Goal: Task Accomplishment & Management: Complete application form

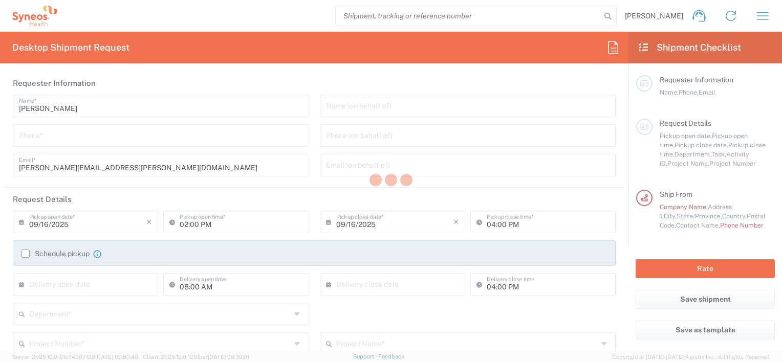
type input "Department"
type input "North Carolina"
type input "United States"
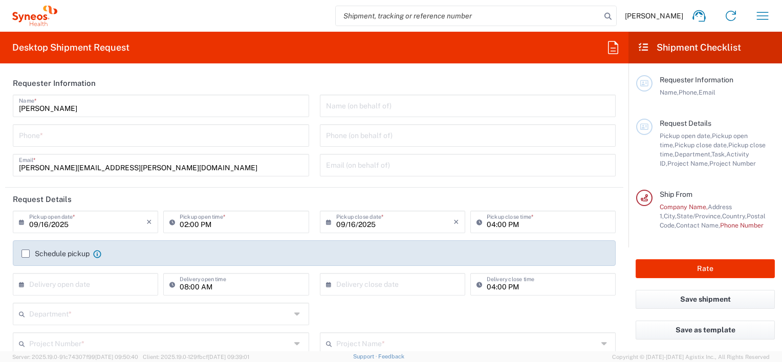
type input "Syneos Health, LLC-Morrisville NC US"
drag, startPoint x: 749, startPoint y: 98, endPoint x: 492, endPoint y: 165, distance: 265.9
click at [749, 98] on div "Requester Information Name, Phone, Email" at bounding box center [705, 96] width 139 height 43
click at [354, 108] on input "text" at bounding box center [468, 105] width 284 height 18
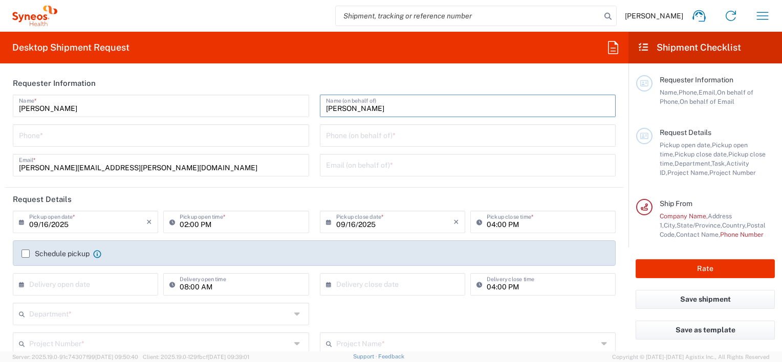
type input "Kiley DePolo"
click at [116, 137] on input "tel" at bounding box center [161, 135] width 284 height 18
type input "6107425592"
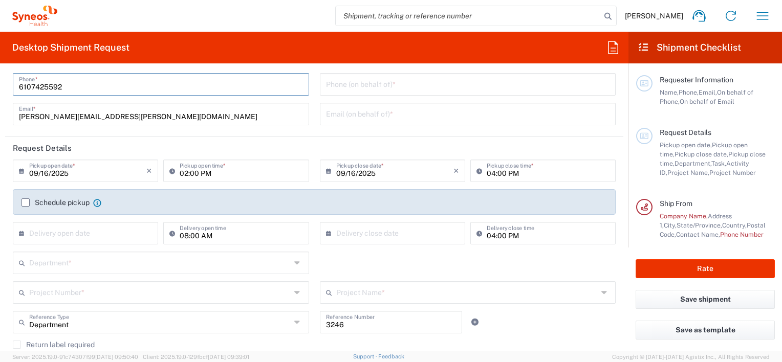
click at [163, 135] on agx-form-section "Requester Information Theresa Broomall Name * 6107425592 Phone * theresa.brooma…" at bounding box center [314, 78] width 618 height 116
click at [57, 232] on input "text" at bounding box center [87, 233] width 117 height 18
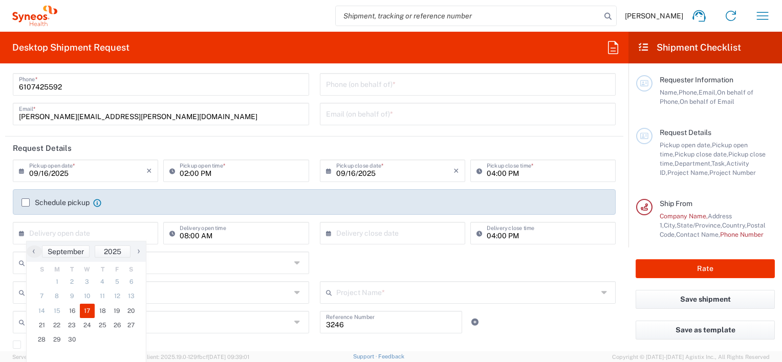
click at [86, 312] on span "17" at bounding box center [87, 311] width 15 height 14
type input "09/17/2025"
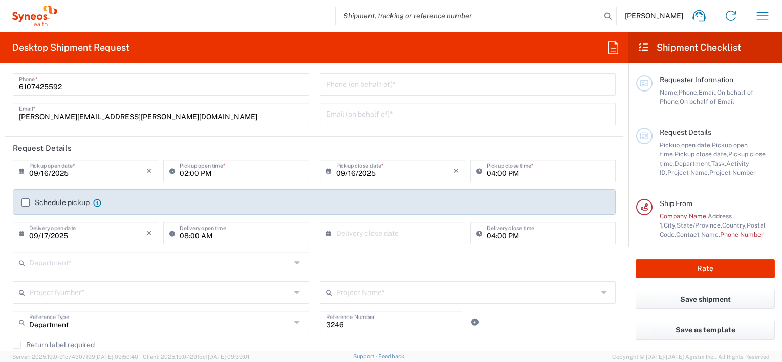
click at [295, 234] on input "08:00 AM" at bounding box center [241, 233] width 123 height 18
click at [147, 232] on icon "×" at bounding box center [149, 233] width 6 height 16
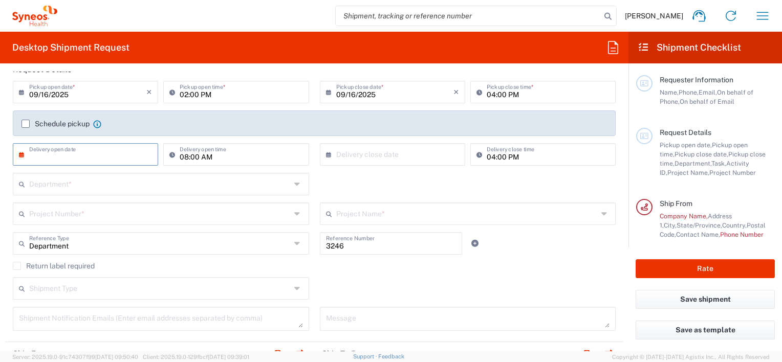
scroll to position [153, 0]
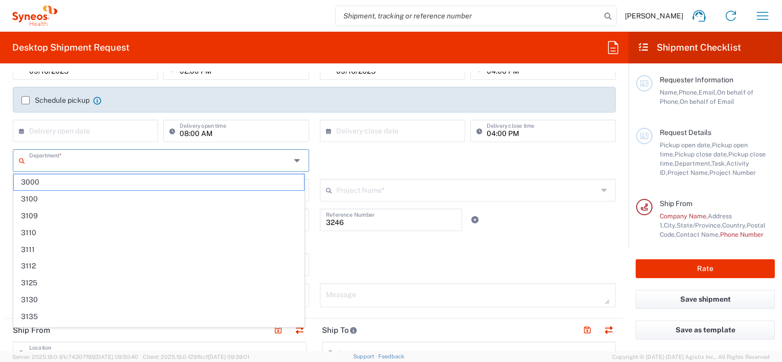
click at [106, 158] on input "text" at bounding box center [159, 160] width 261 height 18
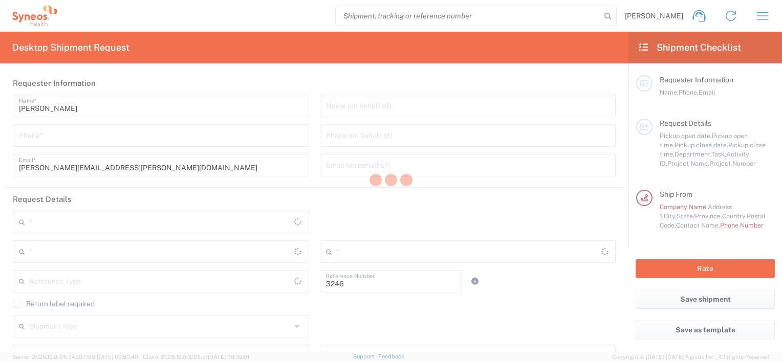
type input "Department"
type input "North Carolina"
type input "United States"
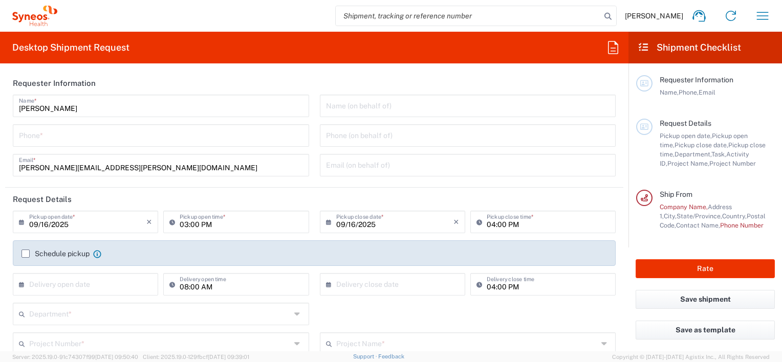
type input "Syneos Health, LLC-Morrisville NC US"
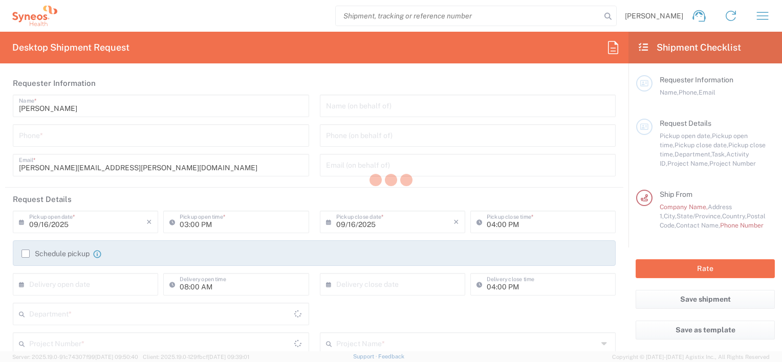
type input "Department"
type input "[US_STATE]"
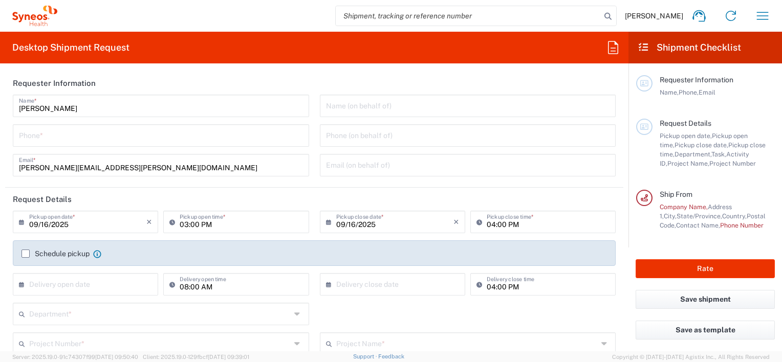
type input "[GEOGRAPHIC_DATA]"
type input "Syneos Health, LLC-[GEOGRAPHIC_DATA] [GEOGRAPHIC_DATA] [GEOGRAPHIC_DATA]"
click at [172, 137] on input "tel" at bounding box center [161, 135] width 284 height 18
type input "6107425592"
click at [208, 202] on header "Request Details" at bounding box center [314, 199] width 618 height 23
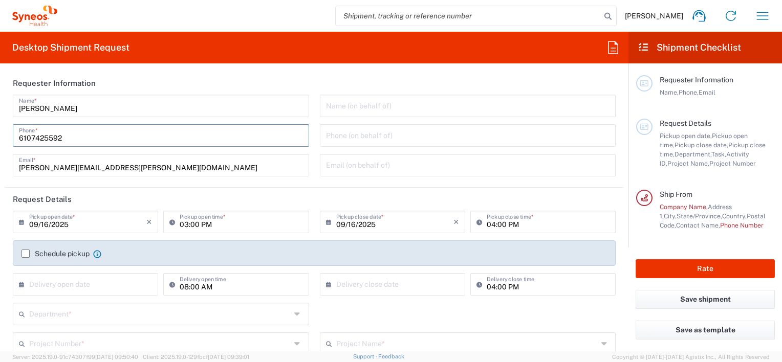
click at [166, 315] on input "text" at bounding box center [159, 313] width 261 height 18
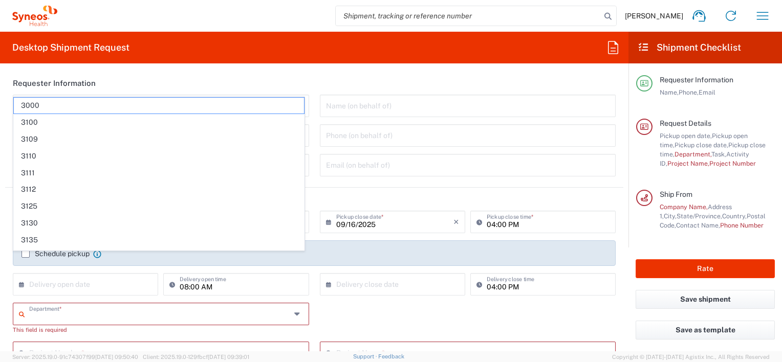
scroll to position [51, 0]
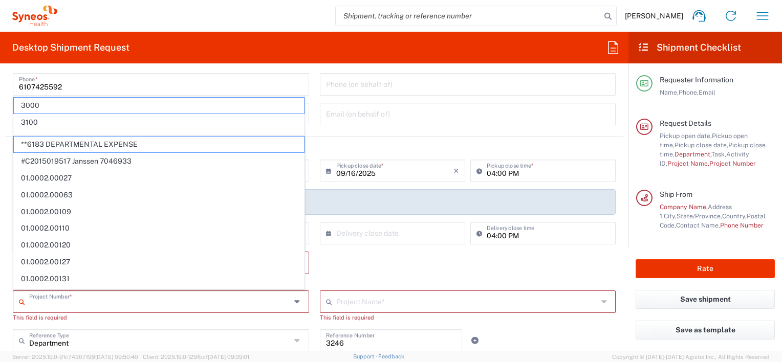
click at [148, 301] on input "text" at bounding box center [159, 301] width 261 height 18
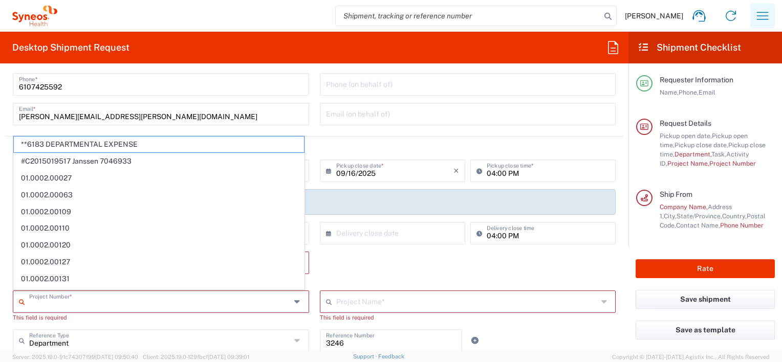
click at [756, 14] on icon "button" at bounding box center [762, 16] width 16 height 16
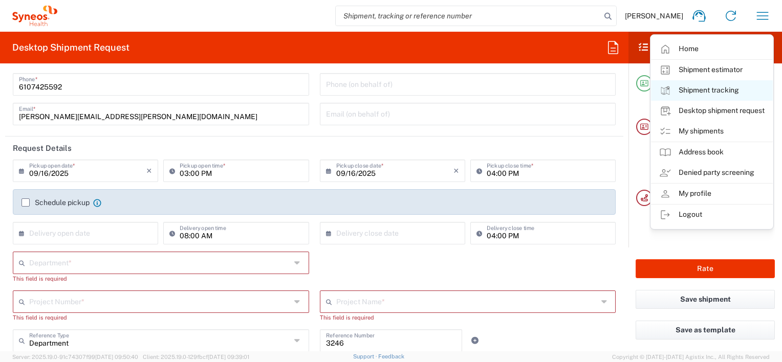
click at [702, 87] on link "Shipment tracking" at bounding box center [712, 90] width 122 height 20
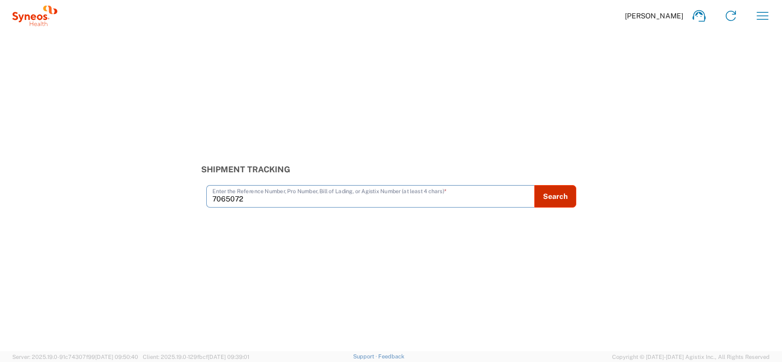
type input "7065072"
click at [554, 196] on button "Search" at bounding box center [555, 196] width 42 height 23
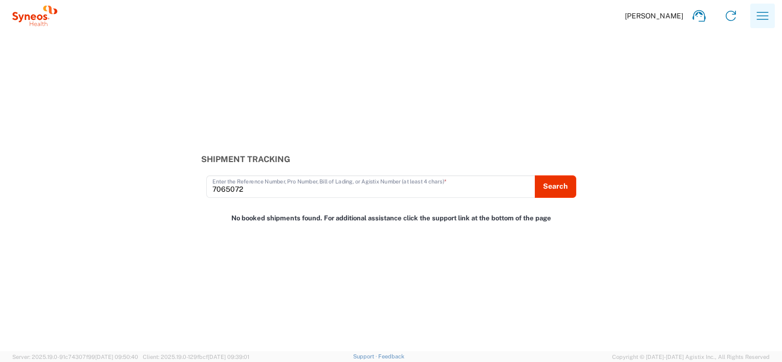
click at [754, 13] on icon "button" at bounding box center [762, 16] width 16 height 16
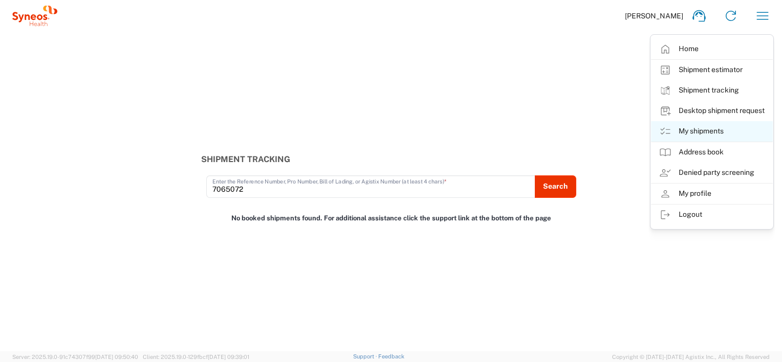
click at [700, 131] on link "My shipments" at bounding box center [712, 131] width 122 height 20
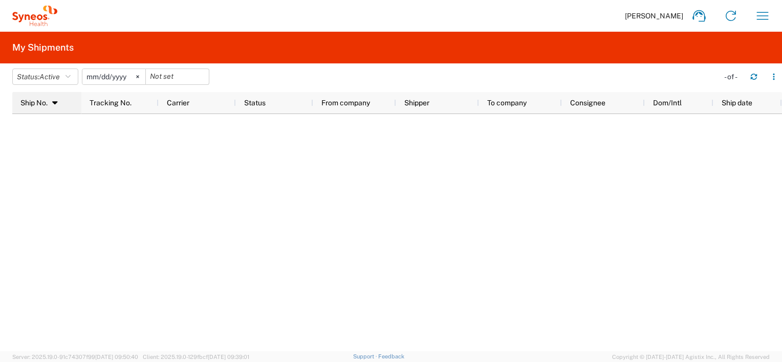
click at [56, 100] on icon at bounding box center [55, 102] width 9 height 7
click at [65, 73] on button "Status: Active" at bounding box center [45, 77] width 66 height 16
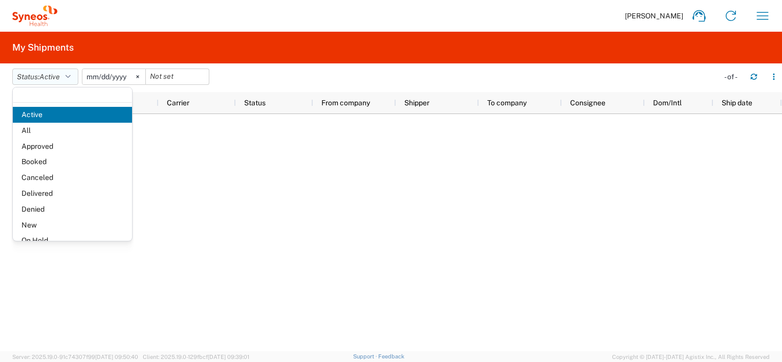
click at [65, 73] on button "Status: Active" at bounding box center [45, 77] width 66 height 16
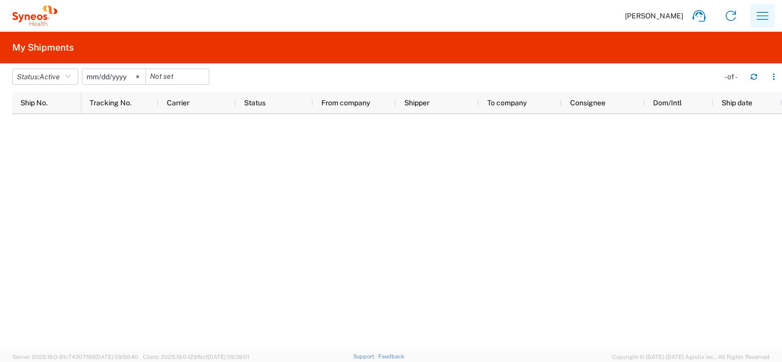
click at [762, 12] on icon "button" at bounding box center [763, 16] width 12 height 8
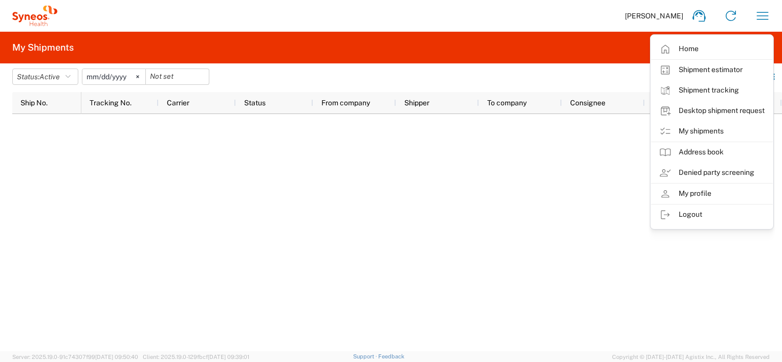
click at [588, 165] on div at bounding box center [431, 232] width 700 height 237
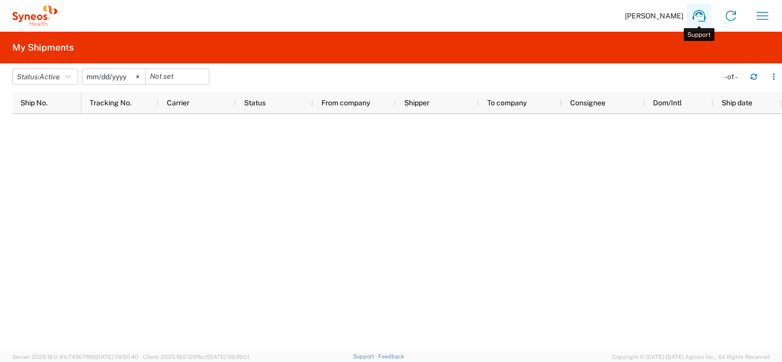
click at [700, 14] on icon at bounding box center [698, 16] width 13 height 12
click at [340, 182] on div at bounding box center [431, 232] width 700 height 237
click at [765, 15] on icon "button" at bounding box center [763, 16] width 12 height 8
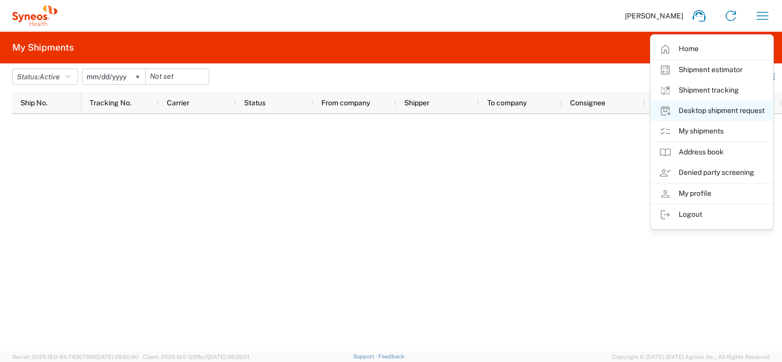
click at [696, 109] on link "Desktop shipment request" at bounding box center [712, 111] width 122 height 20
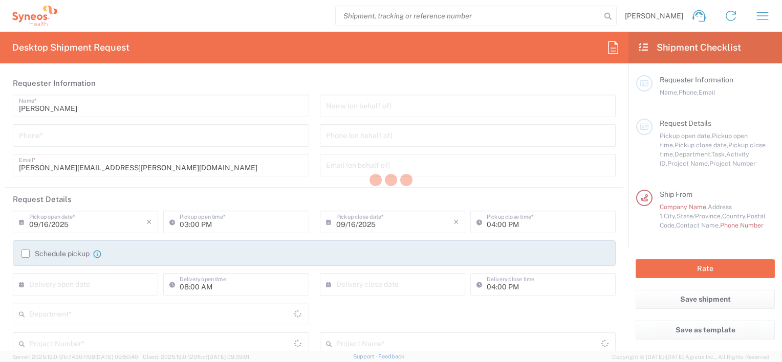
type input "[US_STATE]"
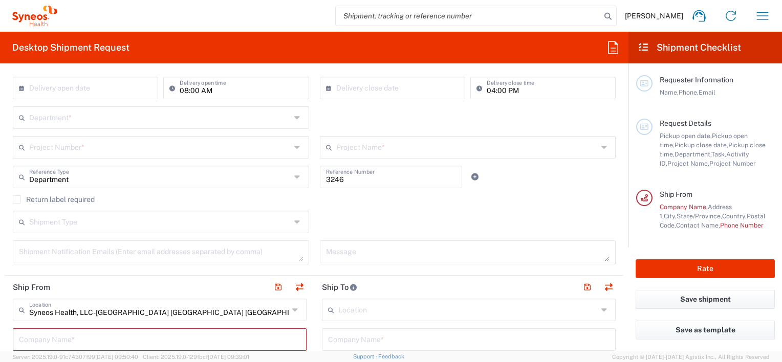
scroll to position [205, 0]
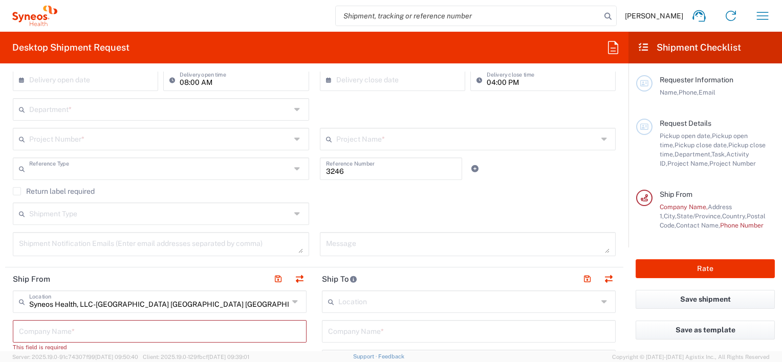
click at [100, 170] on input "text" at bounding box center [159, 168] width 261 height 18
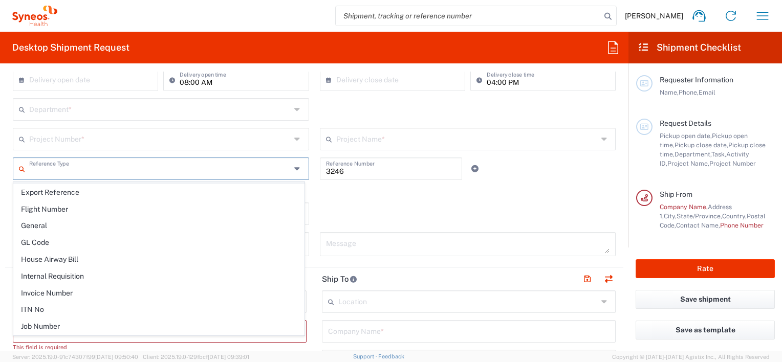
scroll to position [307, 0]
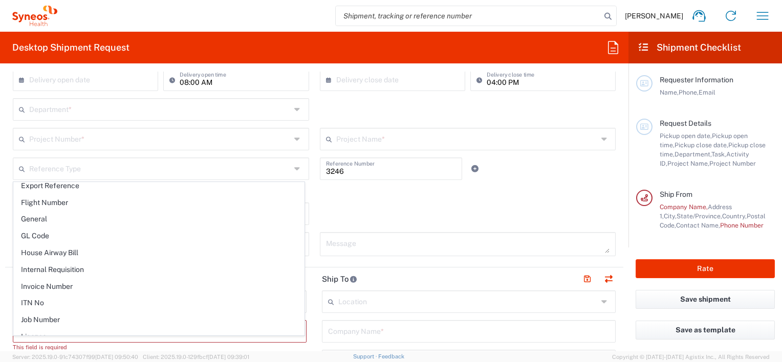
click at [359, 208] on div "Shipment Type Batch Regular" at bounding box center [314, 218] width 613 height 30
type input "Department"
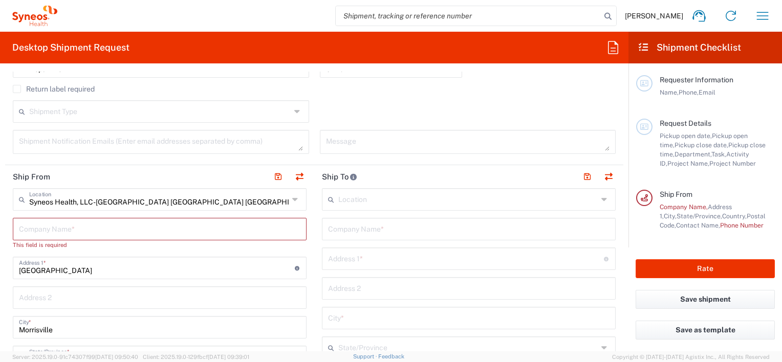
click at [75, 228] on input "text" at bounding box center [159, 228] width 281 height 18
type input "S"
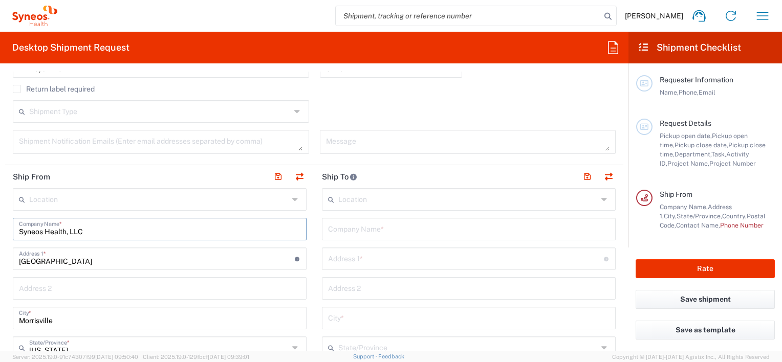
type input "Syneos Health, LLC"
click at [123, 315] on input "Morrisville" at bounding box center [159, 317] width 281 height 18
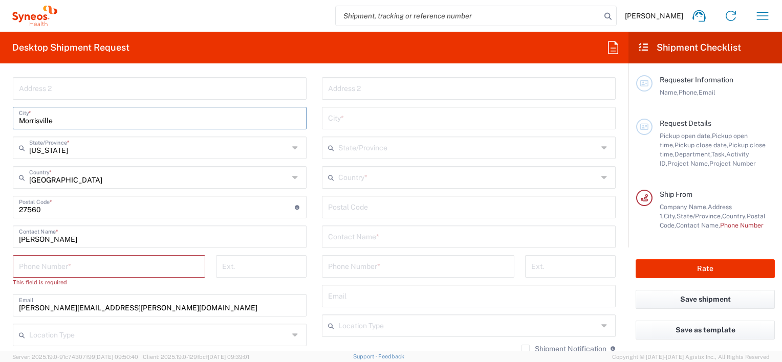
scroll to position [512, 0]
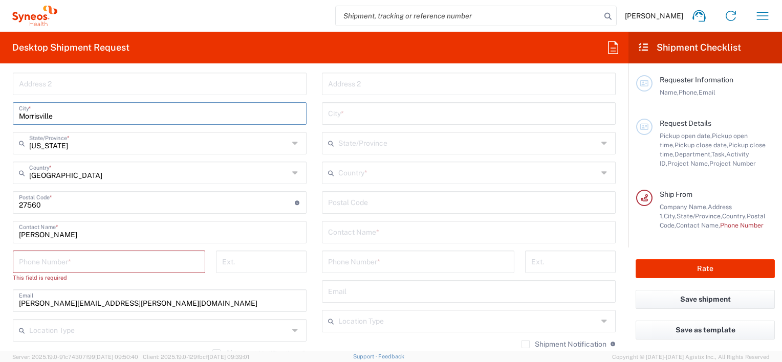
click at [108, 262] on input "tel" at bounding box center [109, 261] width 180 height 18
type input "6107425592"
type input "[PERSON_NAME][EMAIL_ADDRESS][PERSON_NAME][DOMAIN_NAME]"
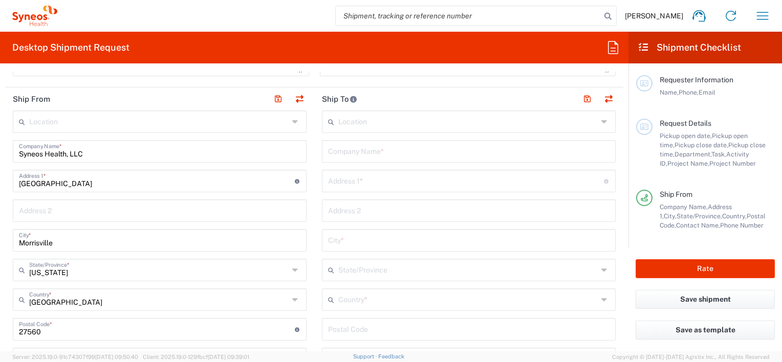
scroll to position [358, 0]
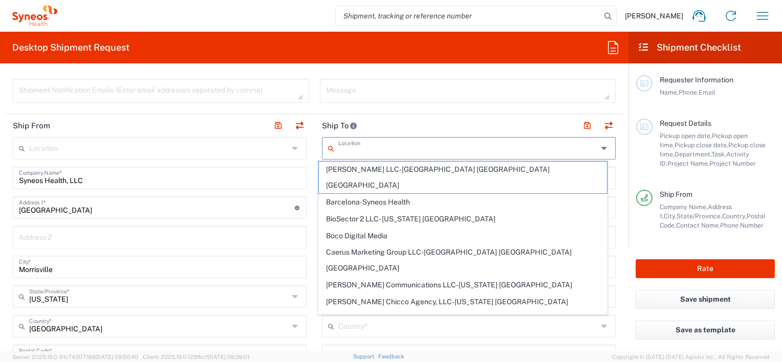
click at [366, 146] on input "text" at bounding box center [467, 148] width 259 height 18
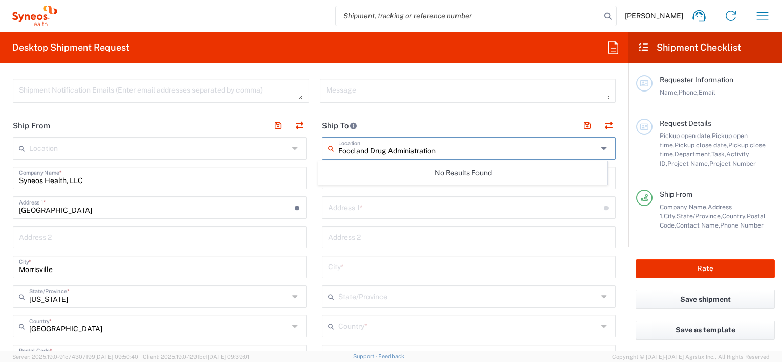
type input "Food and Drug Administration"
click at [424, 237] on input "text" at bounding box center [468, 237] width 281 height 18
drag, startPoint x: 380, startPoint y: 212, endPoint x: 368, endPoint y: 197, distance: 18.9
click at [380, 212] on input "text" at bounding box center [466, 207] width 276 height 18
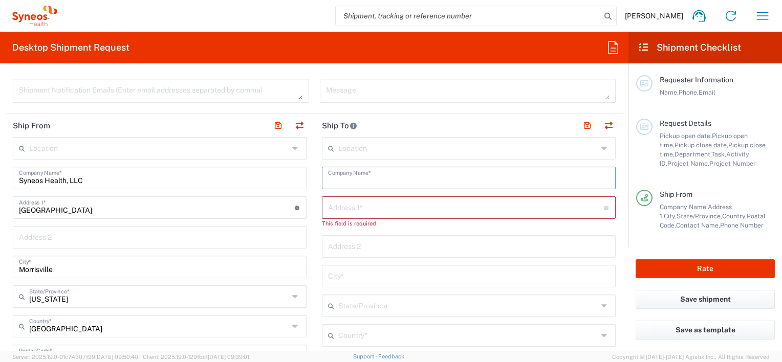
click at [340, 177] on input "text" at bounding box center [468, 177] width 281 height 18
type input "Food and Drug Administration"
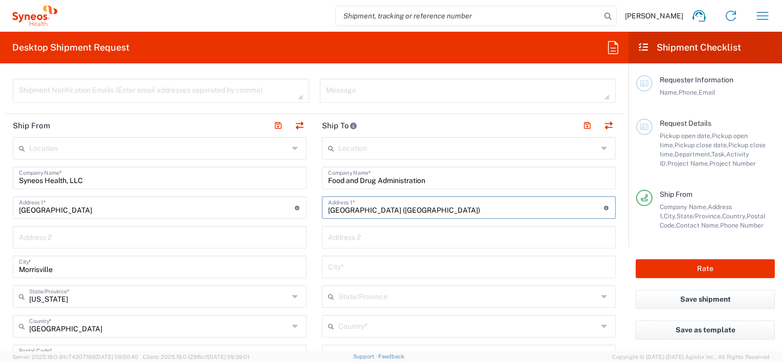
type input "[GEOGRAPHIC_DATA] ([GEOGRAPHIC_DATA])"
type input "Attn:"
click at [414, 212] on input "[GEOGRAPHIC_DATA] ([GEOGRAPHIC_DATA])" at bounding box center [466, 207] width 276 height 18
type input "Atlanta District (ATL-DO), Attn: Investigative Branch"
click at [369, 241] on input "Attn:" at bounding box center [468, 237] width 281 height 18
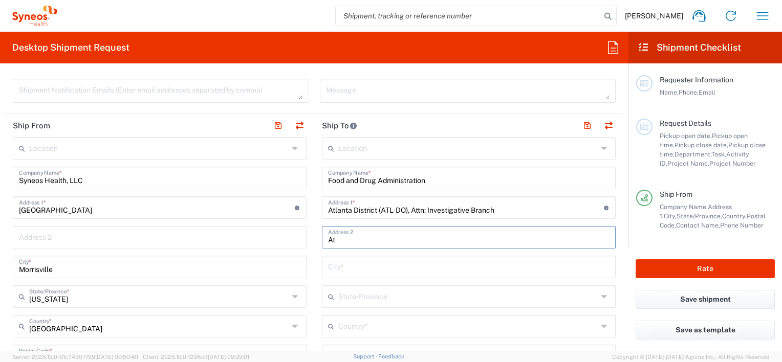
type input "A"
type input "[STREET_ADDRESS]"
click at [369, 264] on input "text" at bounding box center [468, 266] width 281 height 18
type input "[GEOGRAPHIC_DATA]"
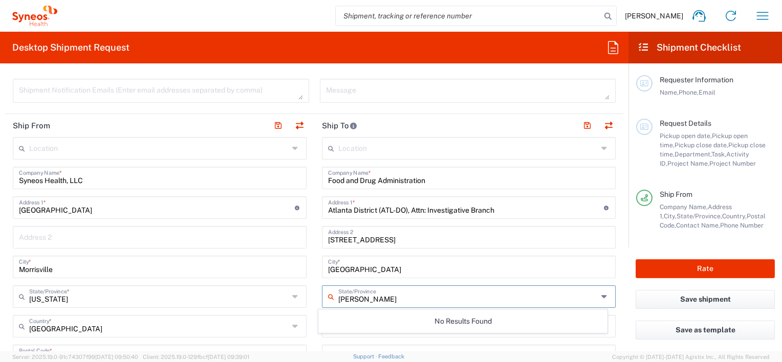
type input "[US_STATE]"
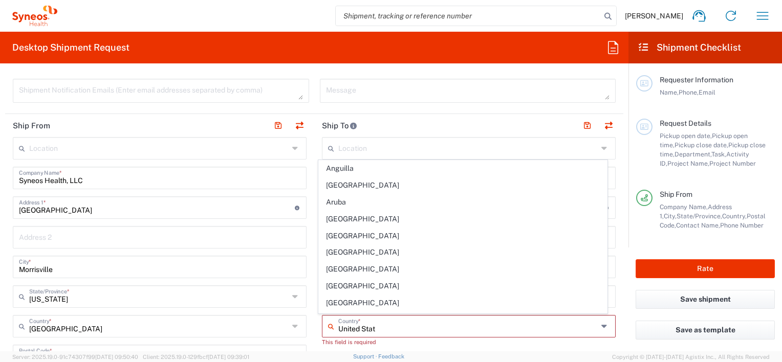
type input "United State"
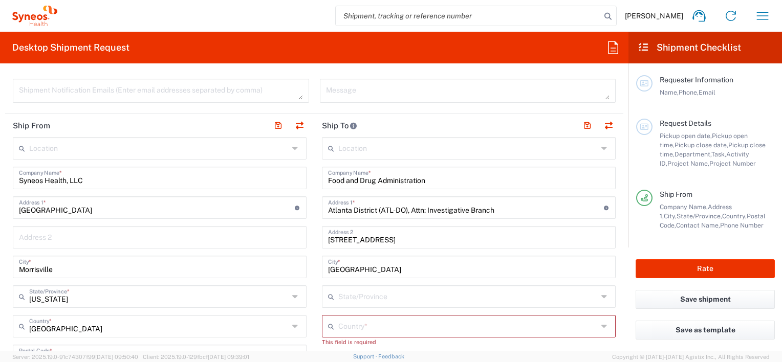
scroll to position [510, 0]
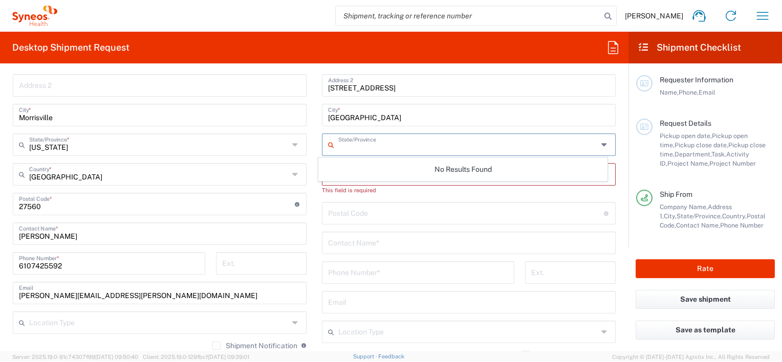
click at [364, 146] on input "text" at bounding box center [467, 144] width 259 height 18
click at [601, 145] on icon at bounding box center [605, 145] width 8 height 16
type input "G"
click at [601, 142] on icon at bounding box center [605, 145] width 8 height 16
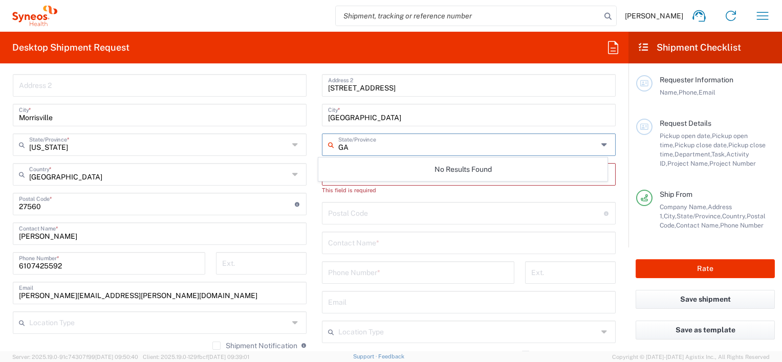
type input "GA"
click at [617, 154] on form "Requester Information Theresa Broomall Name * Phone * theresa.broomall@syneoshe…" at bounding box center [314, 212] width 628 height 280
click at [361, 215] on input "undefined" at bounding box center [466, 213] width 276 height 18
type input "30309"
click at [620, 210] on form "Requester Information Theresa Broomall Name * Phone * theresa.broomall@syneoshe…" at bounding box center [314, 212] width 628 height 280
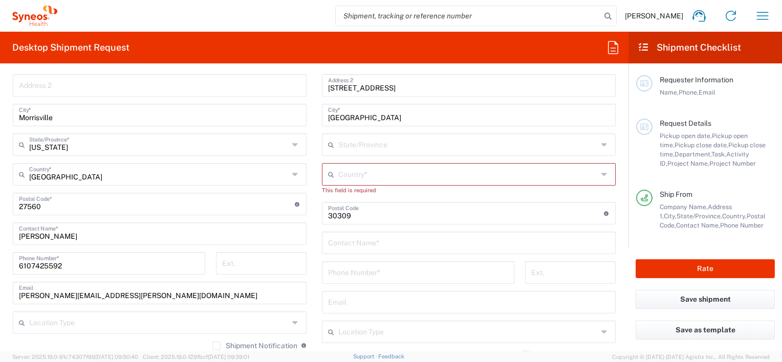
click at [392, 172] on input "text" at bounding box center [467, 174] width 259 height 18
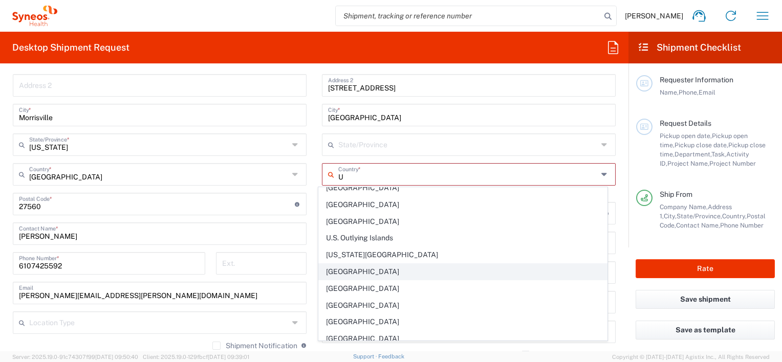
scroll to position [1080, 0]
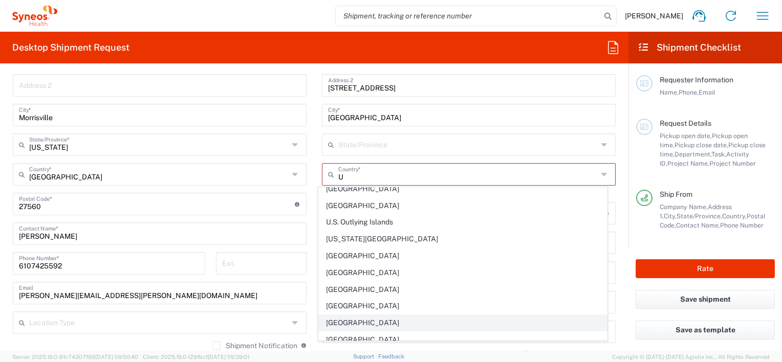
click at [366, 315] on span "[GEOGRAPHIC_DATA]" at bounding box center [462, 323] width 287 height 16
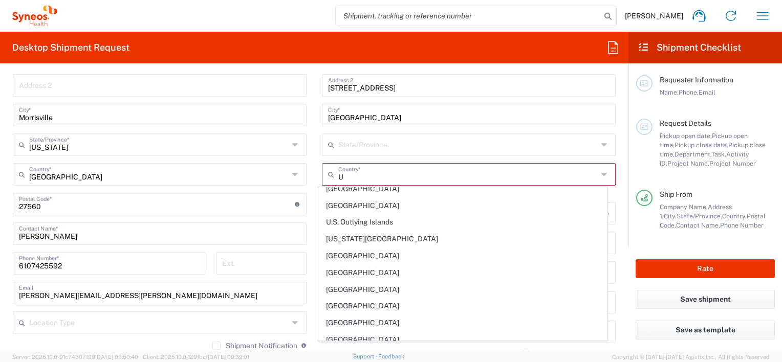
type input "[GEOGRAPHIC_DATA]"
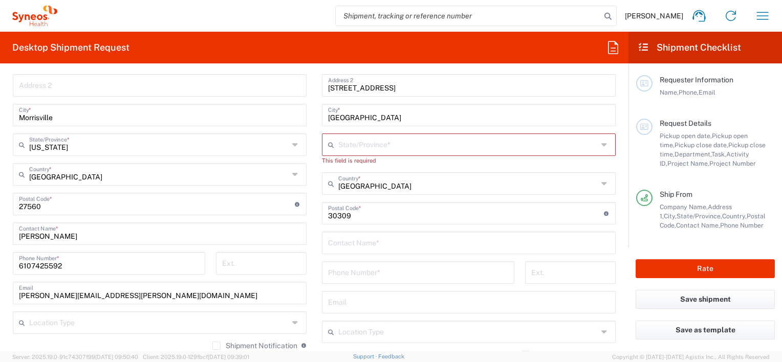
click at [363, 144] on input "text" at bounding box center [467, 144] width 259 height 18
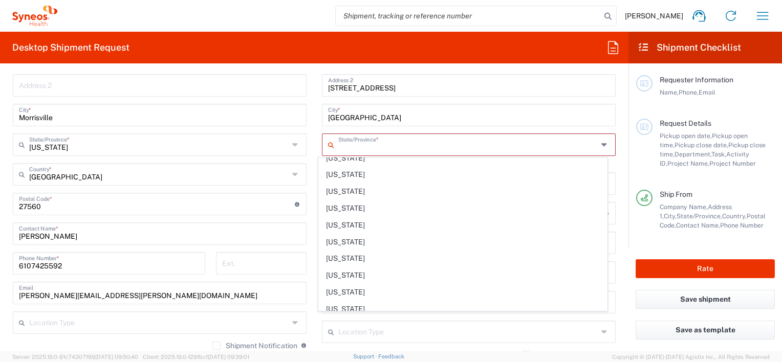
scroll to position [202, 0]
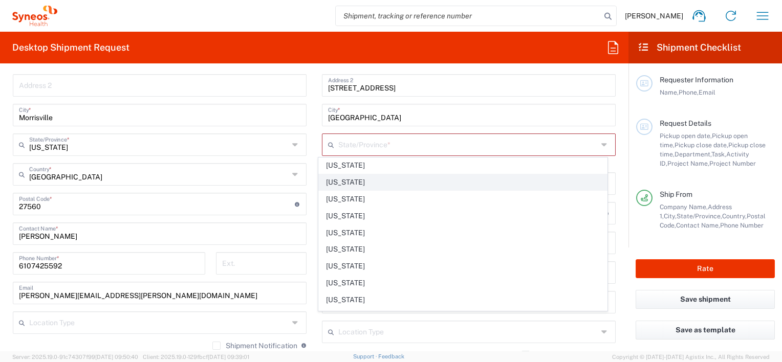
click at [336, 181] on span "[US_STATE]" at bounding box center [462, 182] width 287 height 16
type input "[US_STATE]"
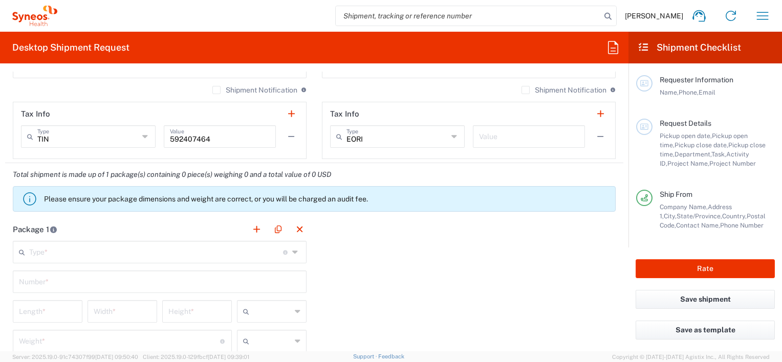
scroll to position [817, 0]
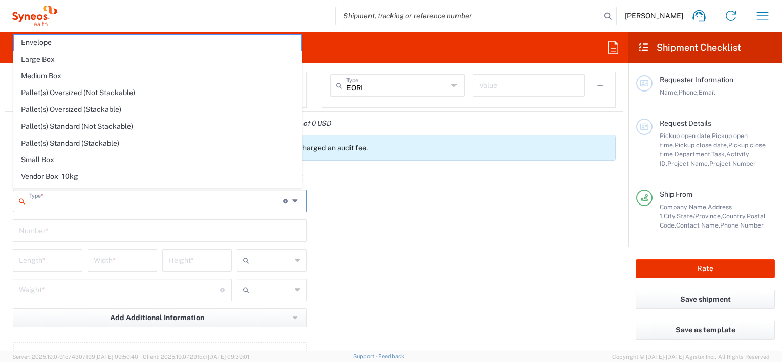
click at [156, 203] on input "text" at bounding box center [156, 200] width 254 height 18
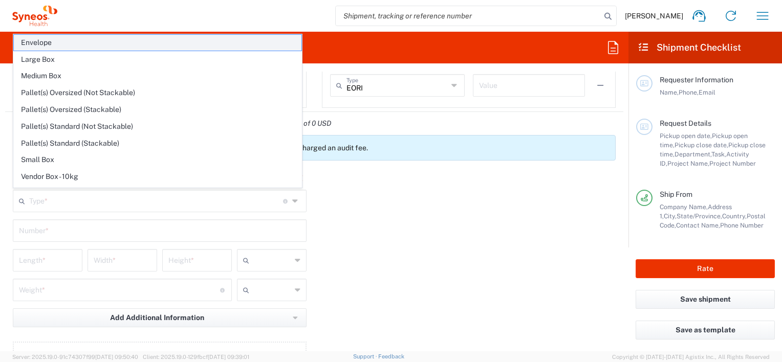
click at [53, 41] on span "Envelope" at bounding box center [157, 43] width 287 height 16
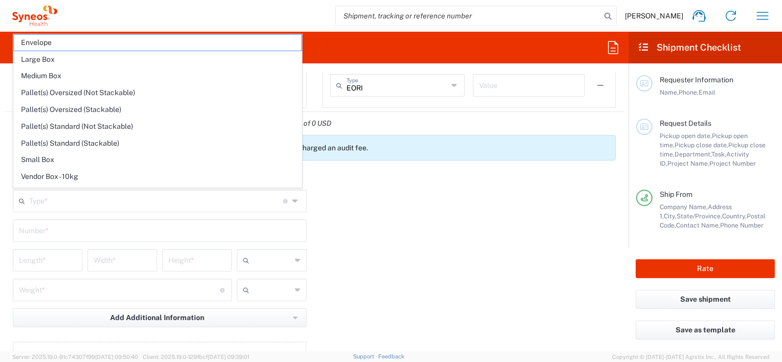
type input "Envelope"
type input "1"
type input "9.5"
type input "12.5"
type input "0.25"
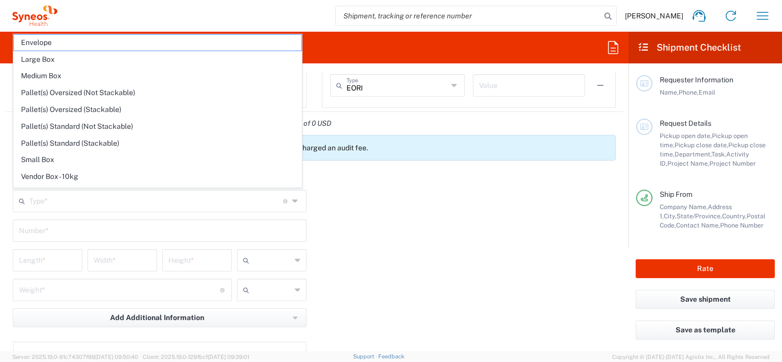
type input "in"
type input "0.45"
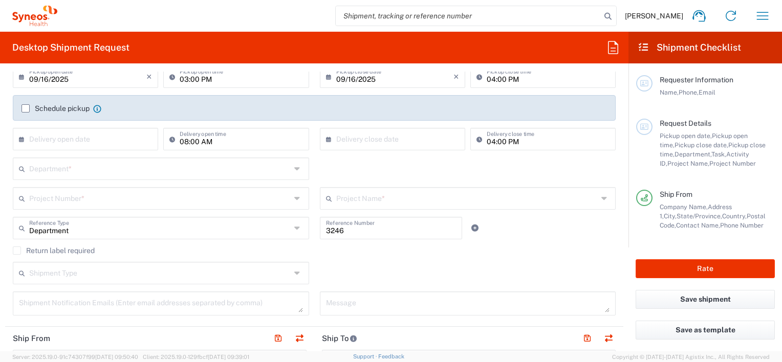
scroll to position [205, 0]
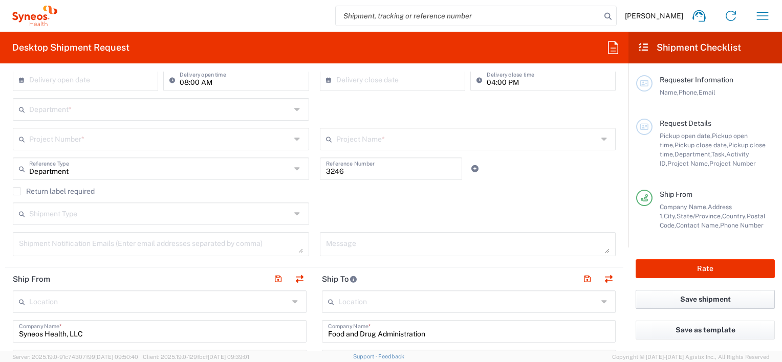
click at [707, 295] on button "Save shipment" at bounding box center [704, 299] width 139 height 19
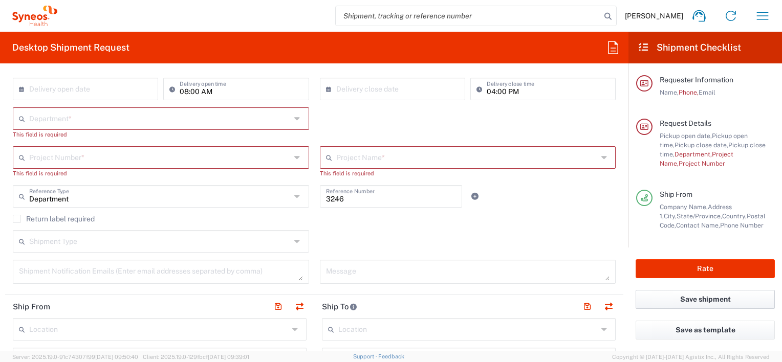
scroll to position [214, 0]
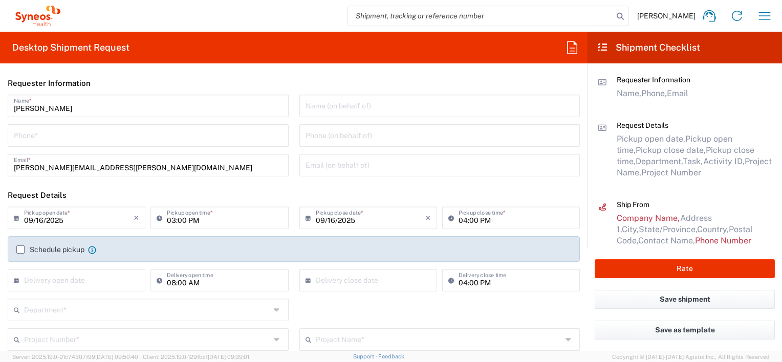
type input "[US_STATE]"
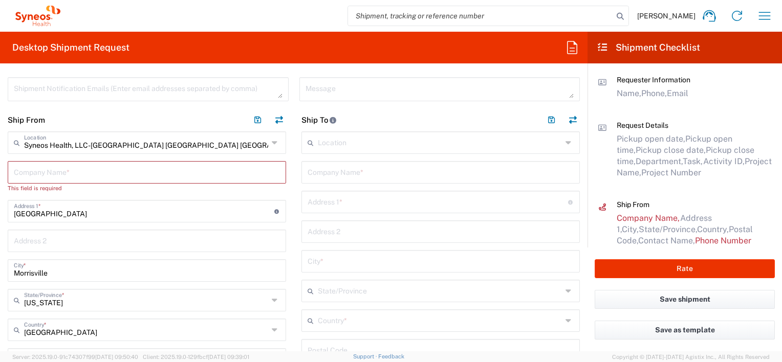
scroll to position [358, 0]
drag, startPoint x: 80, startPoint y: 209, endPoint x: -2, endPoint y: 210, distance: 81.8
click at [0, 210] on html "Theresa Broomall Home Shipment estimator Shipment tracking Desktop shipment req…" at bounding box center [391, 181] width 782 height 362
type input "2"
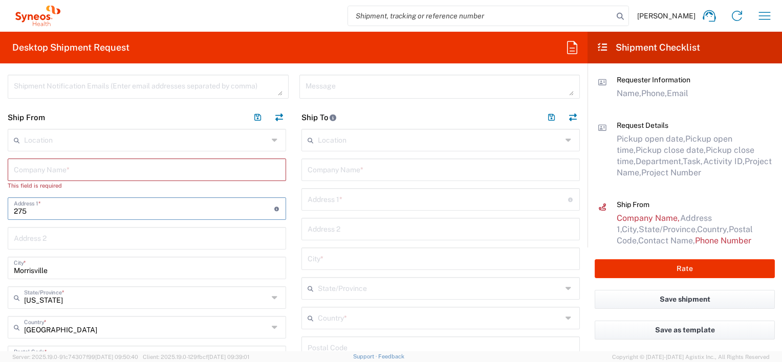
type input "[STREET_ADDRESS]"
type input "[PERSON_NAME][EMAIL_ADDRESS][PERSON_NAME][DOMAIN_NAME]"
type input "Syneos Health LLC"
type input "6107425592"
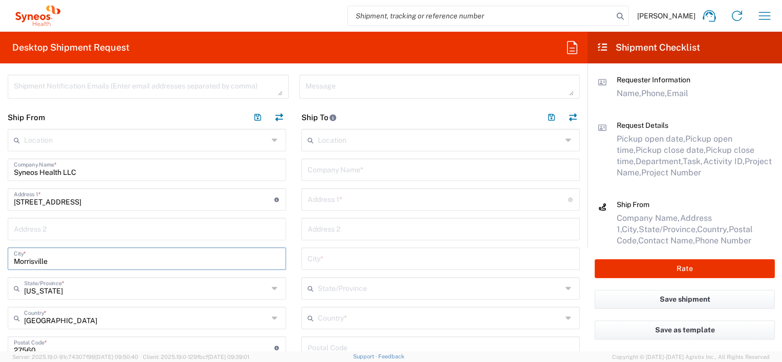
drag, startPoint x: 57, startPoint y: 262, endPoint x: -2, endPoint y: 263, distance: 59.4
click at [0, 263] on html "Theresa Broomall Home Shipment estimator Shipment tracking Desktop shipment req…" at bounding box center [391, 181] width 782 height 362
type input "[GEOGRAPHIC_DATA]"
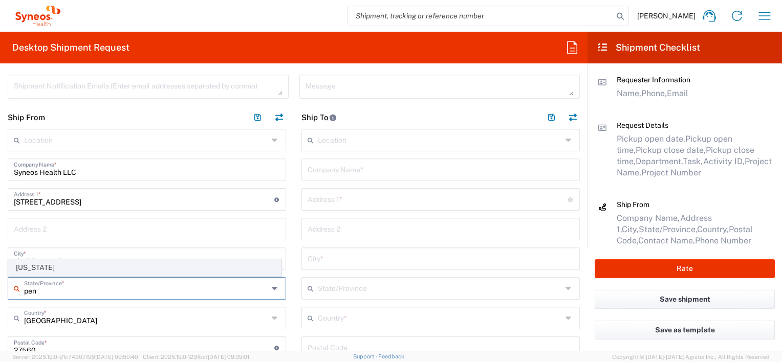
click at [20, 269] on span "[US_STATE]" at bounding box center [145, 268] width 272 height 16
type input "[US_STATE]"
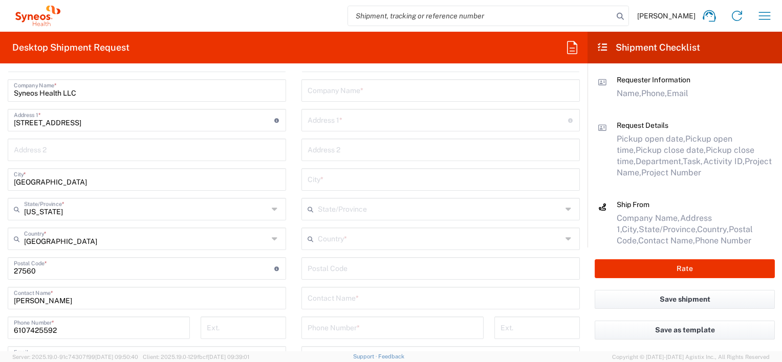
scroll to position [460, 0]
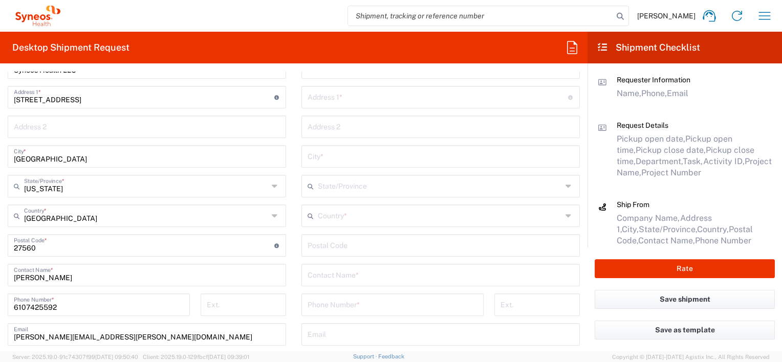
click at [53, 252] on input "undefined" at bounding box center [144, 245] width 260 height 18
type input "2"
type input "19064"
click at [294, 214] on main "Location [PERSON_NAME] LLC-[GEOGRAPHIC_DATA] [GEOGRAPHIC_DATA] [GEOGRAPHIC_DATA…" at bounding box center [441, 239] width 294 height 425
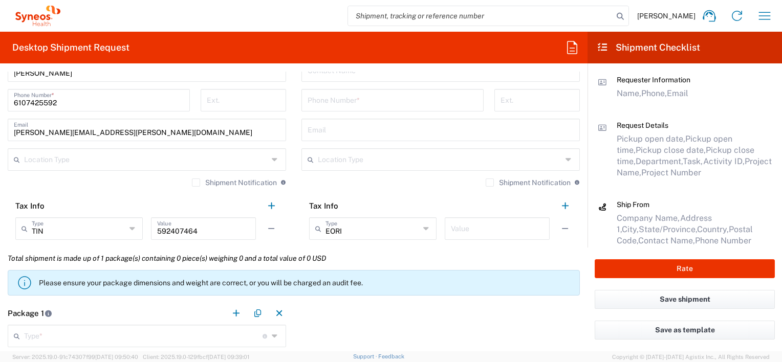
scroll to position [716, 0]
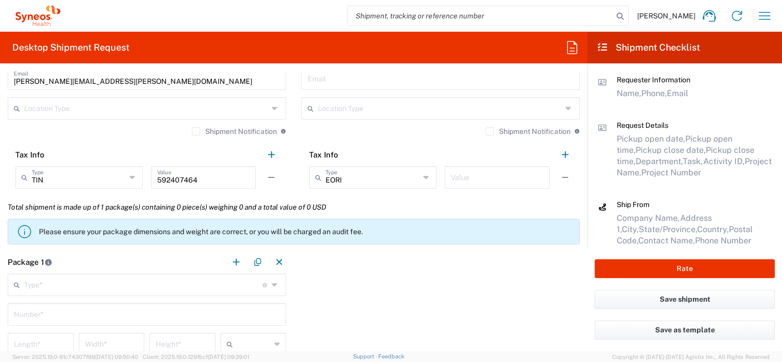
click at [42, 294] on div "Type * Material used to package goods" at bounding box center [147, 285] width 278 height 23
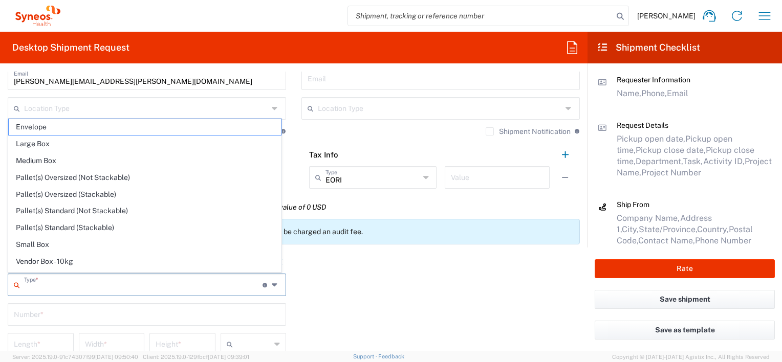
click at [44, 285] on input "text" at bounding box center [143, 284] width 238 height 18
click at [32, 126] on span "Envelope" at bounding box center [145, 127] width 272 height 16
type input "Envelope"
type input "1"
type input "9.5"
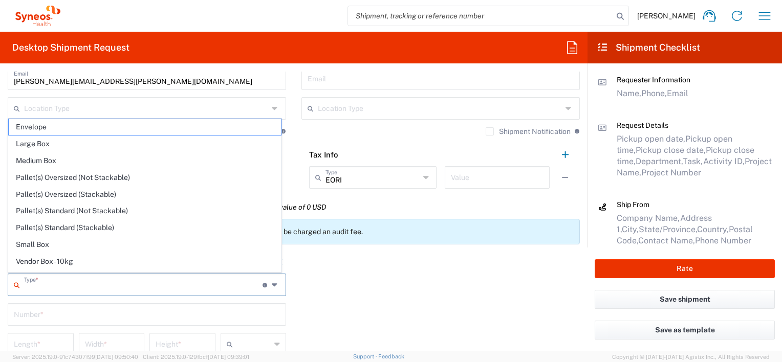
type input "12.5"
type input "0.25"
type input "in"
type input "0.45"
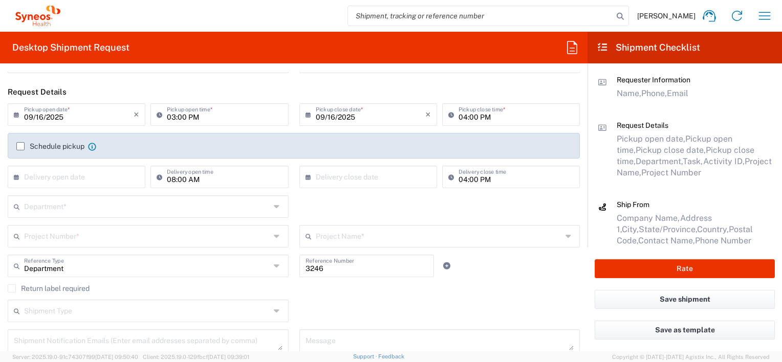
scroll to position [102, 0]
click at [767, 16] on icon "button" at bounding box center [764, 16] width 16 height 16
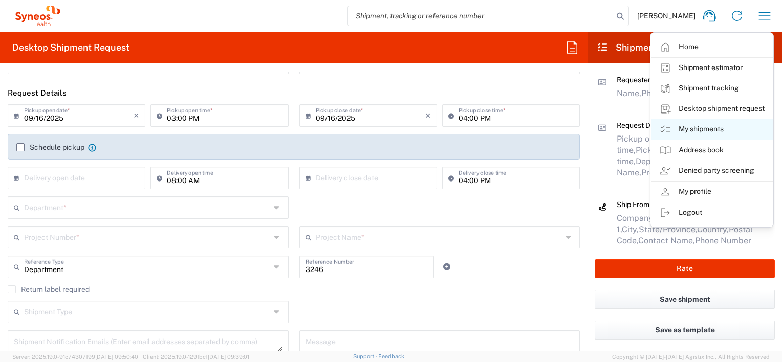
click at [683, 131] on link "My shipments" at bounding box center [712, 129] width 122 height 20
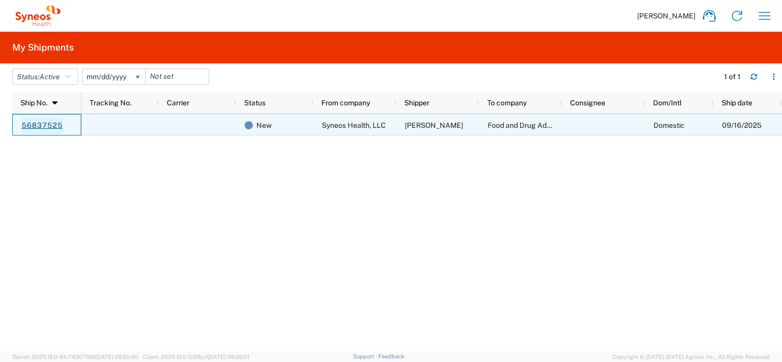
click at [38, 123] on link "56837525" at bounding box center [42, 126] width 42 height 16
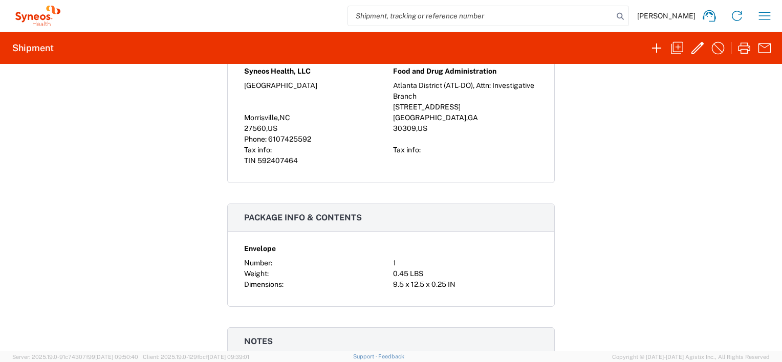
scroll to position [537, 0]
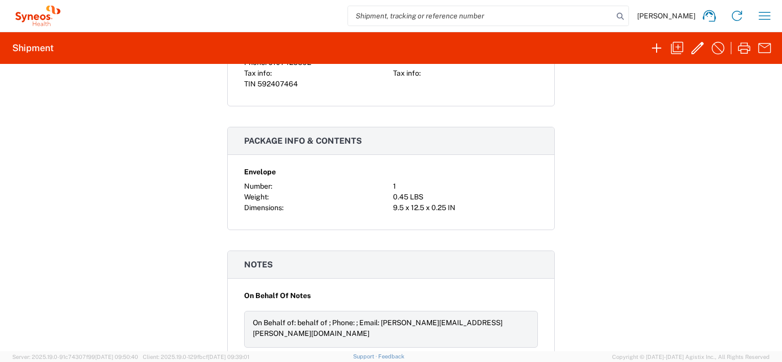
click at [336, 321] on div "On Behalf of: behalf of ; Phone: ; Email: [PERSON_NAME][EMAIL_ADDRESS][PERSON_N…" at bounding box center [391, 328] width 276 height 21
click at [360, 320] on div "On Behalf of: behalf of ; Phone: ; Email: [PERSON_NAME][EMAIL_ADDRESS][PERSON_N…" at bounding box center [391, 328] width 276 height 21
click at [396, 192] on div "0.45 LBS" at bounding box center [465, 197] width 145 height 11
drag, startPoint x: 388, startPoint y: 204, endPoint x: 442, endPoint y: 205, distance: 54.2
click at [442, 205] on div "Envelope Number: 1 Weight: 0.45 LBS Dimensions: 9.5 x 12.5 x 0.25 IN" at bounding box center [391, 188] width 294 height 50
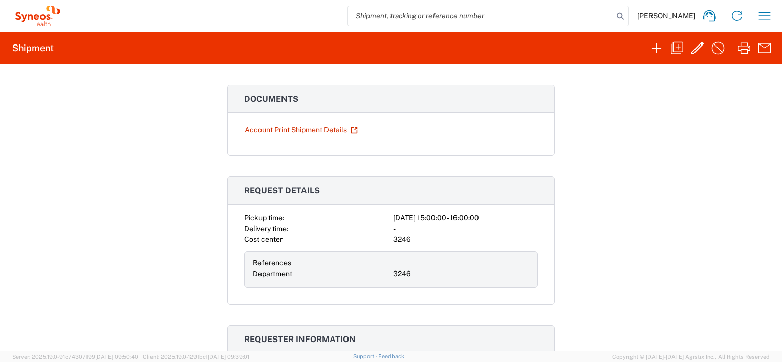
scroll to position [0, 0]
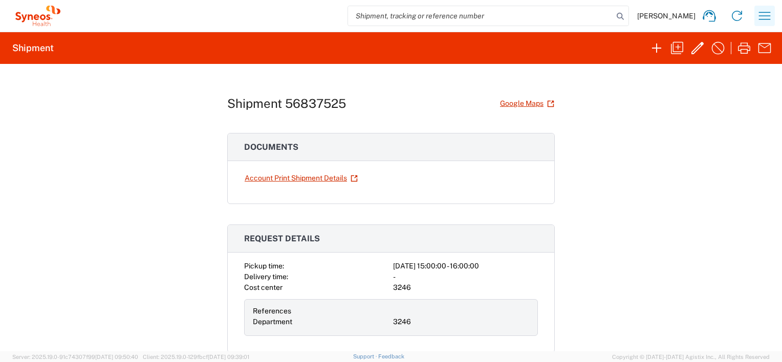
click at [763, 15] on icon "button" at bounding box center [765, 16] width 12 height 8
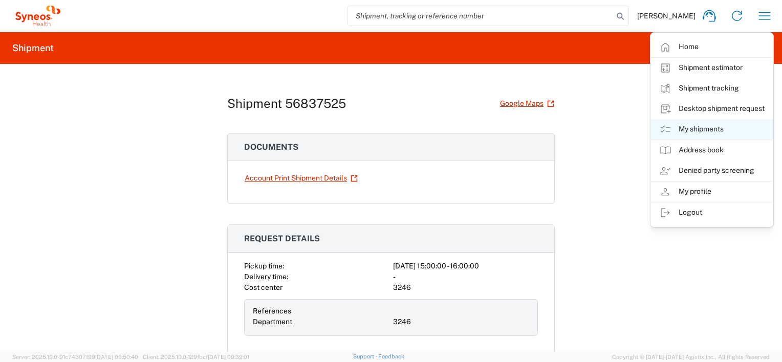
click at [699, 127] on link "My shipments" at bounding box center [712, 129] width 122 height 20
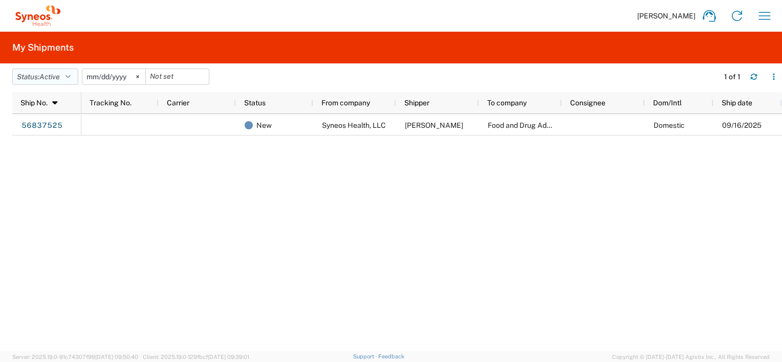
click at [70, 76] on icon "button" at bounding box center [67, 76] width 5 height 7
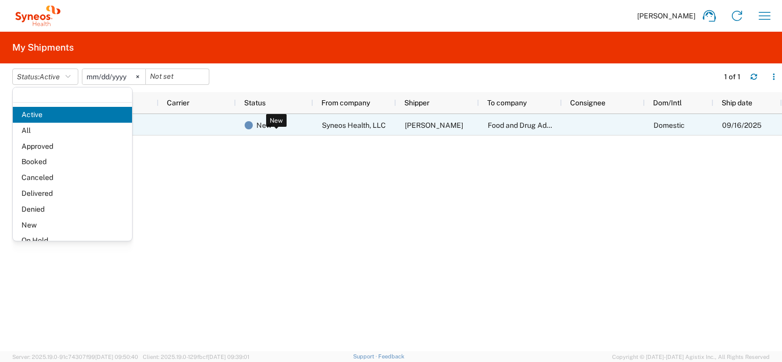
click at [258, 125] on span "New" at bounding box center [263, 125] width 15 height 21
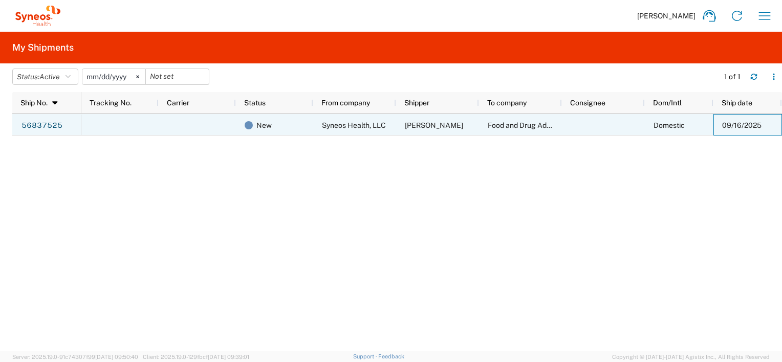
drag, startPoint x: 258, startPoint y: 125, endPoint x: 738, endPoint y: 125, distance: 480.3
drag, startPoint x: 738, startPoint y: 125, endPoint x: 59, endPoint y: 125, distance: 678.8
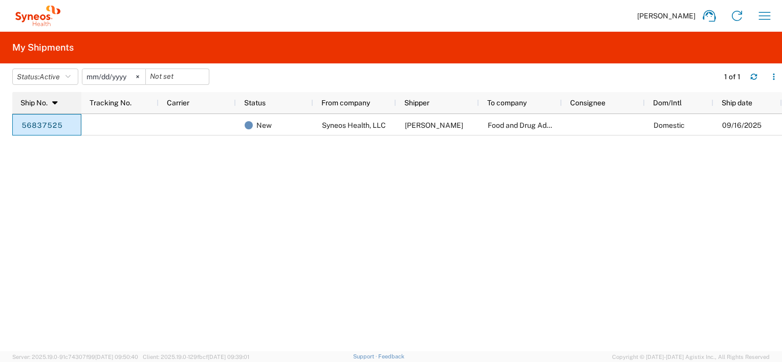
drag, startPoint x: 59, startPoint y: 125, endPoint x: 57, endPoint y: 103, distance: 22.1
click at [57, 103] on icon at bounding box center [55, 102] width 9 height 7
click at [296, 105] on div "Status" at bounding box center [276, 103] width 65 height 16
click at [269, 102] on icon at bounding box center [273, 102] width 9 height 7
click at [38, 79] on button "Status: Active" at bounding box center [45, 77] width 66 height 16
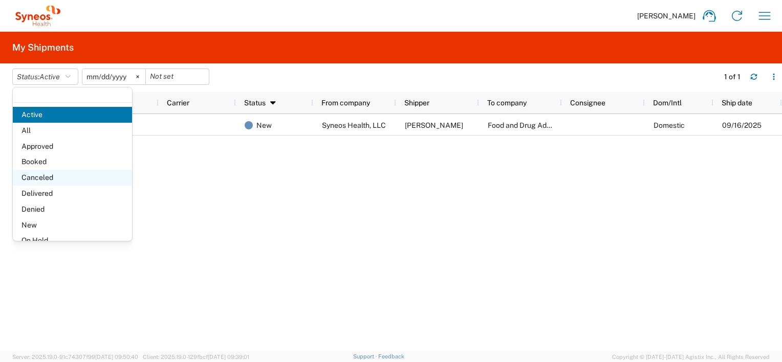
click at [47, 178] on span "Canceled" at bounding box center [72, 178] width 119 height 16
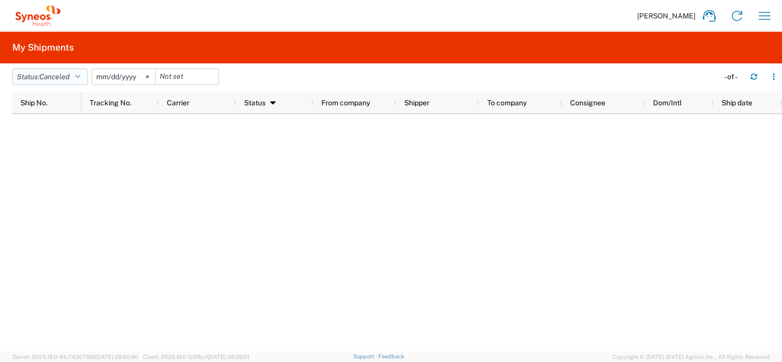
click at [80, 78] on icon "button" at bounding box center [77, 76] width 5 height 7
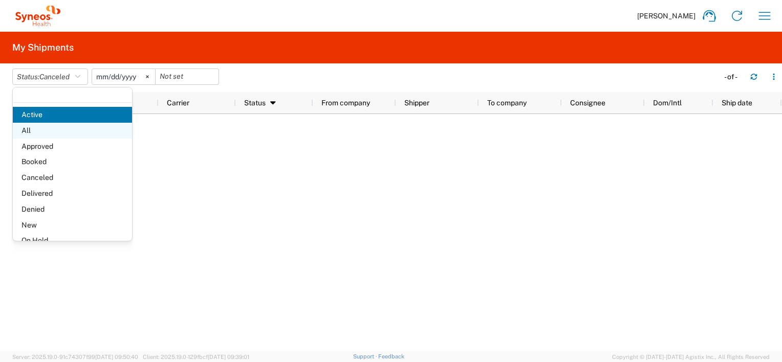
click at [26, 130] on span "All" at bounding box center [72, 131] width 119 height 16
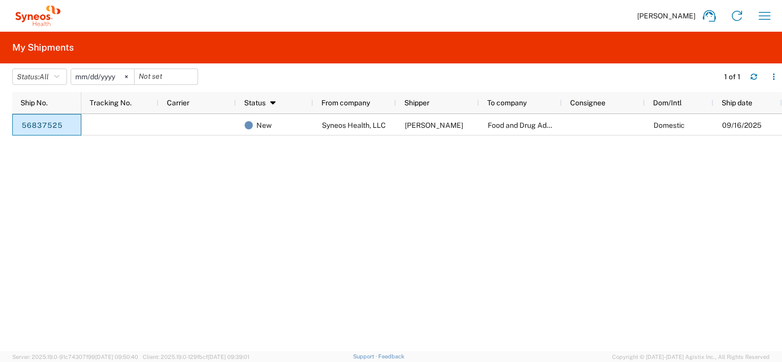
drag, startPoint x: 60, startPoint y: 125, endPoint x: 454, endPoint y: 303, distance: 432.5
click at [454, 303] on div "New Syneos Health, LLC Theresa Broomall Food and Drug Administration Domestic 0…" at bounding box center [431, 232] width 700 height 237
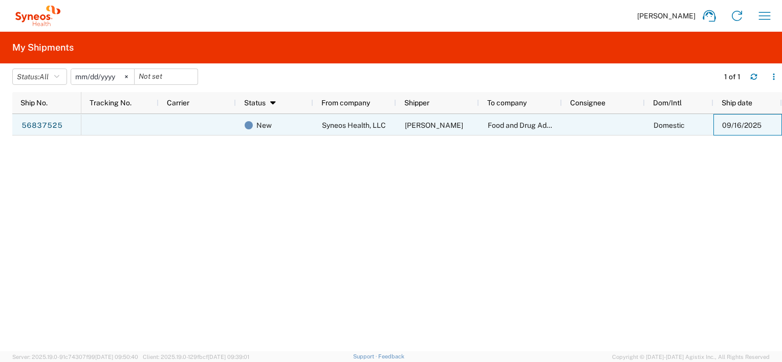
click at [757, 124] on span "09/16/2025" at bounding box center [741, 125] width 39 height 8
drag, startPoint x: 757, startPoint y: 124, endPoint x: 774, endPoint y: 78, distance: 49.7
click at [774, 78] on icon "button" at bounding box center [773, 76] width 7 height 7
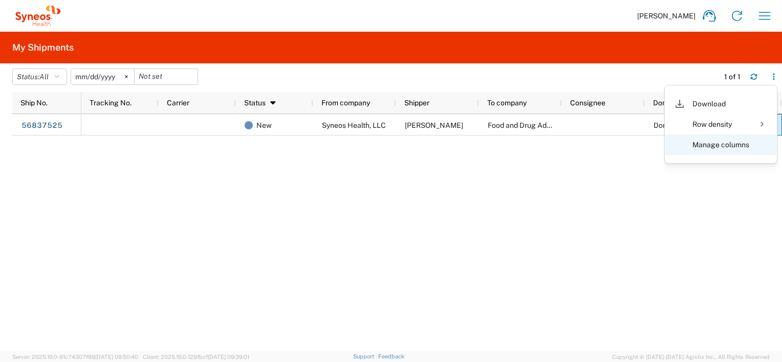
click at [725, 142] on agx-table-column-manager-action "Manage columns" at bounding box center [720, 145] width 57 height 20
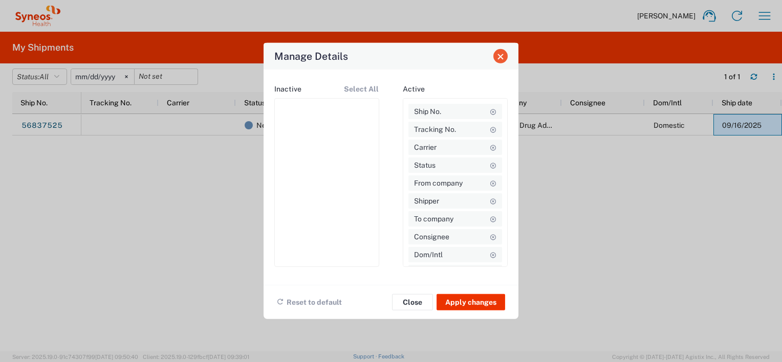
click at [503, 61] on button "Close" at bounding box center [500, 56] width 14 height 14
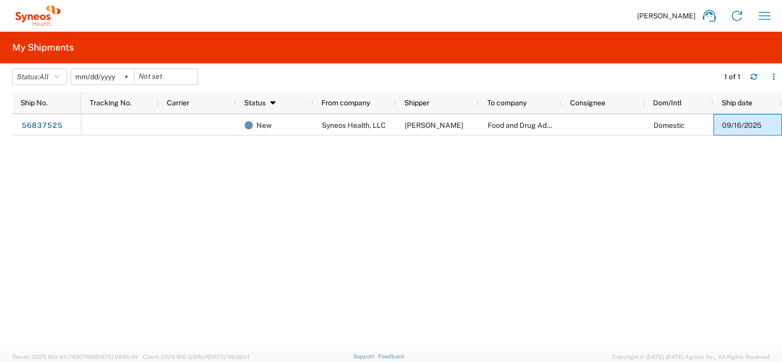
click at [116, 79] on input "[DATE]" at bounding box center [102, 76] width 63 height 15
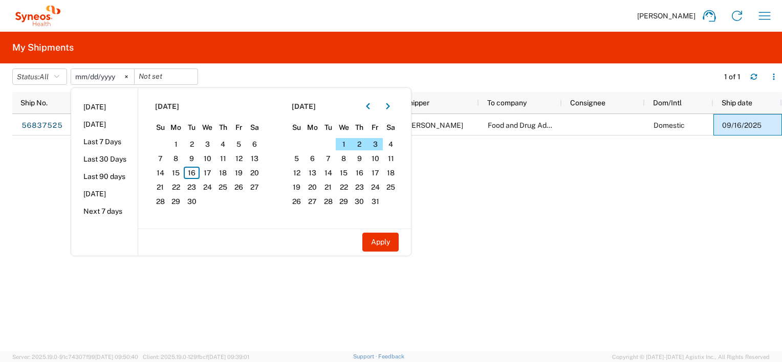
click at [630, 238] on div "New Syneos Health, LLC Theresa Broomall Food and Drug Administration Domestic 0…" at bounding box center [431, 232] width 700 height 237
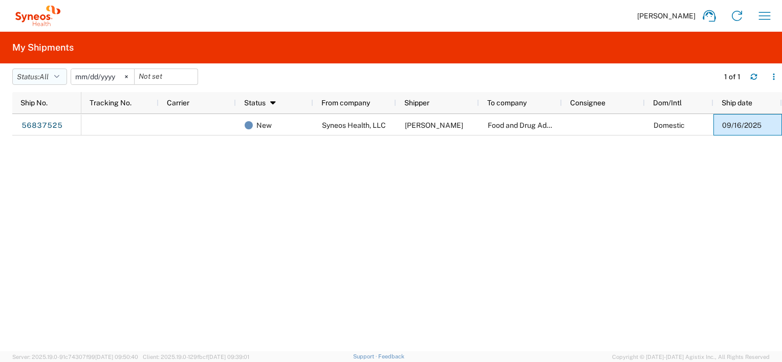
click at [49, 81] on span "All" at bounding box center [43, 77] width 9 height 10
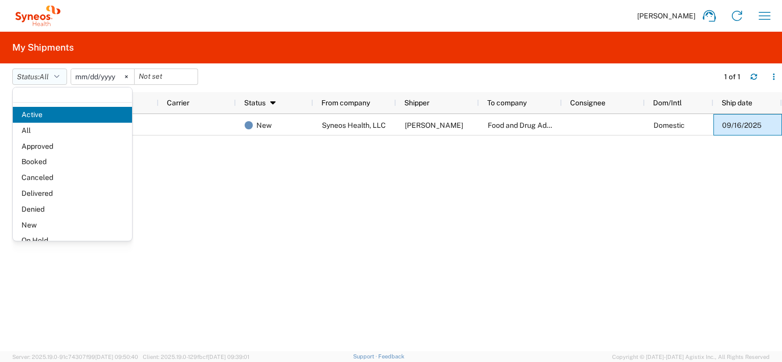
click at [49, 81] on span "All" at bounding box center [43, 77] width 9 height 10
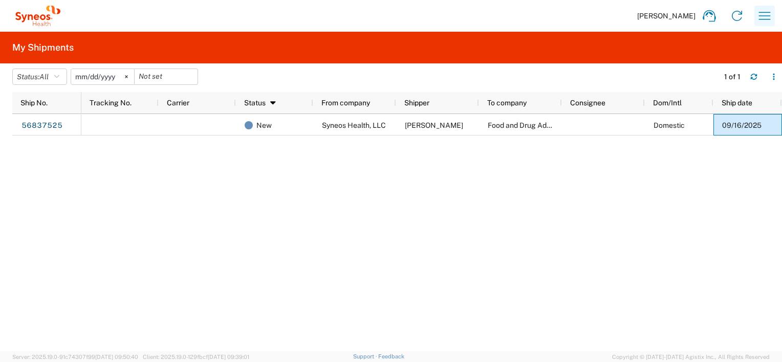
click at [766, 14] on icon "button" at bounding box center [764, 16] width 16 height 16
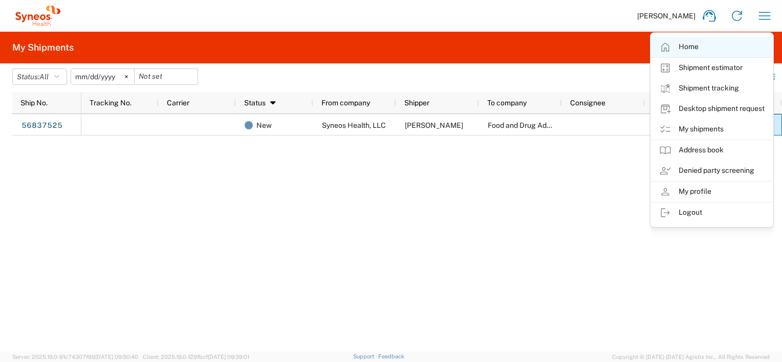
click at [682, 44] on link "Home" at bounding box center [712, 47] width 122 height 20
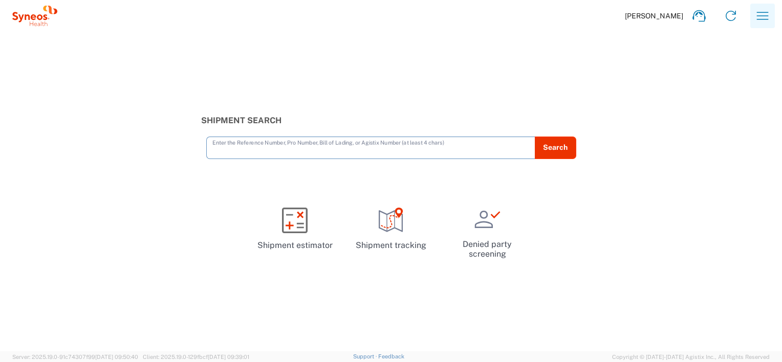
click at [761, 16] on icon "button" at bounding box center [762, 16] width 16 height 16
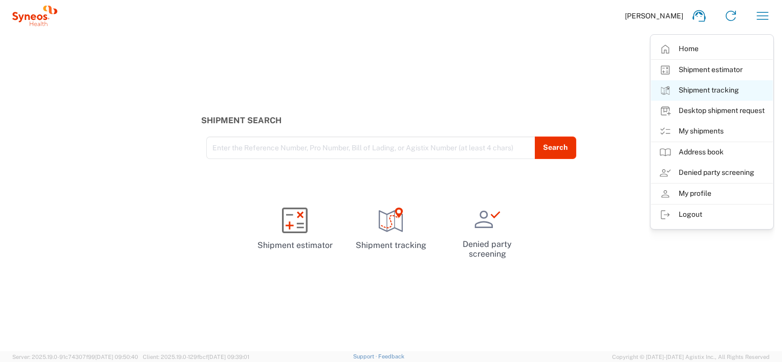
click at [685, 88] on link "Shipment tracking" at bounding box center [712, 90] width 122 height 20
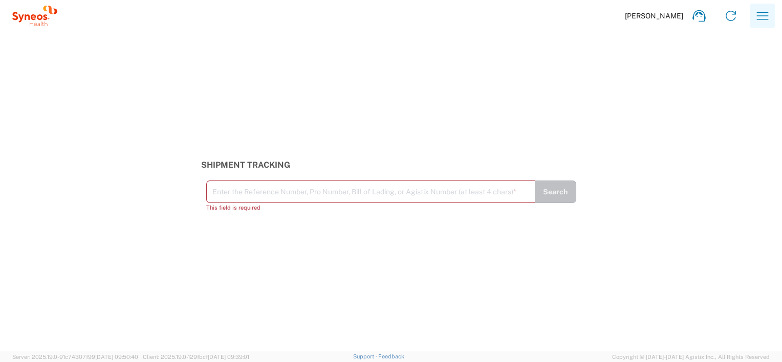
drag, startPoint x: 338, startPoint y: 197, endPoint x: 761, endPoint y: 14, distance: 460.7
click at [761, 14] on icon "button" at bounding box center [762, 16] width 16 height 16
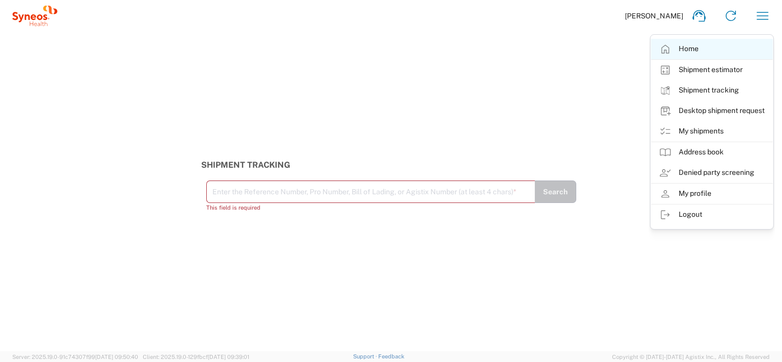
click at [694, 46] on link "Home" at bounding box center [712, 49] width 122 height 20
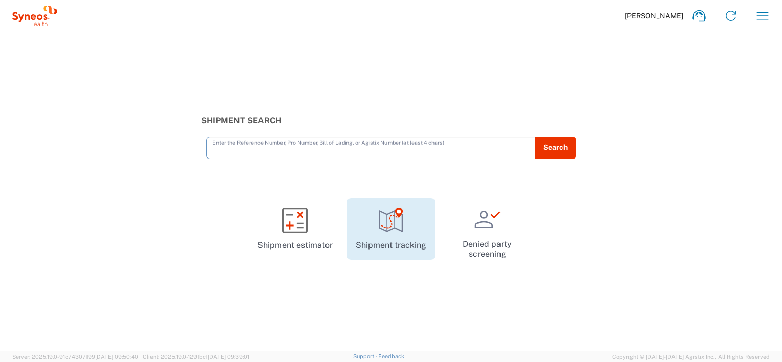
click at [395, 229] on icon at bounding box center [391, 221] width 26 height 26
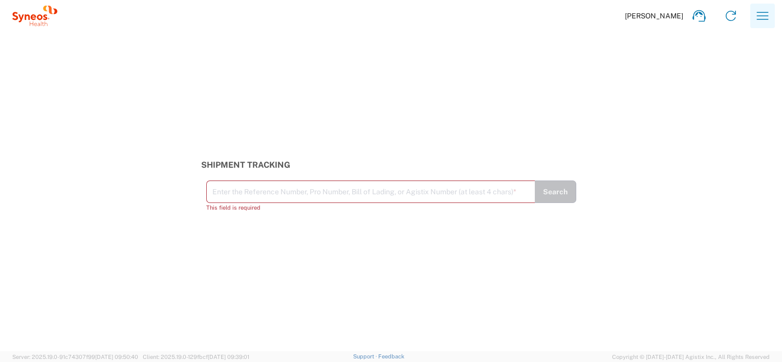
click at [763, 8] on icon "button" at bounding box center [762, 16] width 16 height 16
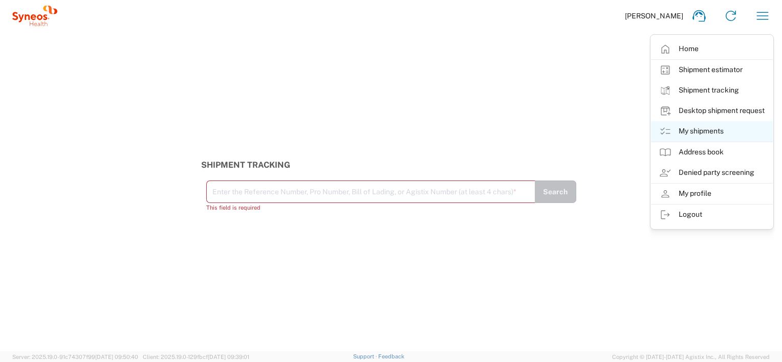
click at [702, 127] on link "My shipments" at bounding box center [712, 131] width 122 height 20
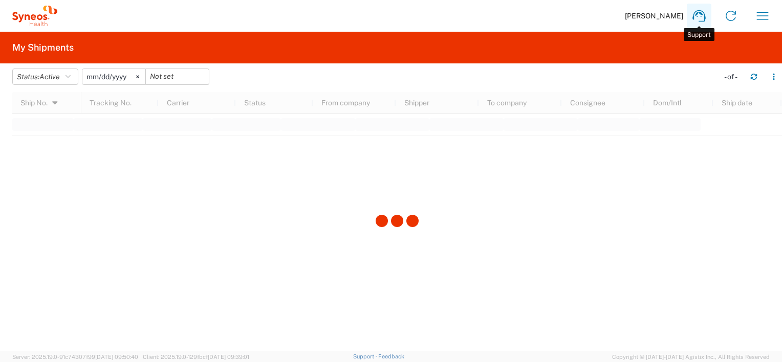
click at [700, 16] on icon at bounding box center [699, 16] width 16 height 16
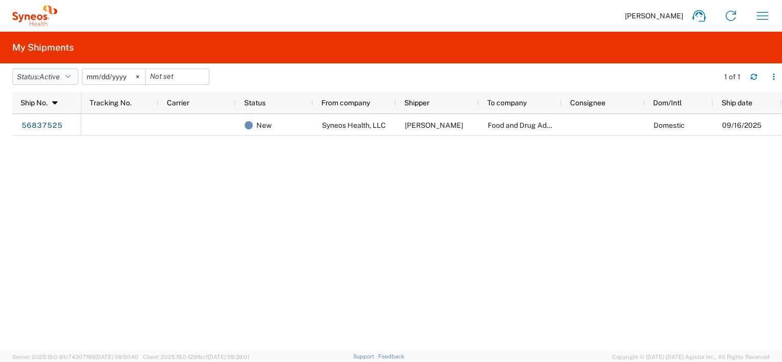
click at [49, 79] on span "Active" at bounding box center [49, 77] width 20 height 8
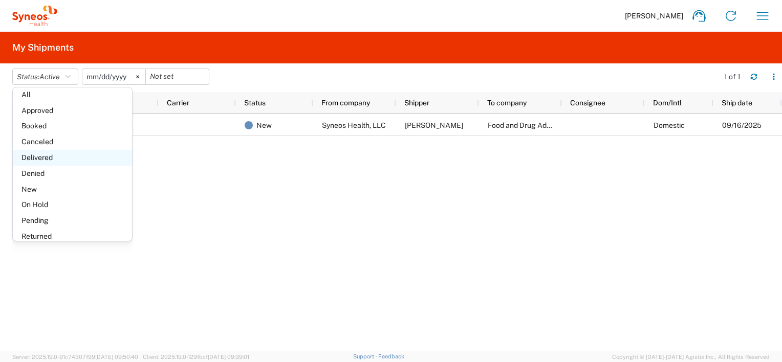
scroll to position [59, 0]
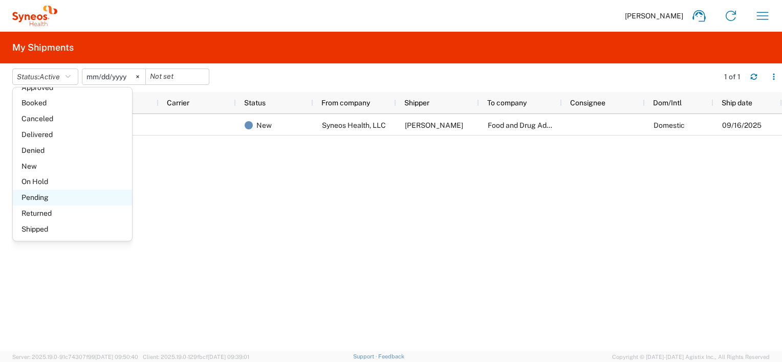
click at [34, 198] on span "Pending" at bounding box center [72, 198] width 119 height 16
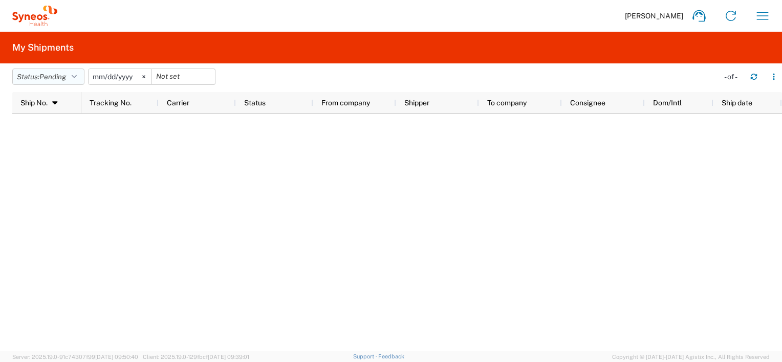
click at [62, 76] on span "Pending" at bounding box center [52, 77] width 27 height 8
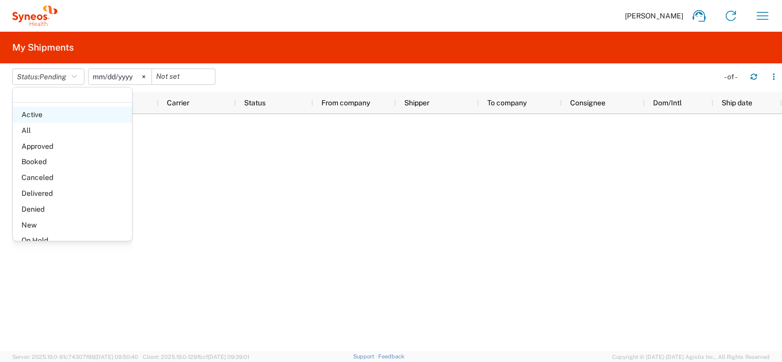
click at [37, 119] on span "Active" at bounding box center [72, 115] width 119 height 16
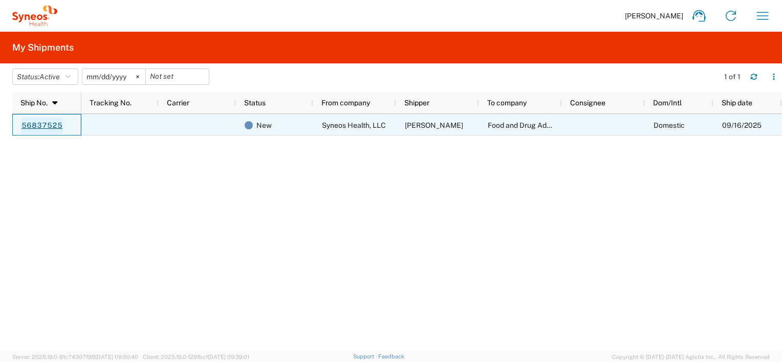
click at [51, 127] on link "56837525" at bounding box center [42, 126] width 42 height 16
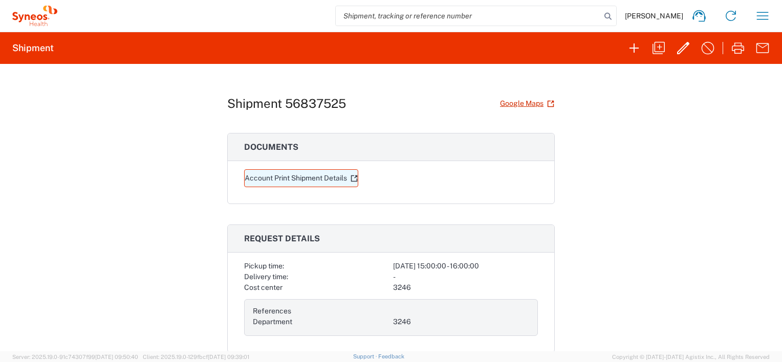
click at [282, 180] on link "Account Print Shipment Details" at bounding box center [301, 178] width 114 height 18
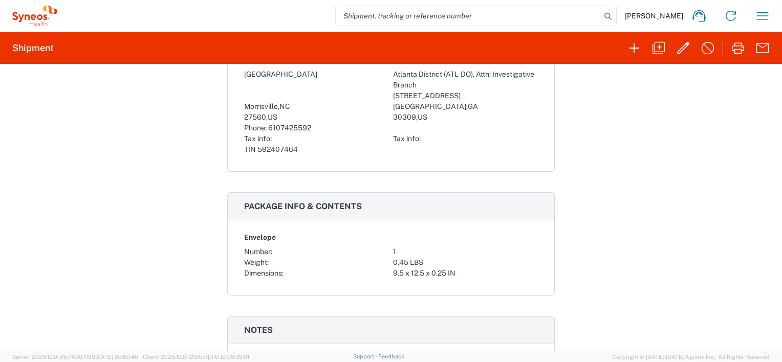
scroll to position [332, 0]
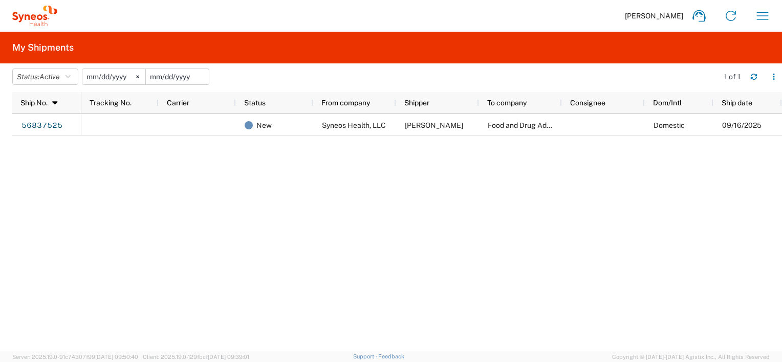
click at [162, 76] on input "date" at bounding box center [177, 76] width 63 height 15
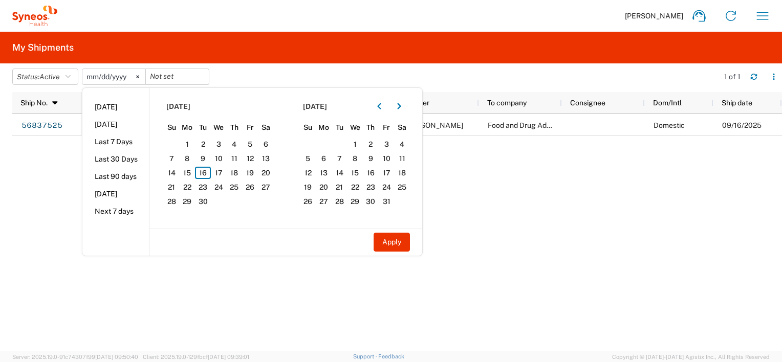
click at [655, 162] on div "New Syneos Health, LLC Theresa Broomall Food and Drug Administration Domestic 0…" at bounding box center [431, 232] width 700 height 237
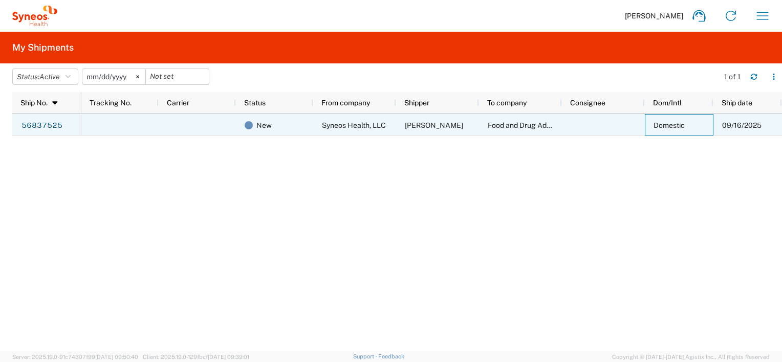
click at [671, 125] on span "Domestic" at bounding box center [668, 125] width 31 height 8
click at [516, 126] on span "Food and Drug Administration" at bounding box center [535, 125] width 97 height 8
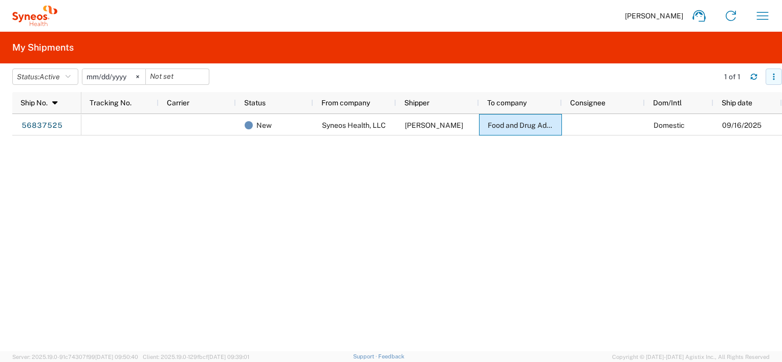
drag, startPoint x: 516, startPoint y: 126, endPoint x: 773, endPoint y: 78, distance: 261.7
click at [773, 78] on icon "button" at bounding box center [773, 76] width 7 height 7
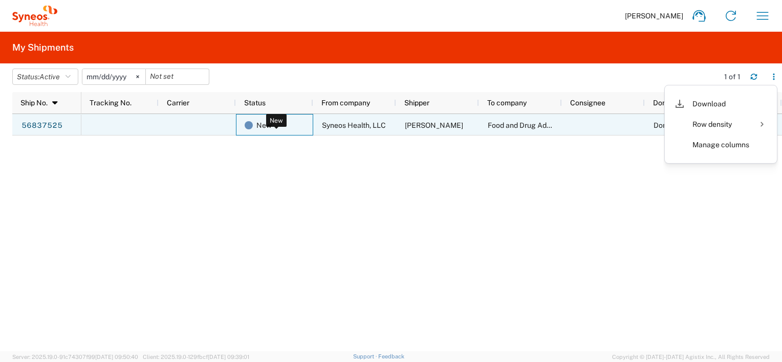
click at [250, 125] on span at bounding box center [248, 125] width 8 height 8
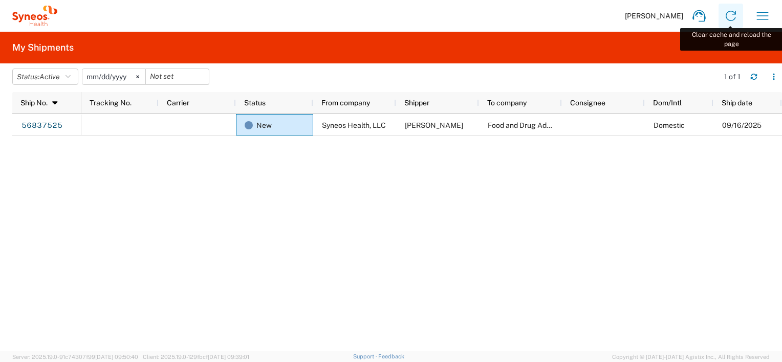
click at [730, 16] on icon at bounding box center [730, 16] width 16 height 16
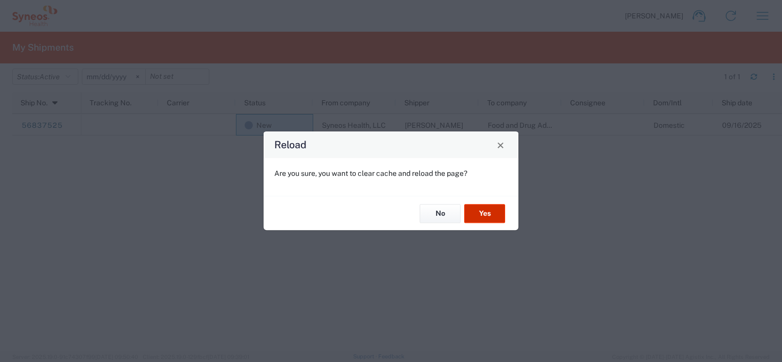
click at [483, 211] on button "Yes" at bounding box center [484, 213] width 41 height 19
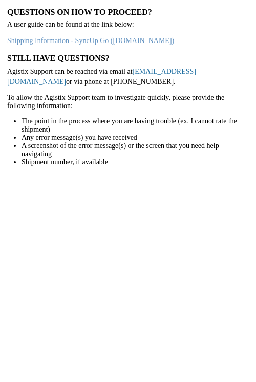
click at [150, 73] on link "[EMAIL_ADDRESS][DOMAIN_NAME]" at bounding box center [101, 77] width 189 height 18
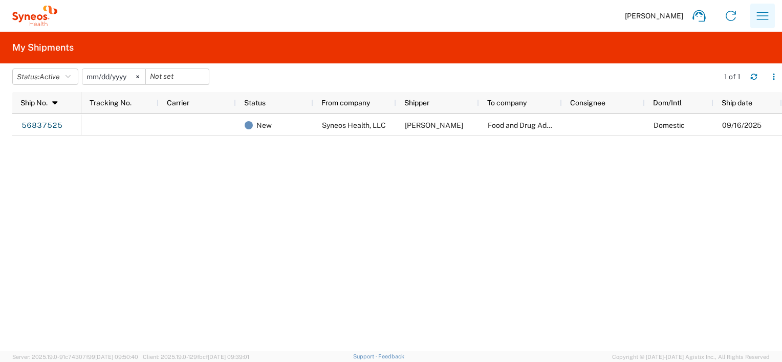
click at [766, 16] on icon "button" at bounding box center [762, 16] width 16 height 16
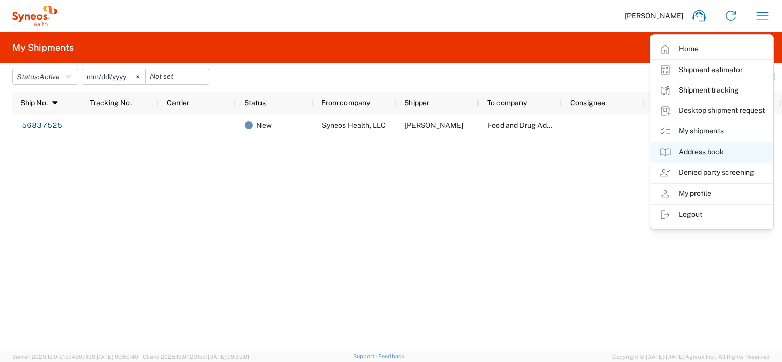
click at [704, 154] on link "Address book" at bounding box center [712, 152] width 122 height 20
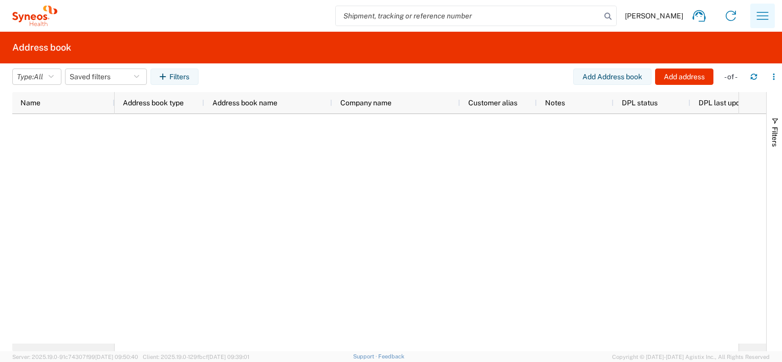
click at [762, 15] on icon "button" at bounding box center [763, 16] width 12 height 8
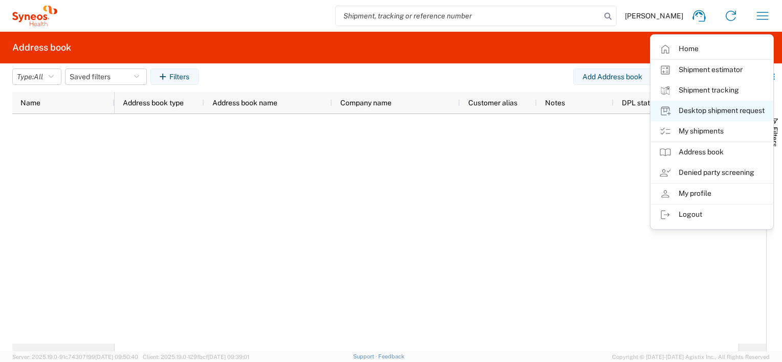
click at [696, 110] on link "Desktop shipment request" at bounding box center [712, 111] width 122 height 20
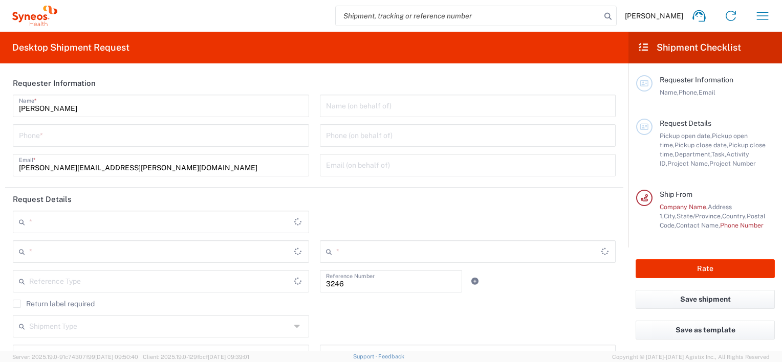
type input "Department"
type input "[US_STATE]"
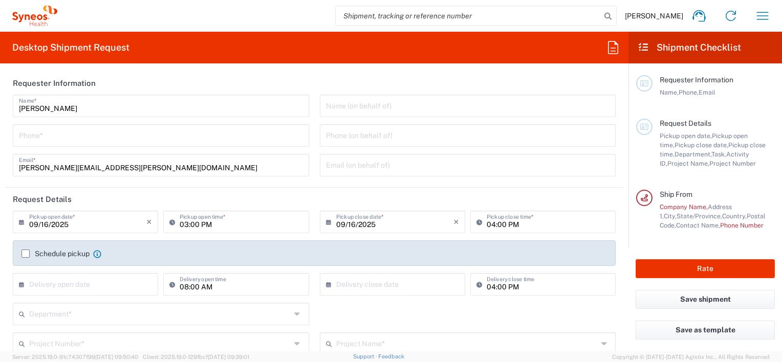
type input "Syneos Health, LLC-[GEOGRAPHIC_DATA] [GEOGRAPHIC_DATA] [GEOGRAPHIC_DATA]"
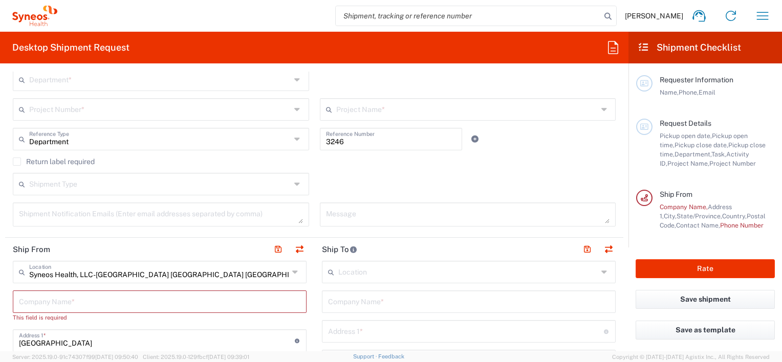
scroll to position [205, 0]
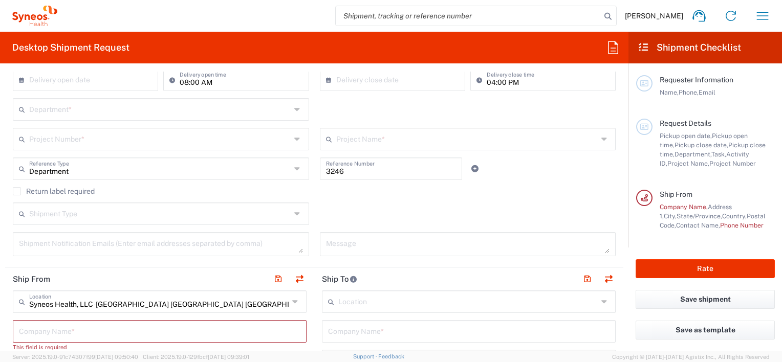
click at [199, 177] on div "Department Reference Type" at bounding box center [161, 169] width 296 height 23
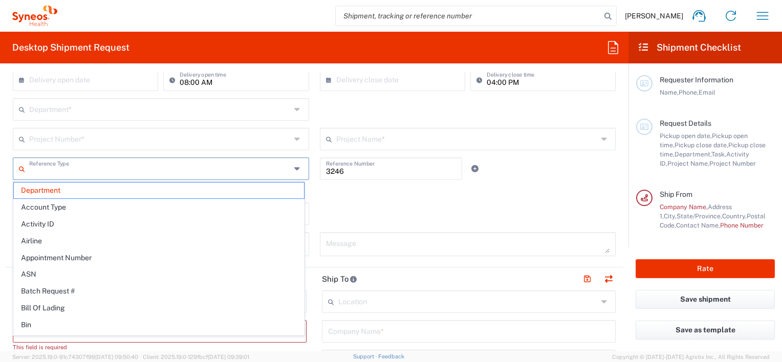
click at [402, 172] on input "3246" at bounding box center [391, 168] width 130 height 18
type input "Department"
click at [266, 170] on input "text" at bounding box center [159, 168] width 261 height 18
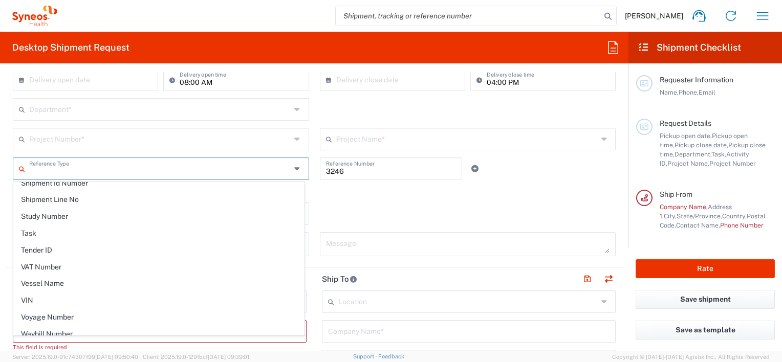
scroll to position [907, 0]
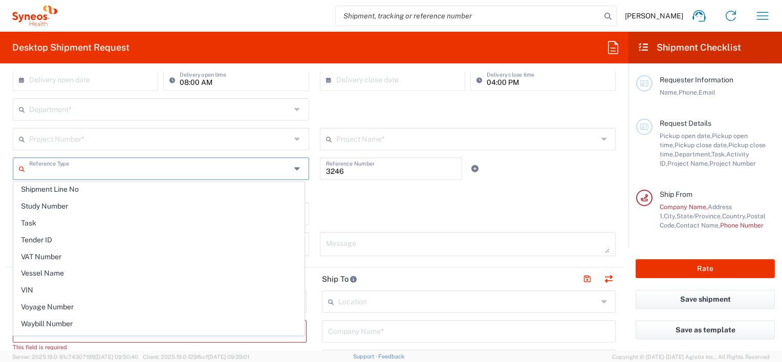
click at [220, 337] on input "text" at bounding box center [159, 331] width 281 height 18
type input "Department"
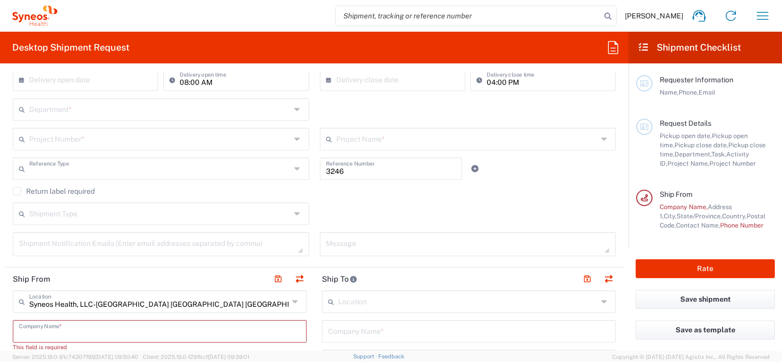
scroll to position [0, 0]
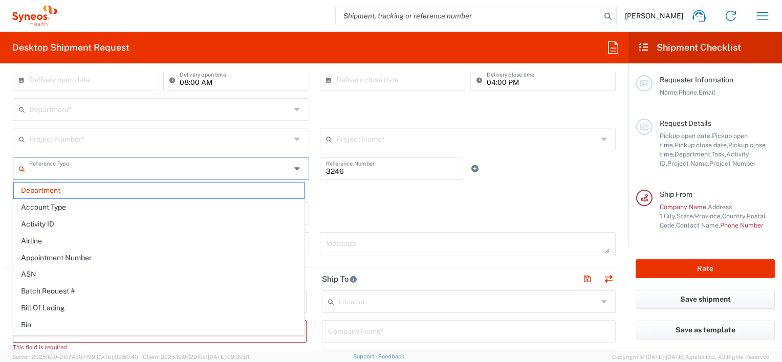
click at [122, 172] on input "text" at bounding box center [159, 168] width 261 height 18
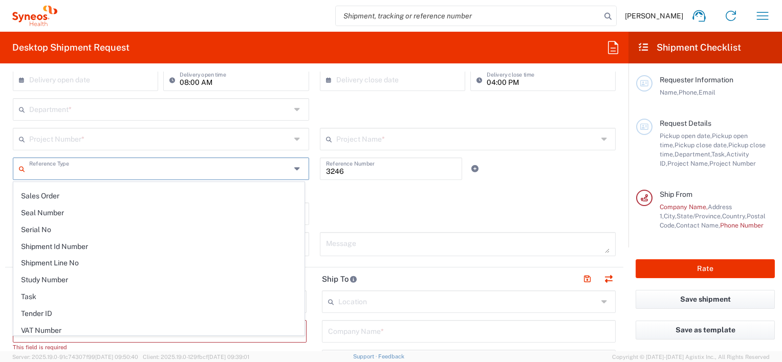
scroll to position [907, 0]
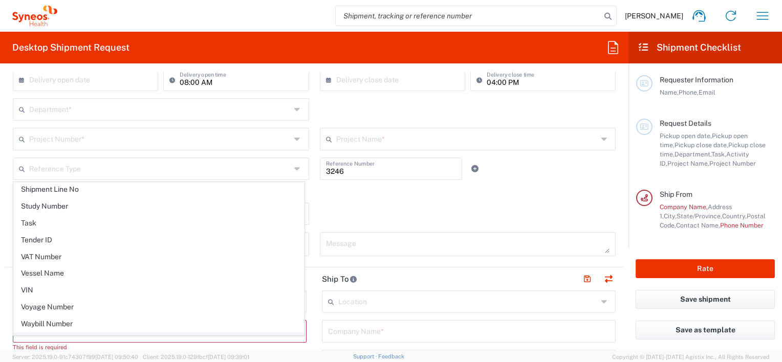
click at [46, 333] on span "Work Order" at bounding box center [159, 341] width 290 height 16
type input "Work Order"
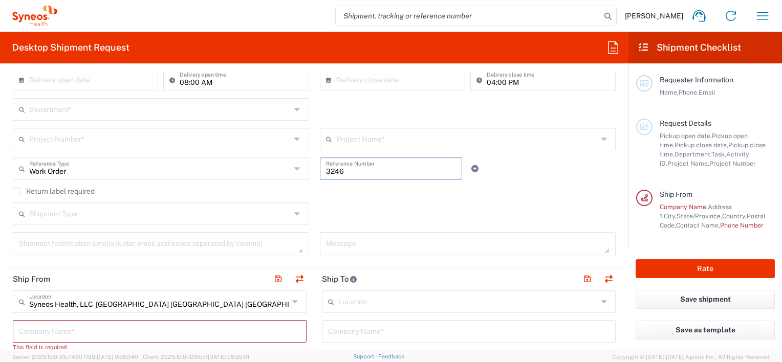
drag, startPoint x: 411, startPoint y: 169, endPoint x: 311, endPoint y: 169, distance: 100.3
click at [314, 169] on div "3246 Reference Number" at bounding box center [390, 173] width 153 height 30
type input "7065072"
click at [119, 212] on input "text" at bounding box center [159, 213] width 261 height 18
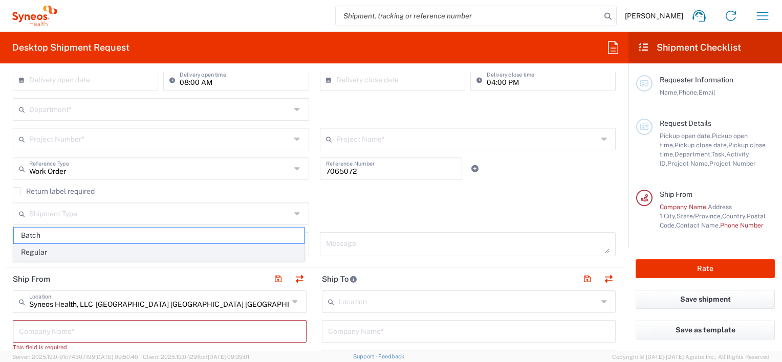
click at [56, 253] on span "Regular" at bounding box center [159, 252] width 290 height 16
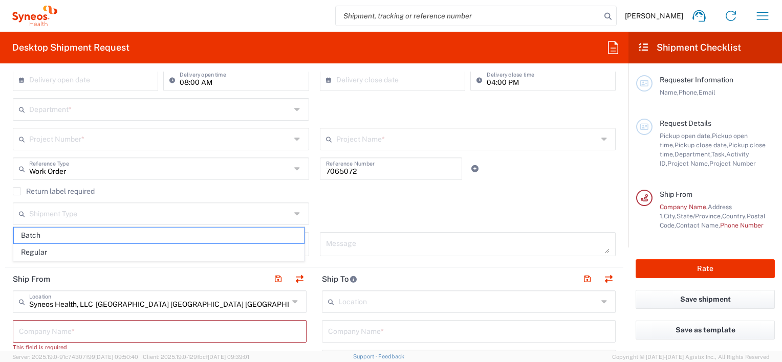
type input "Regular"
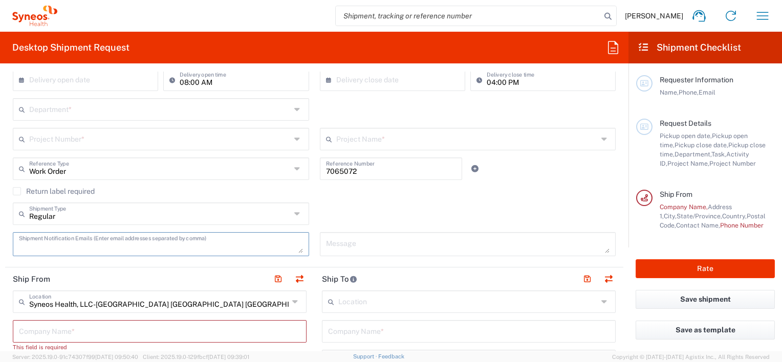
click at [227, 244] on textarea at bounding box center [161, 244] width 284 height 18
type input "Work Order"
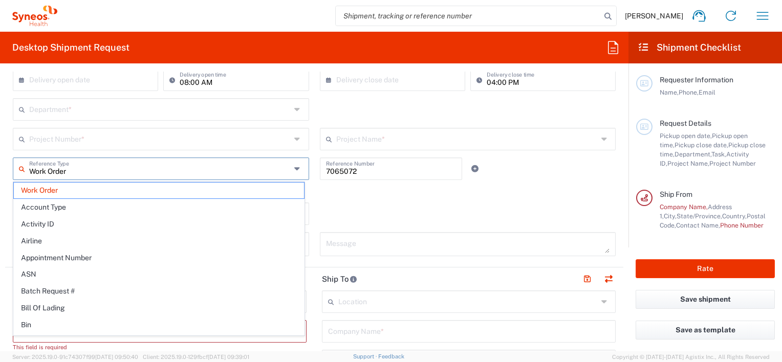
drag, startPoint x: 76, startPoint y: 168, endPoint x: 18, endPoint y: 168, distance: 57.3
click at [18, 168] on div "Work Order Reference Type" at bounding box center [161, 169] width 296 height 23
drag, startPoint x: 360, startPoint y: 171, endPoint x: 301, endPoint y: 171, distance: 58.8
click at [301, 171] on div "Reference Type Work Order Account Type Activity ID Airline Appointment Number A…" at bounding box center [314, 173] width 613 height 30
type input "Work Order"
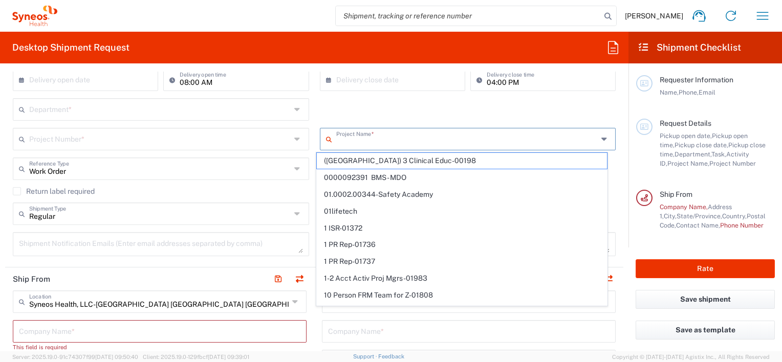
click at [353, 141] on input "text" at bounding box center [466, 138] width 261 height 18
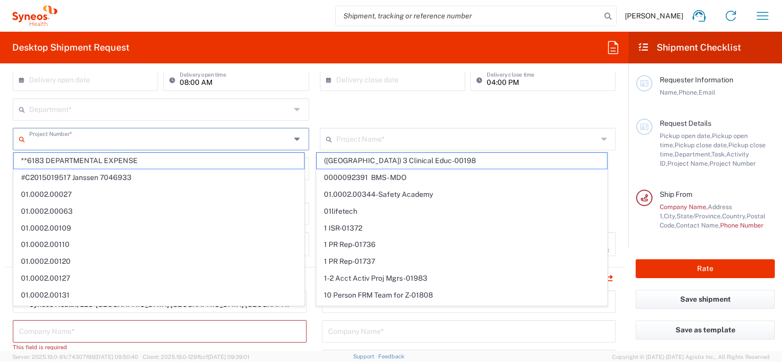
click at [123, 139] on input "text" at bounding box center [159, 138] width 261 height 18
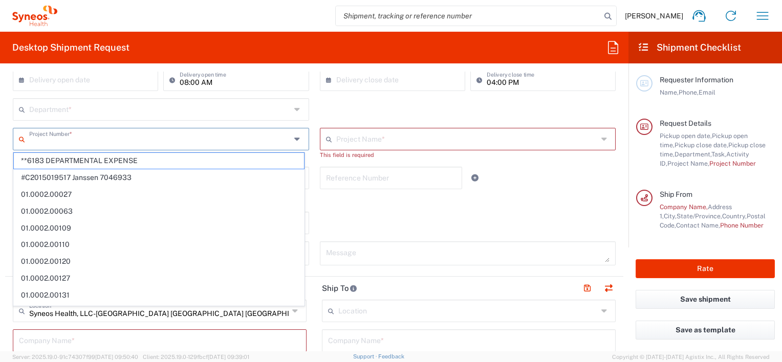
paste input "7065072"
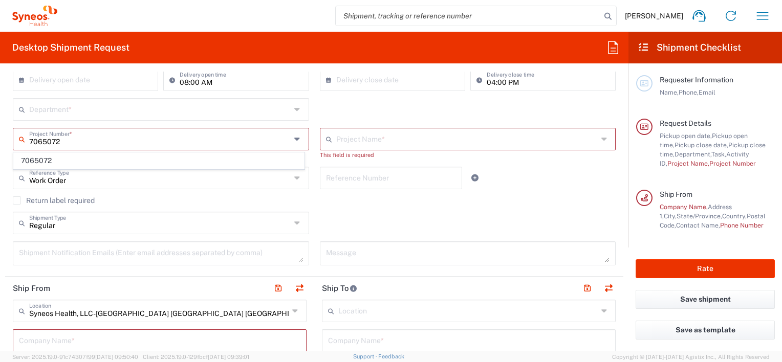
type input "7065072"
click at [355, 139] on input "text" at bounding box center [466, 138] width 261 height 18
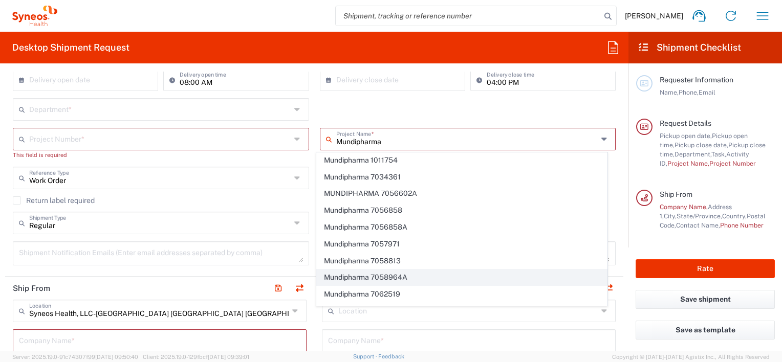
scroll to position [102, 0]
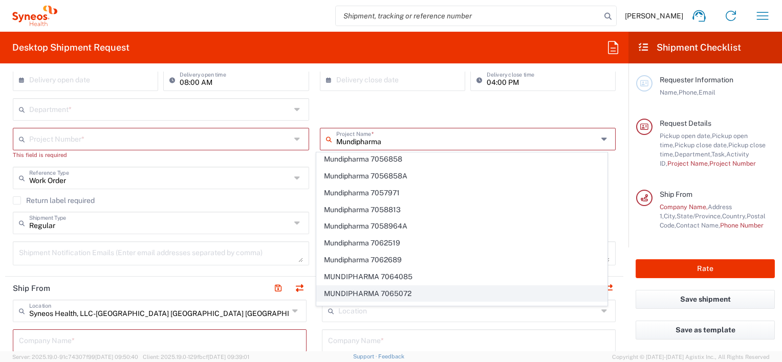
click at [407, 292] on span "MUNDIPHARMA 7065072" at bounding box center [462, 294] width 290 height 16
type input "MUNDIPHARMA 7065072"
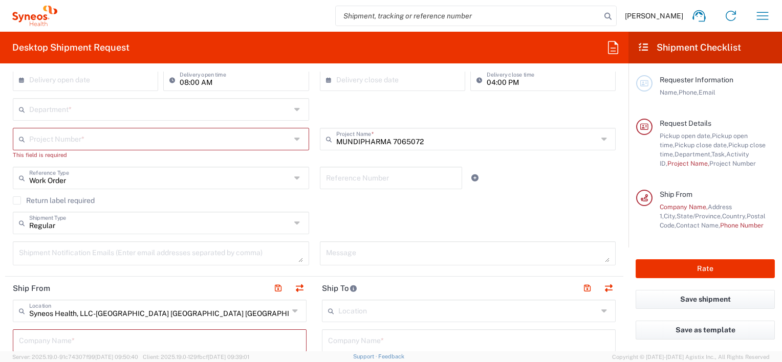
type input "7065072"
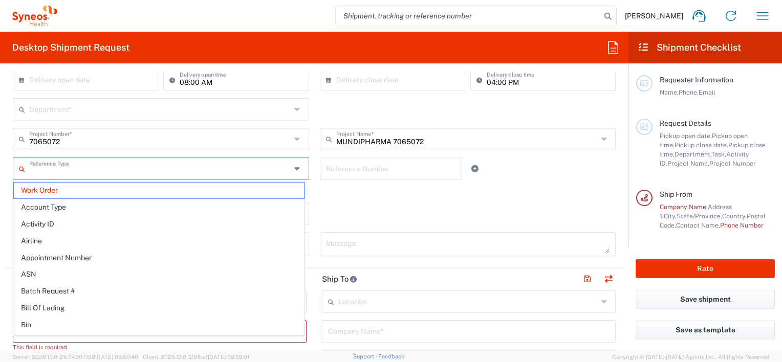
drag, startPoint x: 71, startPoint y: 171, endPoint x: 392, endPoint y: 228, distance: 326.3
click at [51, 171] on input "text" at bounding box center [159, 168] width 261 height 18
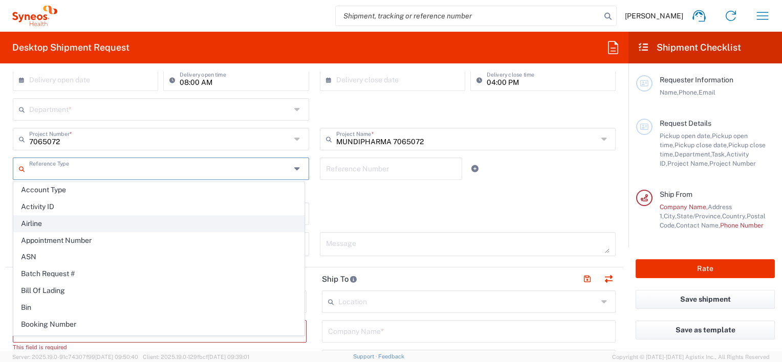
scroll to position [0, 0]
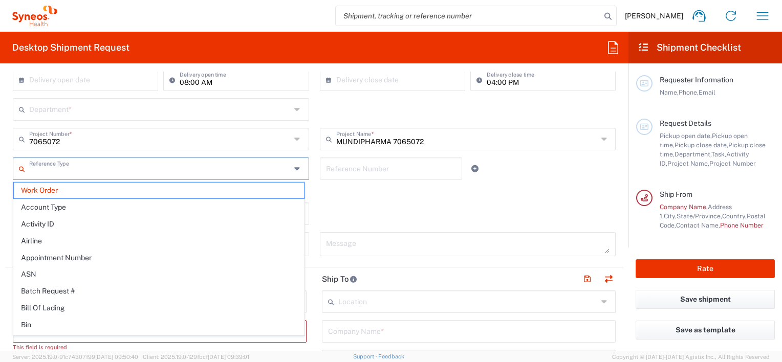
click at [397, 213] on div "Regular Shipment Type Batch Regular" at bounding box center [314, 218] width 613 height 30
type input "Work Order"
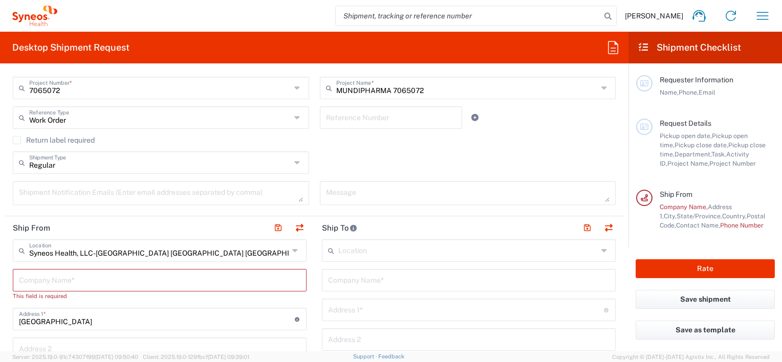
scroll to position [307, 0]
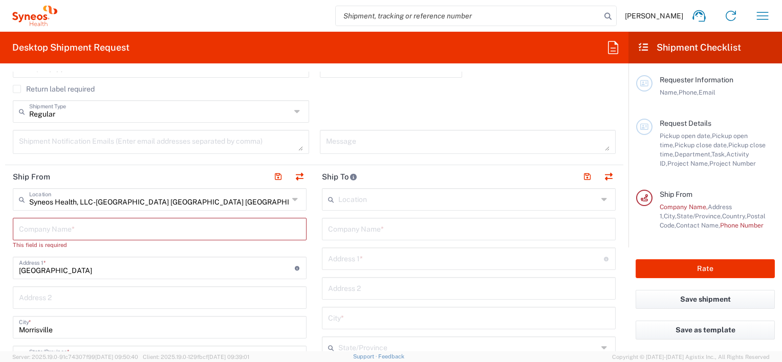
click at [292, 196] on icon at bounding box center [296, 199] width 8 height 16
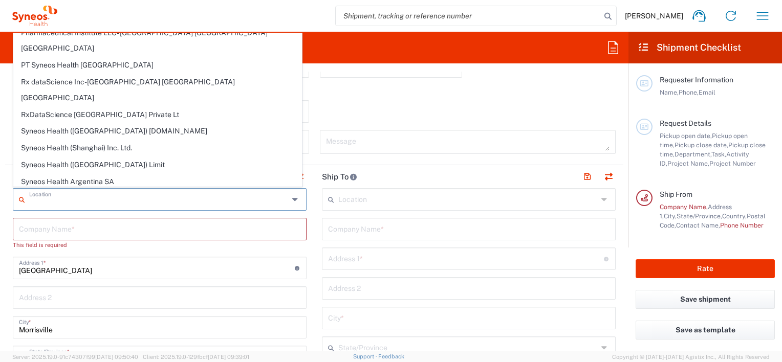
scroll to position [498, 0]
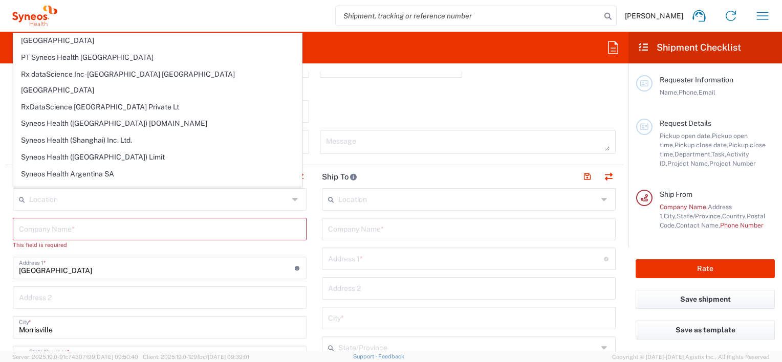
click at [347, 81] on div "Reference Number" at bounding box center [390, 70] width 153 height 30
type input "Syneos Health, LLC-[GEOGRAPHIC_DATA] [GEOGRAPHIC_DATA] [GEOGRAPHIC_DATA]"
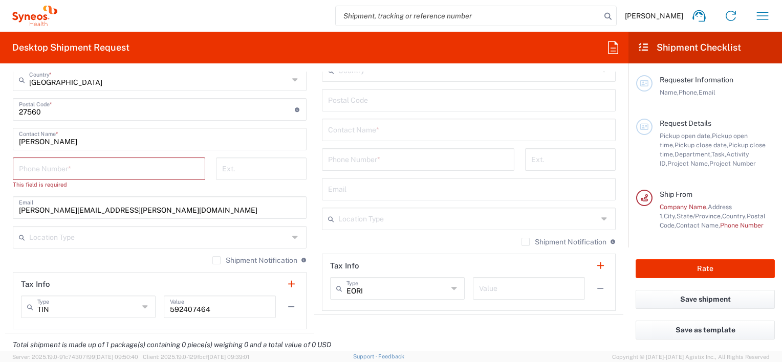
scroll to position [665, 0]
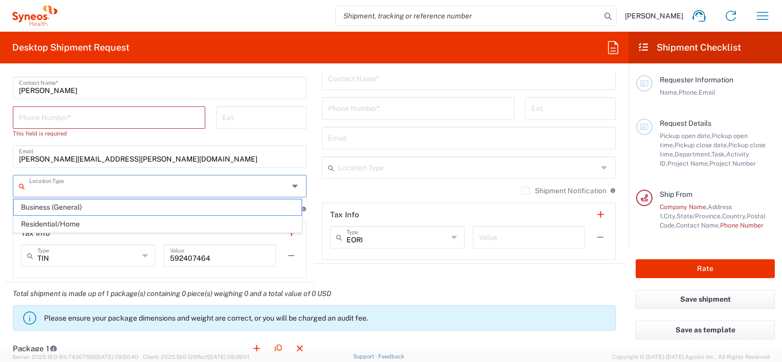
click at [106, 185] on input "text" at bounding box center [158, 185] width 259 height 18
click at [90, 205] on span "Business (General)" at bounding box center [157, 207] width 287 height 16
type input "Business (General)"
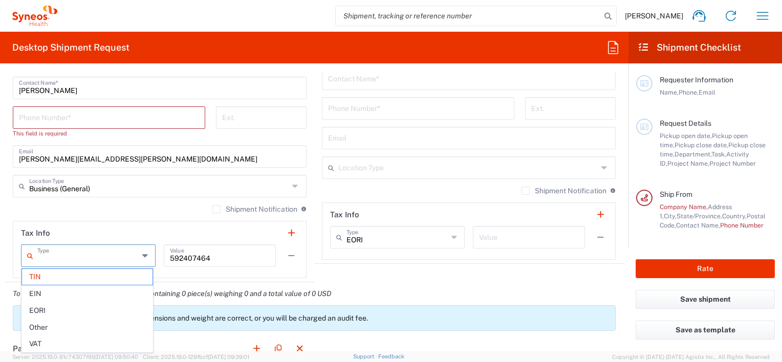
click at [112, 253] on input "text" at bounding box center [87, 255] width 101 height 18
click at [129, 194] on div "Business (General) Location Type" at bounding box center [160, 186] width 294 height 23
type input "Business (General)"
type input "TIN"
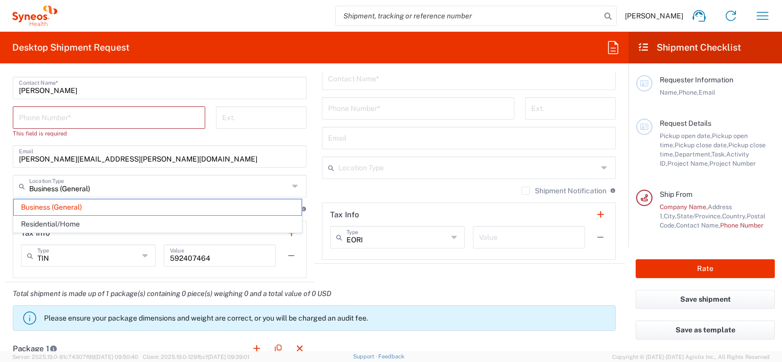
click at [197, 278] on agx-form-section "Ship From Syneos Health, LLC-[GEOGRAPHIC_DATA] [GEOGRAPHIC_DATA] [GEOGRAPHIC_DA…" at bounding box center [159, 44] width 309 height 475
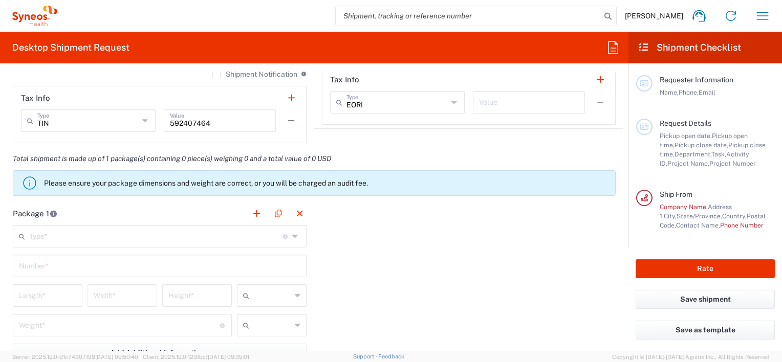
scroll to position [818, 0]
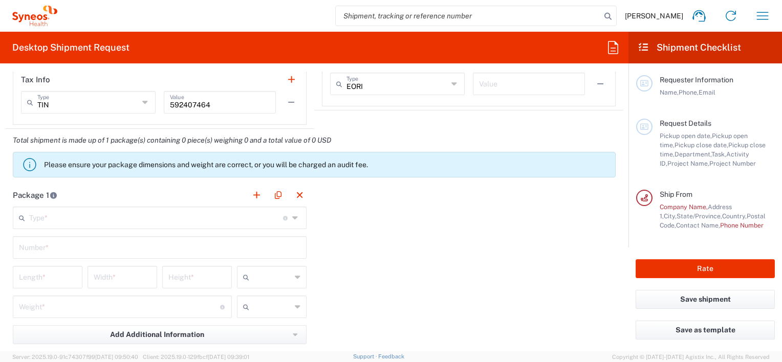
click at [108, 221] on input "text" at bounding box center [156, 217] width 254 height 18
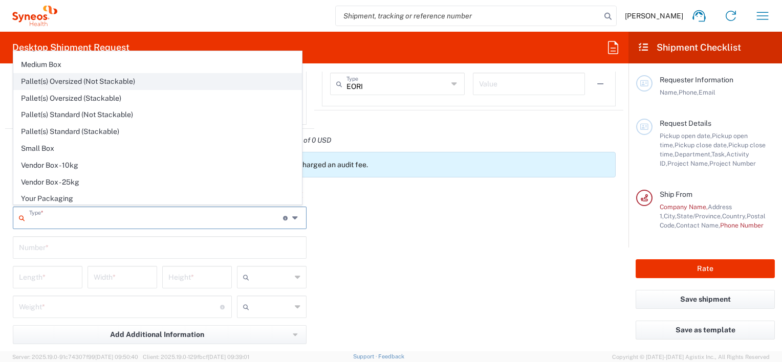
scroll to position [0, 0]
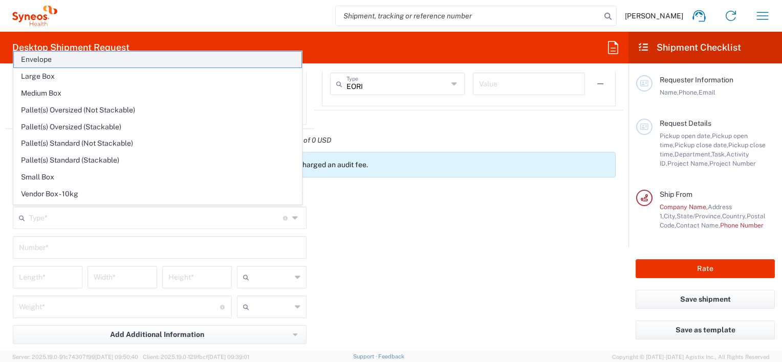
click at [54, 59] on span "Envelope" at bounding box center [157, 60] width 287 height 16
type input "Envelope"
type input "1"
type input "9.5"
type input "12.5"
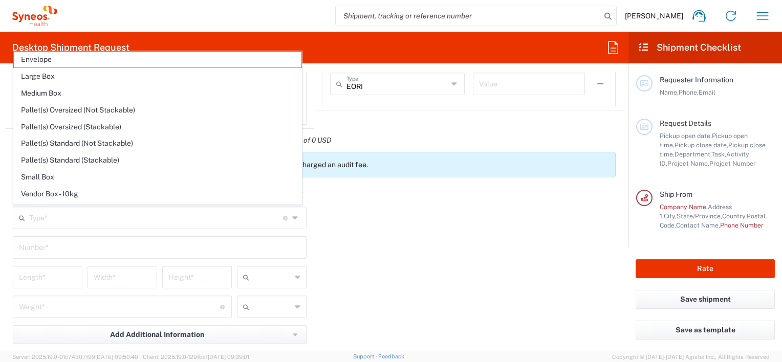
type input "0.25"
type input "in"
type input "0.45"
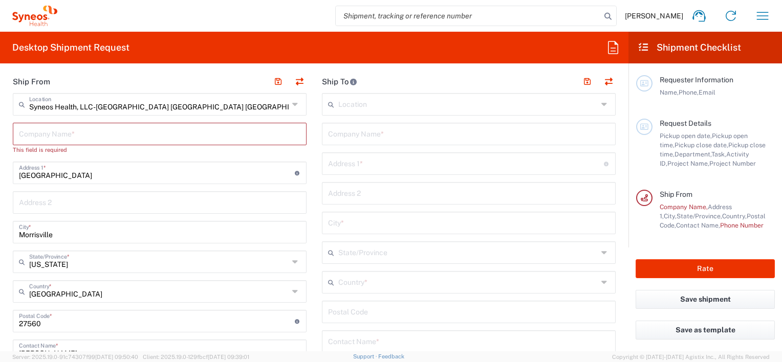
scroll to position [354, 0]
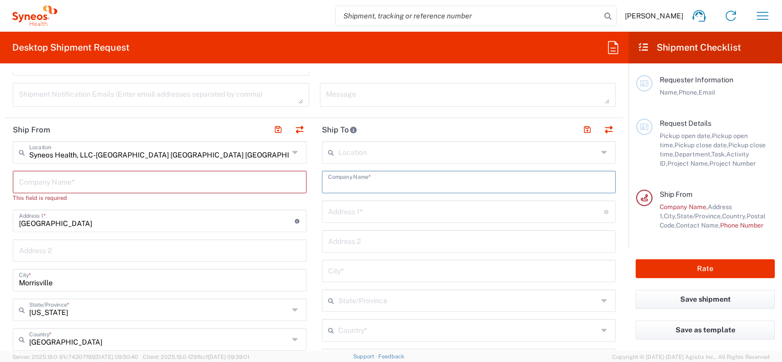
click at [368, 184] on input "text" at bounding box center [468, 181] width 281 height 18
type input "Food and Drug Administration"
click at [458, 207] on input "[GEOGRAPHIC_DATA] ([GEOGRAPHIC_DATA])" at bounding box center [466, 211] width 276 height 18
type input "Atlanta District (ATL-DO), Attn: Investigative Branch"
click at [404, 235] on input "text" at bounding box center [468, 241] width 281 height 18
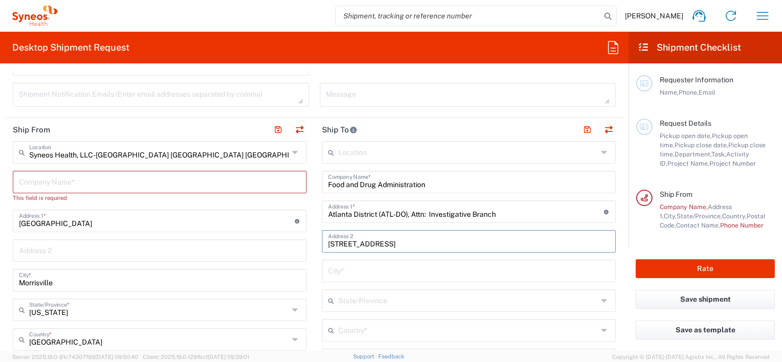
type input "[STREET_ADDRESS]"
type input "[GEOGRAPHIC_DATA]"
type input "[US_STATE]"
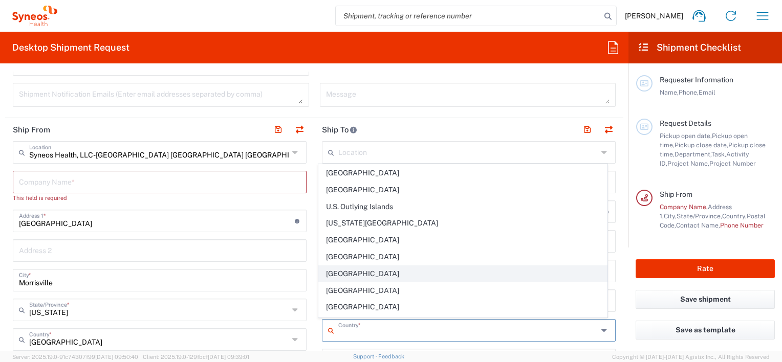
scroll to position [3820, 0]
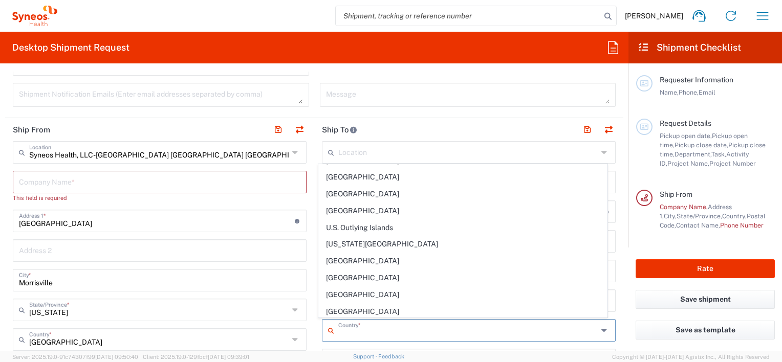
click at [360, 320] on span "[GEOGRAPHIC_DATA]" at bounding box center [462, 328] width 287 height 16
type input "[GEOGRAPHIC_DATA]"
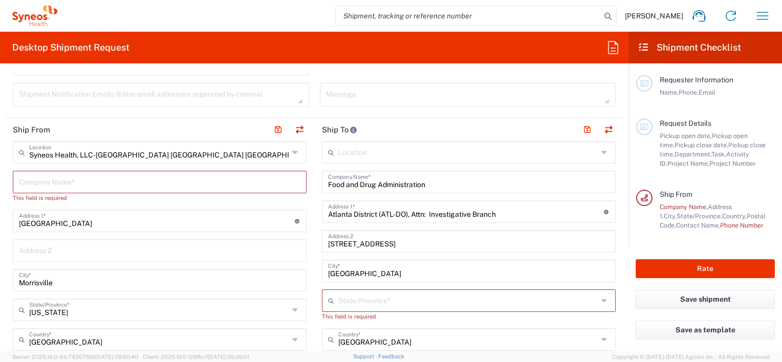
click at [374, 300] on input "text" at bounding box center [467, 300] width 259 height 18
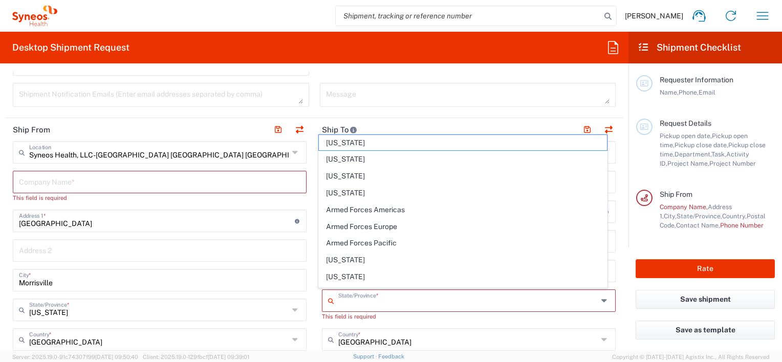
click at [560, 305] on input "text" at bounding box center [467, 300] width 259 height 18
click at [601, 302] on icon at bounding box center [605, 301] width 8 height 16
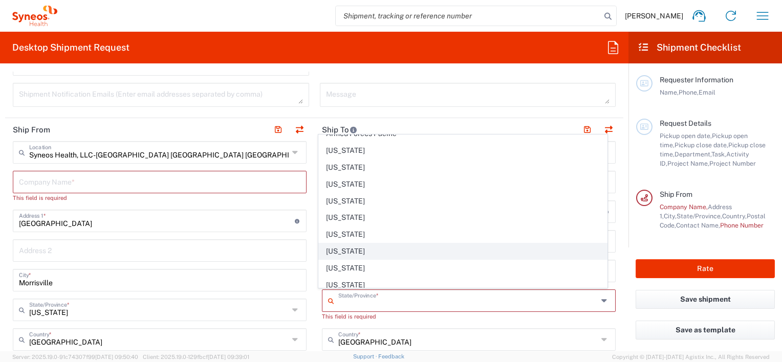
scroll to position [161, 0]
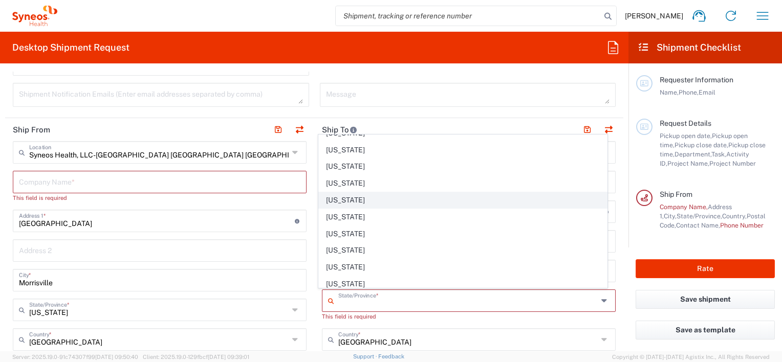
click at [338, 196] on span "[US_STATE]" at bounding box center [462, 200] width 287 height 16
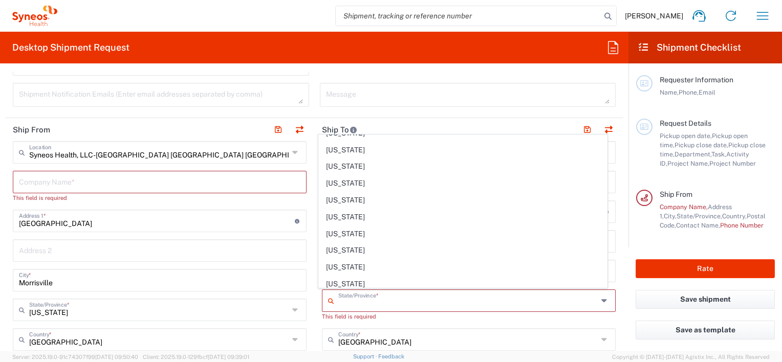
type input "[US_STATE]"
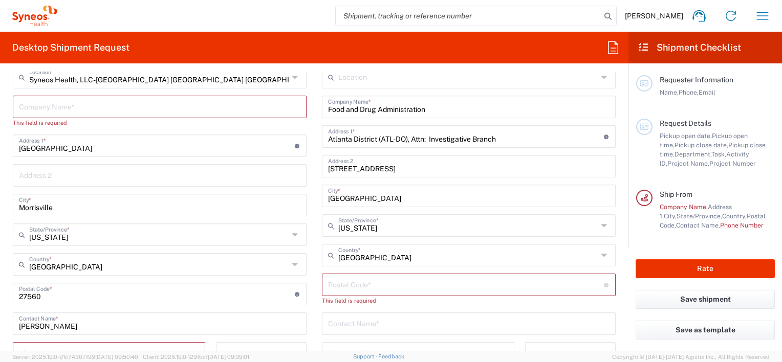
scroll to position [559, 0]
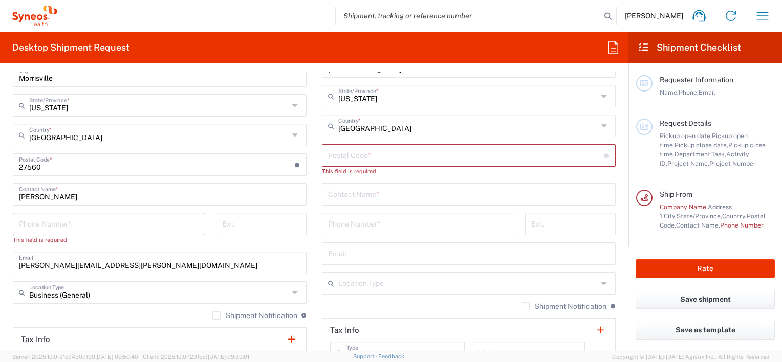
click at [383, 155] on input "undefined" at bounding box center [466, 155] width 276 height 18
type input "30309"
click at [351, 186] on input "text" at bounding box center [468, 184] width 281 height 18
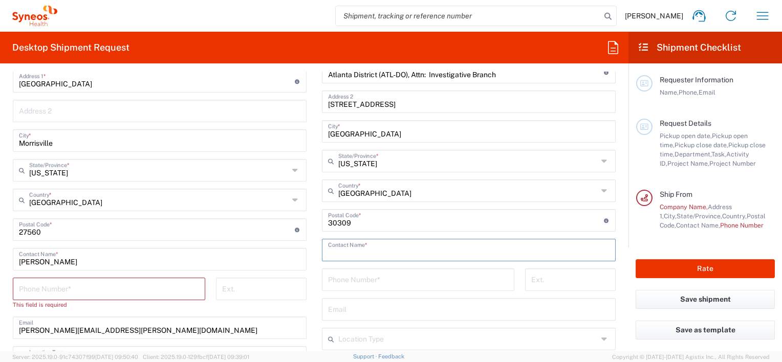
scroll to position [507, 0]
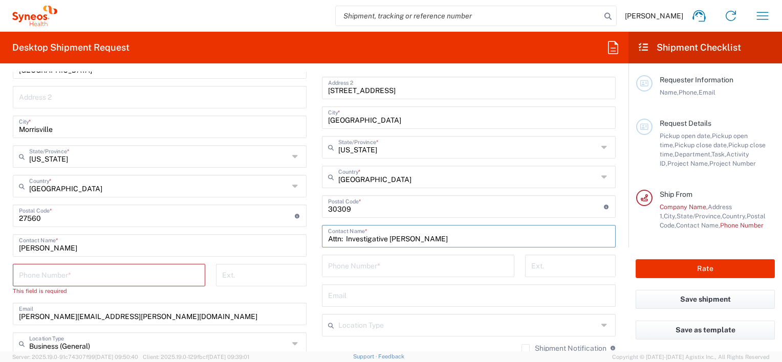
click at [396, 238] on input "Attn: Investigative [PERSON_NAME]" at bounding box center [468, 236] width 281 height 18
type input "Attn: Investigative Branch"
click at [430, 270] on input "tel" at bounding box center [418, 265] width 180 height 18
type input "[PHONE_NUMBER]"
click at [346, 294] on input "text" at bounding box center [468, 295] width 281 height 18
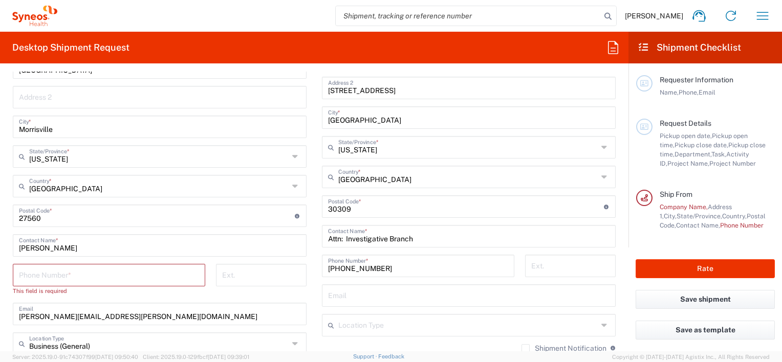
click at [301, 290] on div "Ext." at bounding box center [260, 283] width 101 height 39
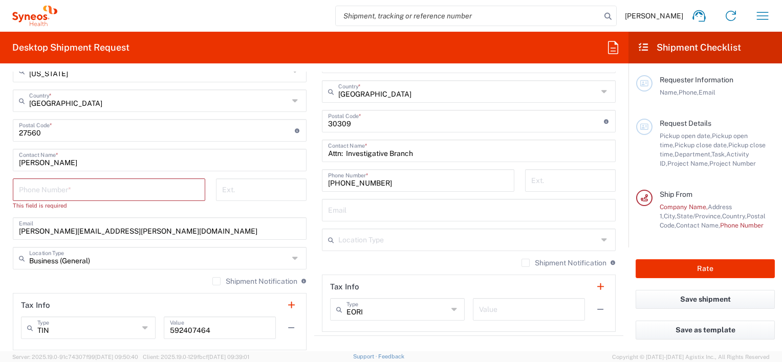
scroll to position [610, 0]
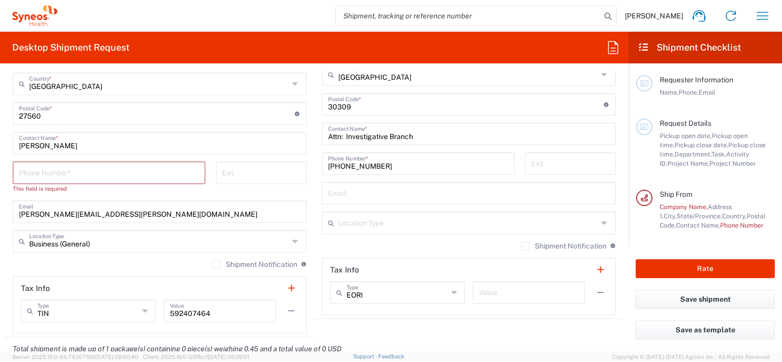
click at [51, 170] on input "tel" at bounding box center [109, 172] width 180 height 18
type input "6107425592"
type input "[PERSON_NAME][EMAIL_ADDRESS][PERSON_NAME][DOMAIN_NAME]"
type input "Syneos Health LLC"
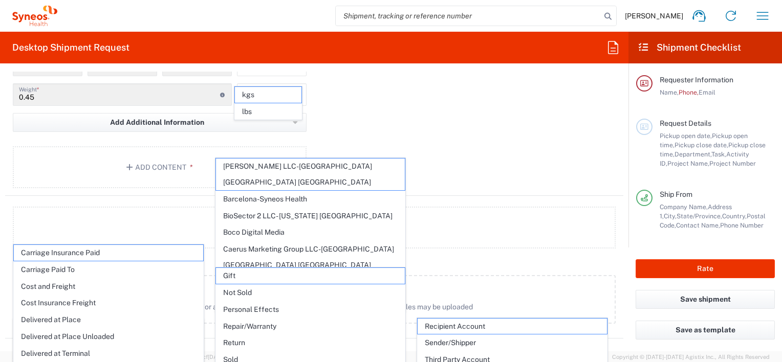
scroll to position [1073, 0]
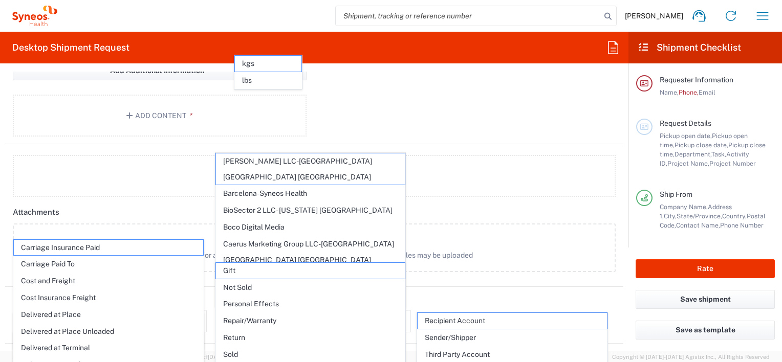
click at [488, 105] on div "Package 1 Envelope Type * Material used to package goods Envelope Large Box Med…" at bounding box center [314, 32] width 618 height 225
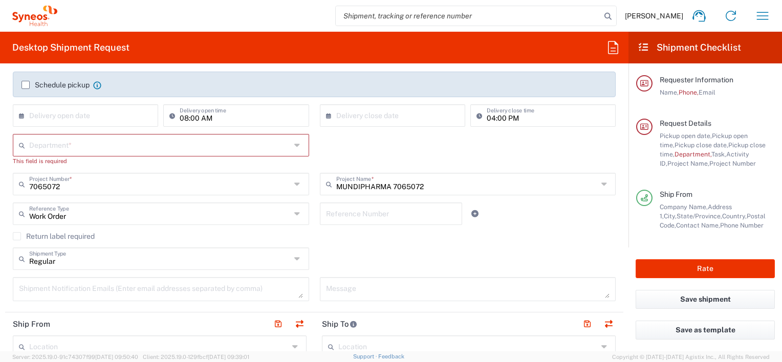
scroll to position [171, 0]
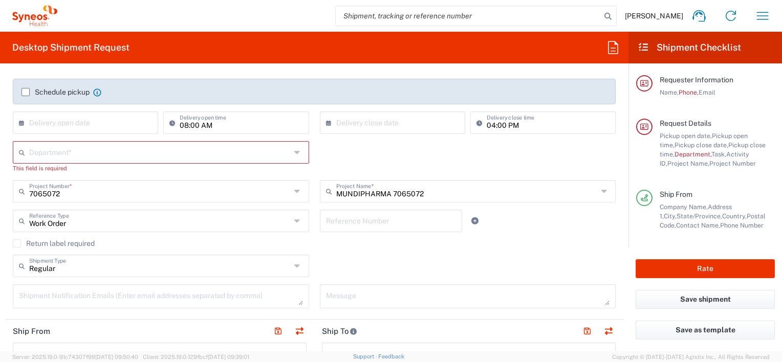
click at [27, 93] on label "Schedule pickup" at bounding box center [55, 92] width 68 height 8
click at [26, 92] on input "Schedule pickup" at bounding box center [26, 92] width 0 height 0
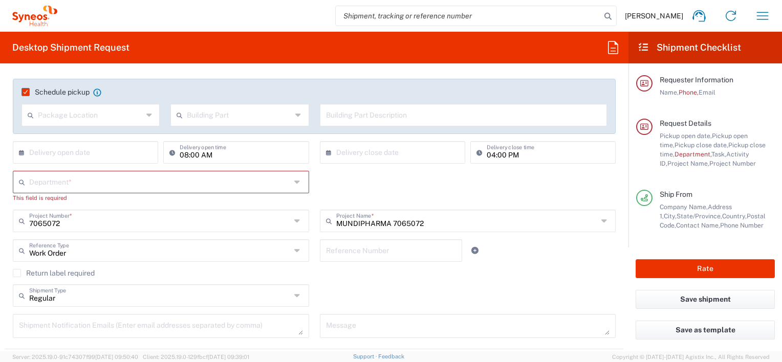
click at [27, 93] on label "Schedule pickup" at bounding box center [55, 92] width 68 height 8
click at [23, 92] on input "Schedule pickup" at bounding box center [23, 92] width 0 height 0
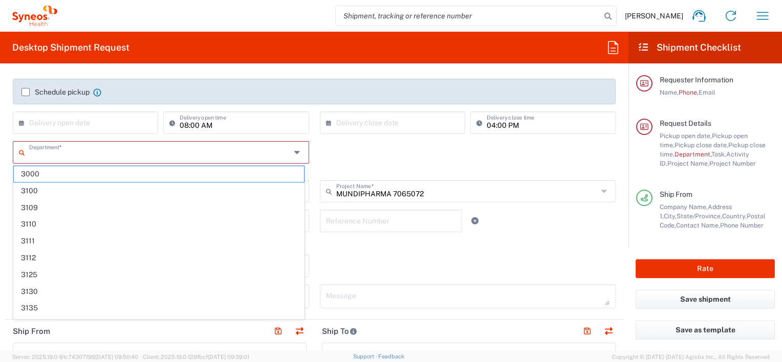
click at [152, 149] on input "text" at bounding box center [159, 152] width 261 height 18
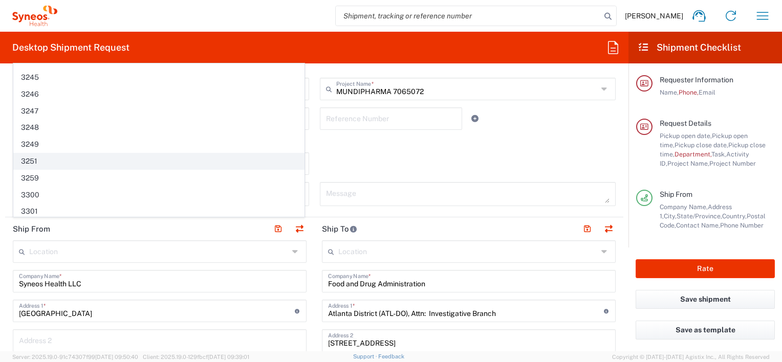
scroll to position [849, 0]
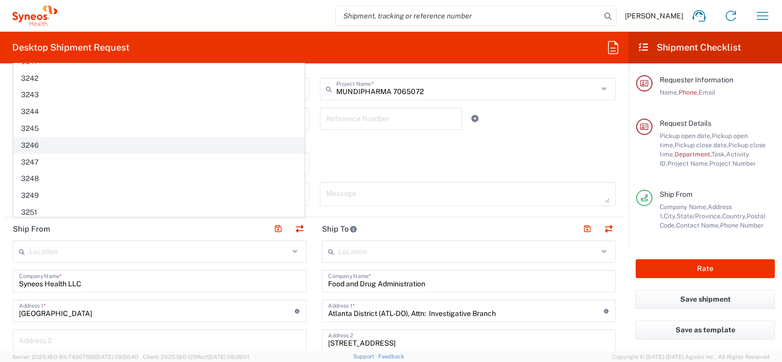
click at [38, 138] on span "3246" at bounding box center [159, 146] width 290 height 16
type input "3246"
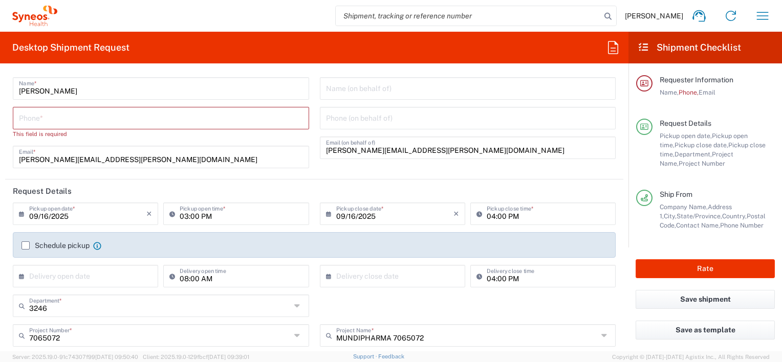
scroll to position [0, 0]
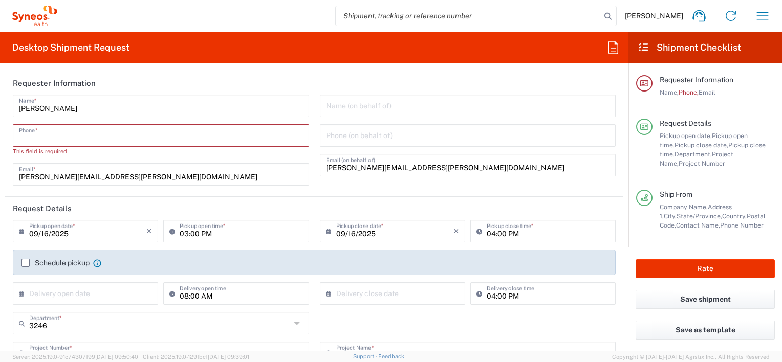
click at [64, 133] on input "tel" at bounding box center [161, 135] width 284 height 18
type input "6107425592"
type input "[PERSON_NAME][EMAIL_ADDRESS][PERSON_NAME][DOMAIN_NAME]"
type input "[PERSON_NAME]"
click at [338, 187] on agx-form-section "Requester Information [PERSON_NAME] Name * [PHONE_NUMBER] Phone * This field is…" at bounding box center [314, 134] width 618 height 125
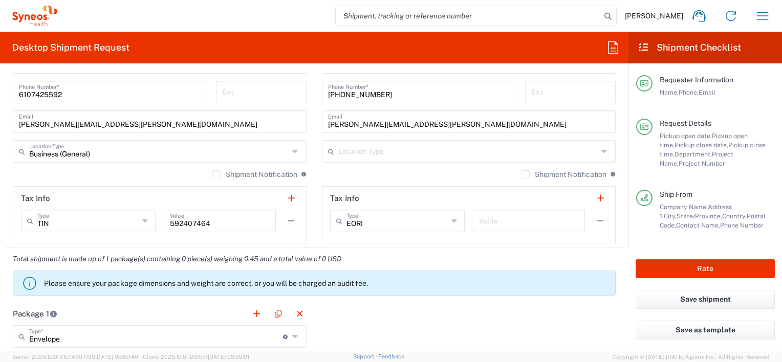
scroll to position [665, 0]
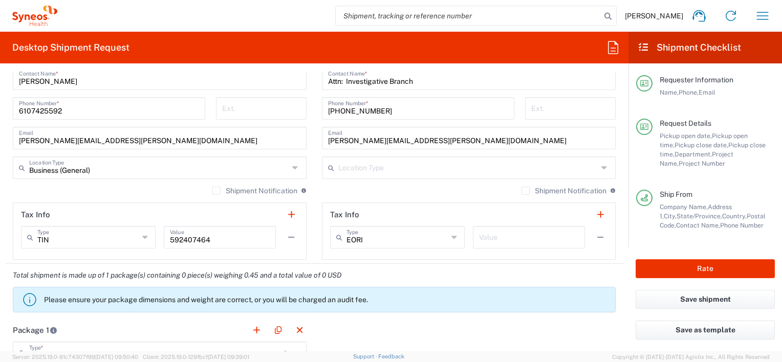
click at [213, 190] on label "Shipment Notification" at bounding box center [254, 191] width 85 height 8
click at [216, 191] on input "Shipment Notification" at bounding box center [216, 191] width 0 height 0
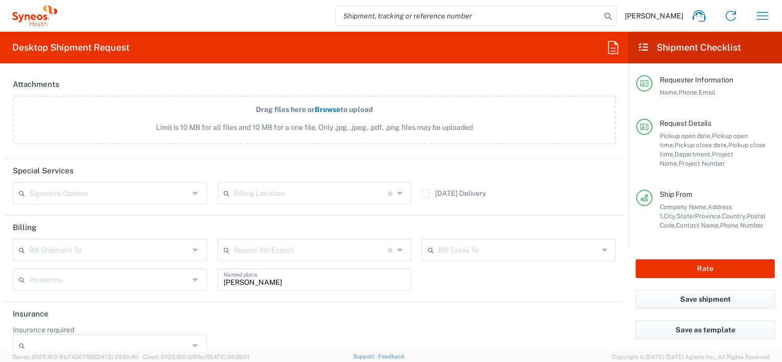
scroll to position [1214, 0]
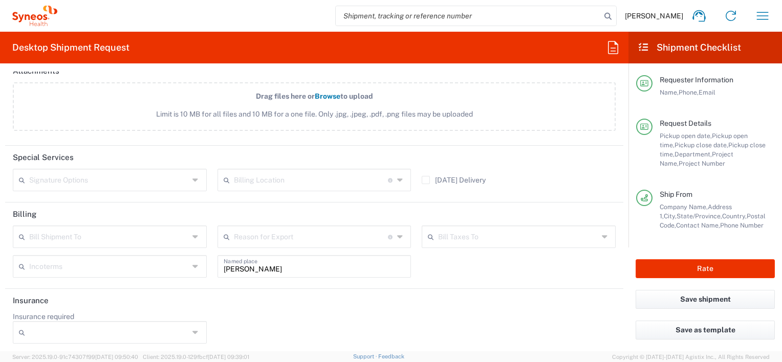
click at [602, 233] on icon at bounding box center [606, 237] width 8 height 16
click at [614, 211] on header "Billing" at bounding box center [314, 214] width 618 height 23
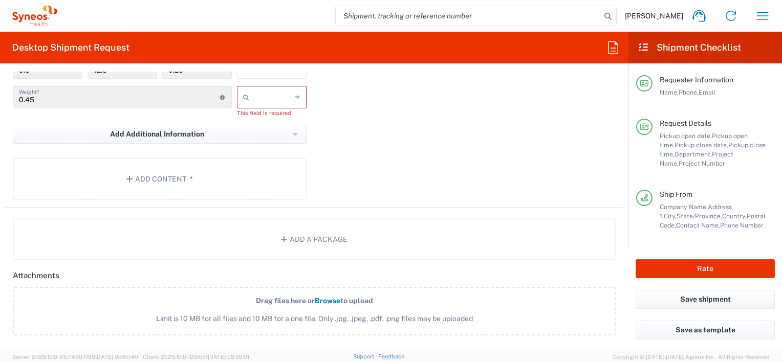
scroll to position [907, 0]
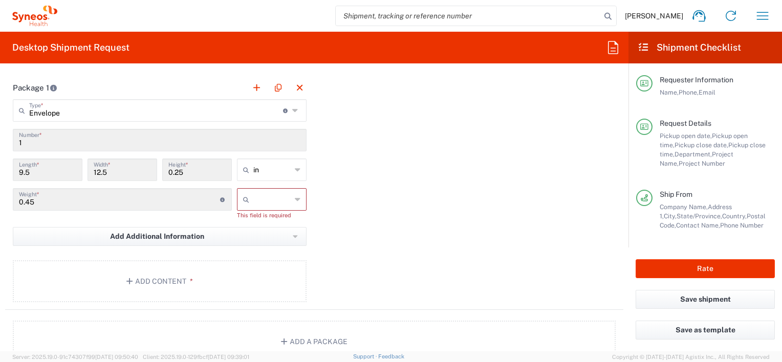
click at [259, 196] on input "text" at bounding box center [272, 199] width 38 height 16
click at [246, 230] on span "lbs" at bounding box center [268, 237] width 66 height 16
type input "lbs"
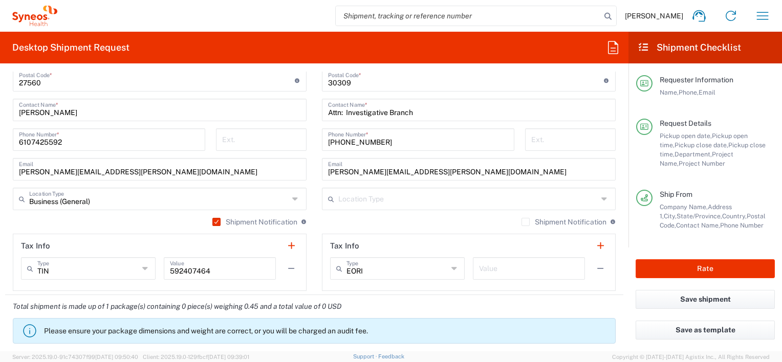
scroll to position [601, 0]
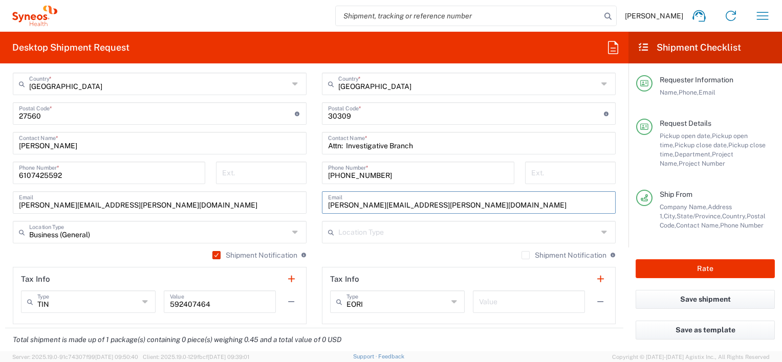
drag, startPoint x: 456, startPoint y: 209, endPoint x: 337, endPoint y: 176, distance: 123.6
click at [279, 196] on div "Ship From Location [PERSON_NAME] LLC-[GEOGRAPHIC_DATA] [GEOGRAPHIC_DATA] [GEOGR…" at bounding box center [314, 100] width 618 height 457
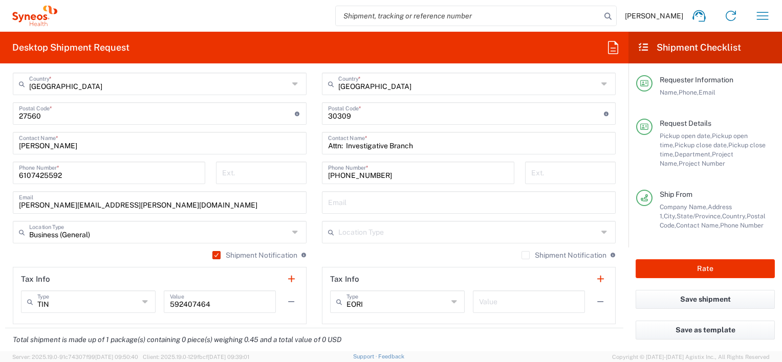
click at [451, 301] on icon at bounding box center [454, 302] width 7 height 16
click at [529, 334] on div "Total shipment is made up of 1 package(s) containing 0 piece(s) weighing 0.45 a…" at bounding box center [314, 355] width 629 height 55
type input "EORI"
click at [451, 302] on icon at bounding box center [454, 302] width 7 height 16
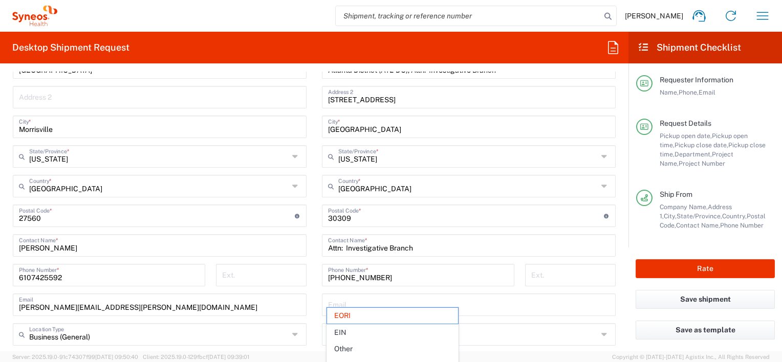
scroll to position [743, 0]
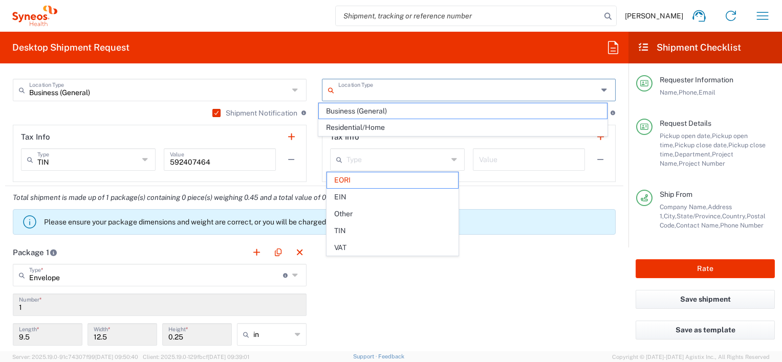
click at [486, 91] on input "text" at bounding box center [467, 89] width 259 height 18
type input "EORI"
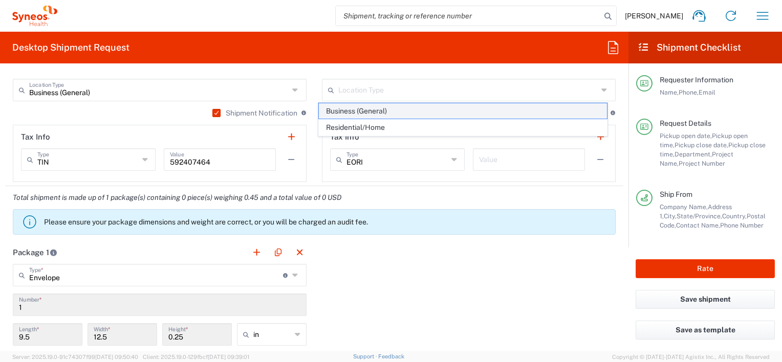
click at [461, 109] on span "Business (General)" at bounding box center [462, 111] width 287 height 16
type input "Business (General)"
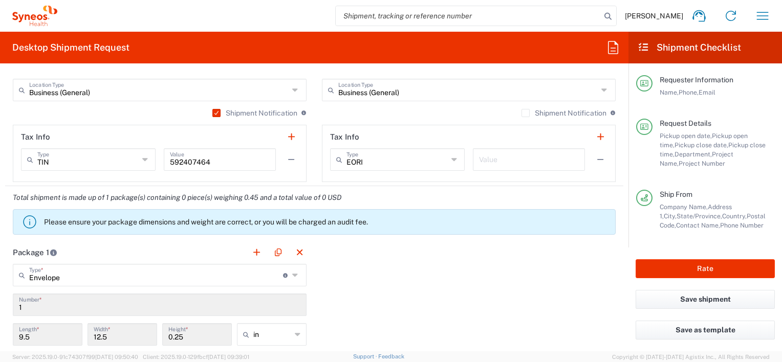
scroll to position [640, 0]
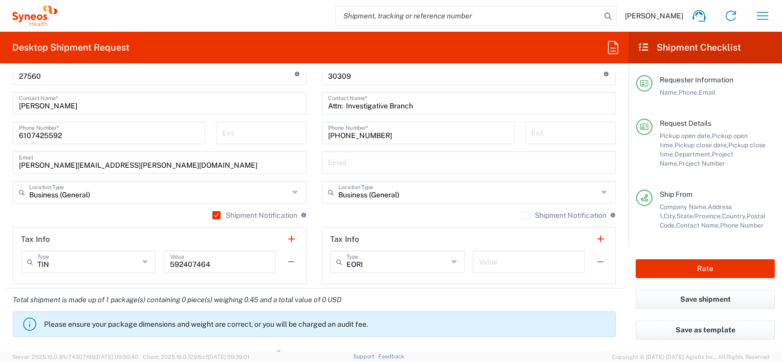
click at [292, 191] on icon at bounding box center [296, 192] width 8 height 16
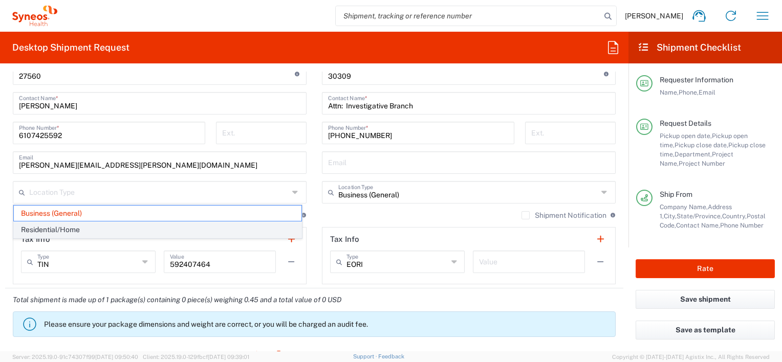
click at [76, 226] on span "Residential/Home" at bounding box center [157, 230] width 287 height 16
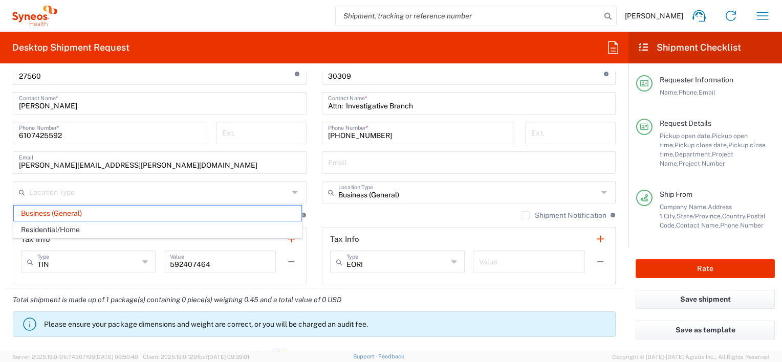
type input "Residential/Home"
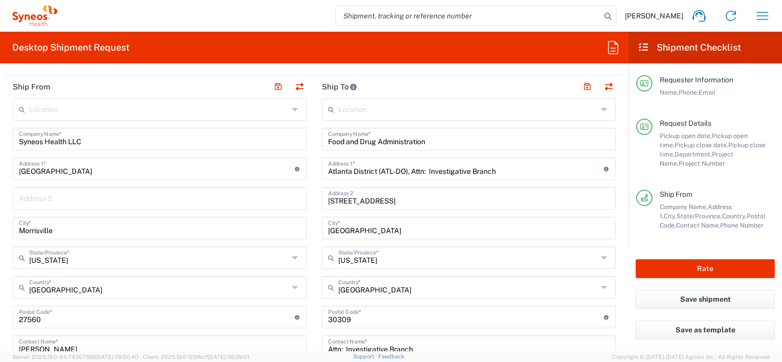
scroll to position [334, 0]
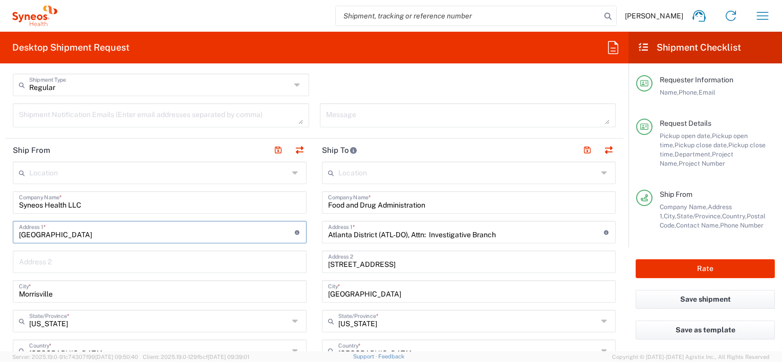
drag, startPoint x: 97, startPoint y: 234, endPoint x: -2, endPoint y: 234, distance: 98.7
click at [0, 234] on html "[PERSON_NAME] Home Shipment estimator Shipment tracking Desktop shipment reques…" at bounding box center [391, 181] width 782 height 362
type input "[STREET_ADDRESS]"
click at [0, 286] on html "[PERSON_NAME] Home Shipment estimator Shipment tracking Desktop shipment reques…" at bounding box center [391, 181] width 782 height 362
click at [61, 292] on input "Morrisville" at bounding box center [159, 291] width 281 height 18
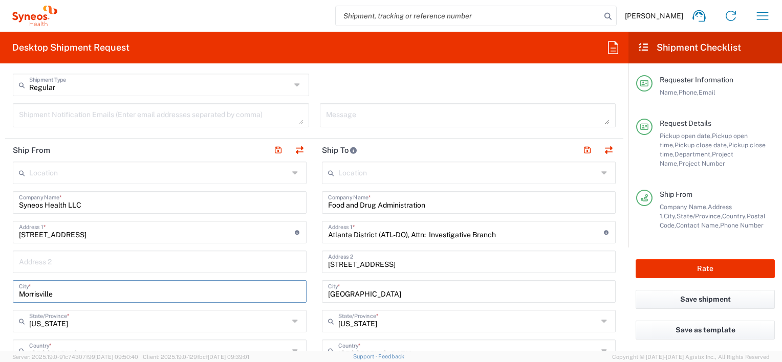
drag, startPoint x: 63, startPoint y: 293, endPoint x: 9, endPoint y: 293, distance: 54.7
type input "[GEOGRAPHIC_DATA]"
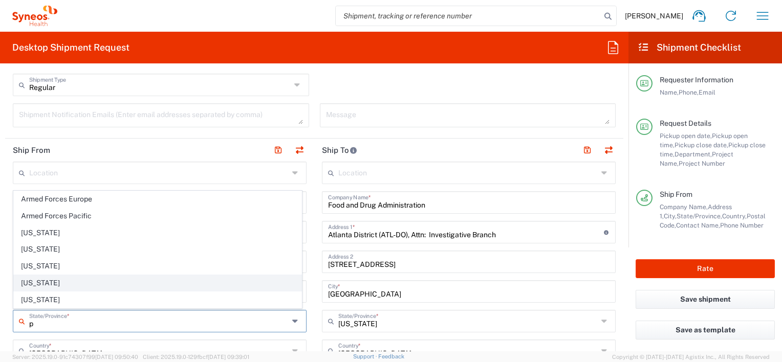
click at [29, 283] on span "[US_STATE]" at bounding box center [157, 283] width 287 height 16
type input "[US_STATE]"
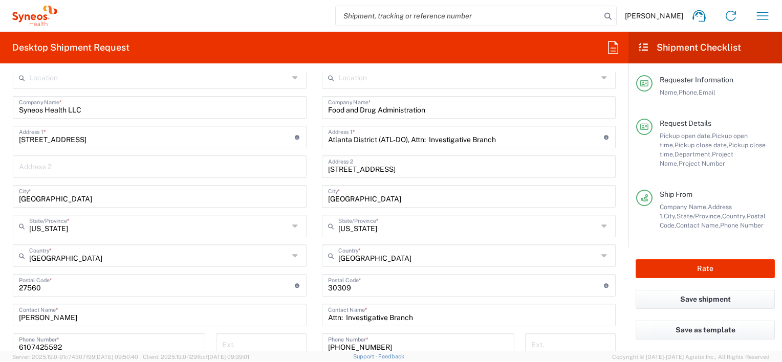
scroll to position [436, 0]
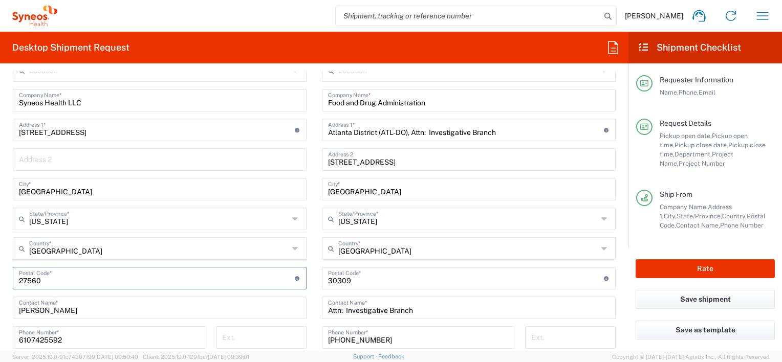
drag, startPoint x: 49, startPoint y: 281, endPoint x: 12, endPoint y: 281, distance: 36.8
click at [12, 281] on main "Location [PERSON_NAME] LLC-[GEOGRAPHIC_DATA] [GEOGRAPHIC_DATA] [GEOGRAPHIC_DATA…" at bounding box center [159, 274] width 309 height 430
type input "19064"
click at [308, 315] on main "Location [PERSON_NAME] LLC-[GEOGRAPHIC_DATA] [GEOGRAPHIC_DATA] [GEOGRAPHIC_DATA…" at bounding box center [159, 274] width 309 height 430
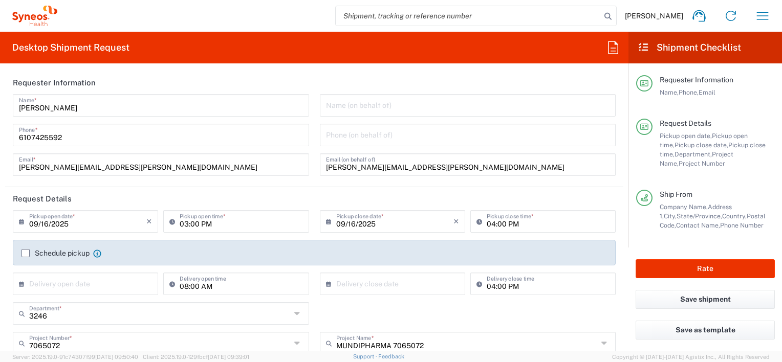
scroll to position [0, 0]
click at [696, 267] on button "Rate" at bounding box center [704, 268] width 139 height 19
type input "3246"
type input "MUNDIPHARMA 7065072"
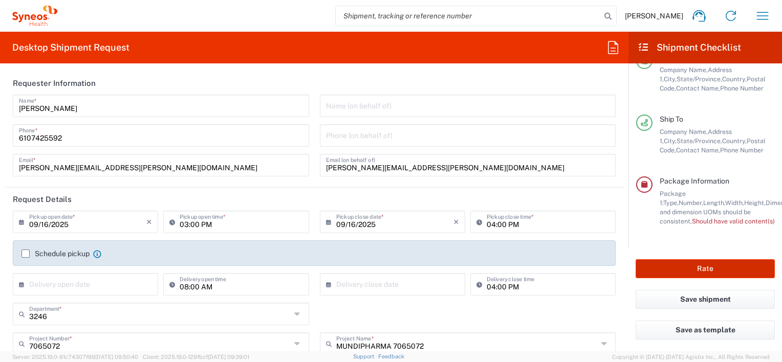
scroll to position [145, 0]
click at [700, 272] on button "Rate" at bounding box center [704, 268] width 139 height 19
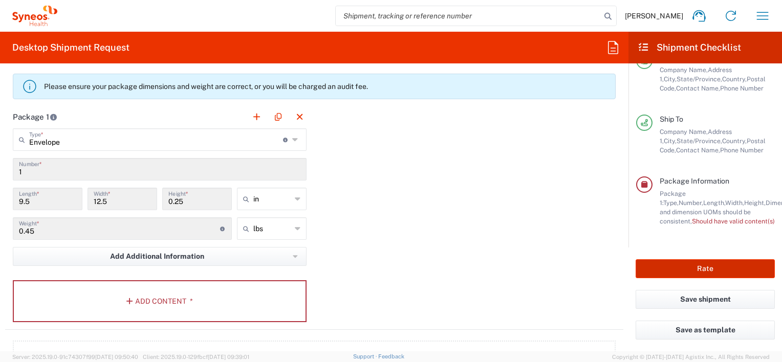
scroll to position [870, 0]
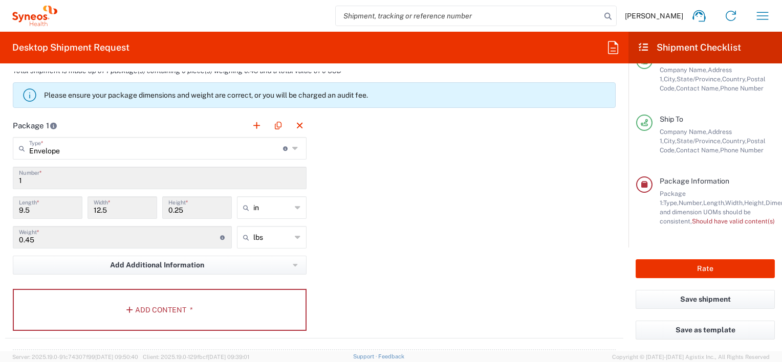
click at [370, 293] on div "Package 1 Envelope Type * Material used to package goods Envelope Large Box Med…" at bounding box center [314, 226] width 618 height 225
click at [46, 203] on input "9.5" at bounding box center [47, 207] width 57 height 18
click at [39, 212] on input "9.5" at bounding box center [47, 207] width 57 height 18
type input "Envelope"
click at [86, 147] on input "Envelope" at bounding box center [156, 148] width 254 height 18
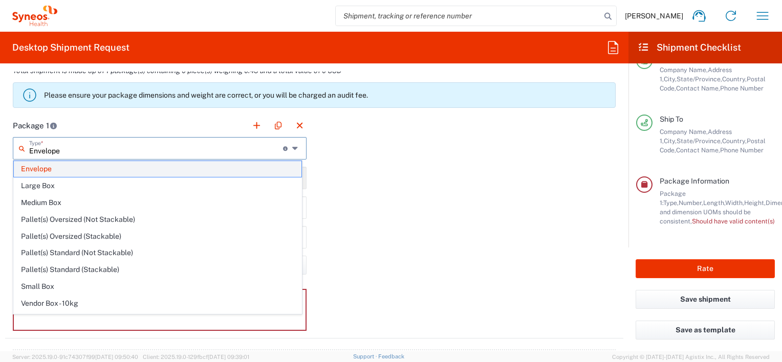
click at [48, 164] on span "Envelope" at bounding box center [157, 169] width 287 height 16
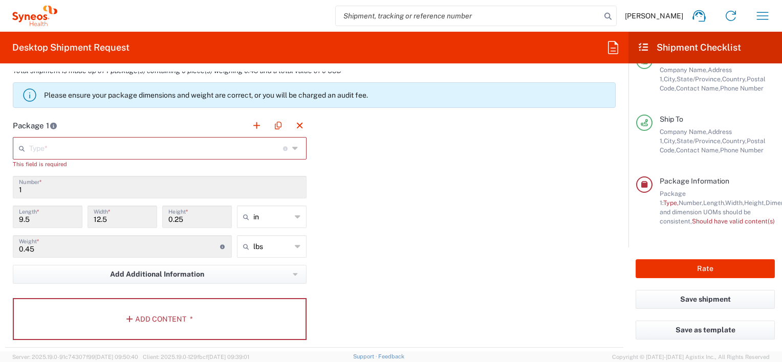
drag, startPoint x: 43, startPoint y: 215, endPoint x: 10, endPoint y: 215, distance: 32.7
click at [10, 215] on div "9.5 Length *" at bounding box center [47, 221] width 75 height 30
drag, startPoint x: 19, startPoint y: 211, endPoint x: 121, endPoint y: 216, distance: 101.4
click at [127, 217] on input "12.5" at bounding box center [122, 216] width 57 height 18
drag, startPoint x: 117, startPoint y: 216, endPoint x: 88, endPoint y: 217, distance: 29.2
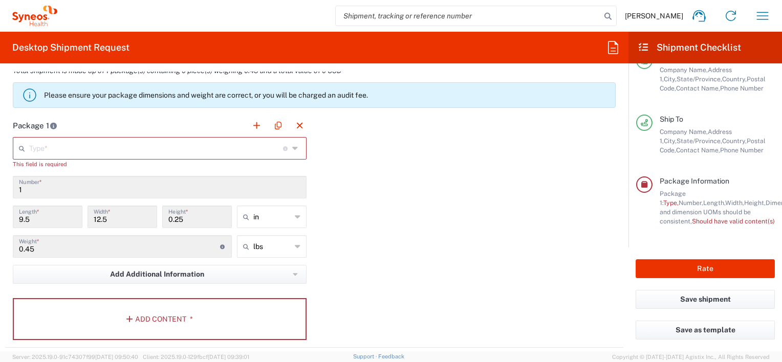
click at [88, 217] on div "12.5 Width *" at bounding box center [122, 217] width 70 height 23
click at [275, 215] on input "text" at bounding box center [272, 217] width 38 height 16
click at [211, 213] on input "0.25" at bounding box center [196, 216] width 57 height 18
type input "in"
click at [41, 223] on input "9.5" at bounding box center [47, 216] width 57 height 18
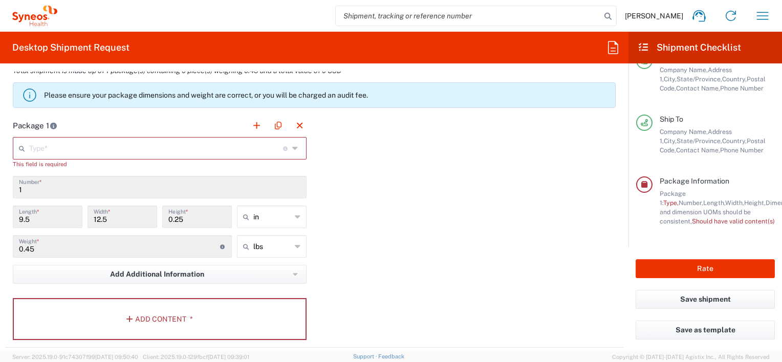
click at [27, 221] on input "9.5" at bounding box center [47, 216] width 57 height 18
click at [20, 217] on input "9.5" at bounding box center [47, 216] width 57 height 18
drag, startPoint x: 367, startPoint y: 164, endPoint x: 314, endPoint y: 163, distance: 53.2
click at [368, 164] on div "Package 1 Type * Material used to package goods Envelope Large Box Medium Box P…" at bounding box center [314, 231] width 618 height 234
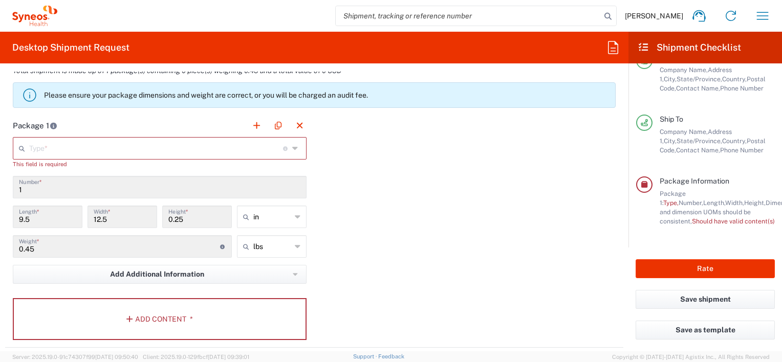
click at [295, 148] on icon at bounding box center [296, 148] width 8 height 16
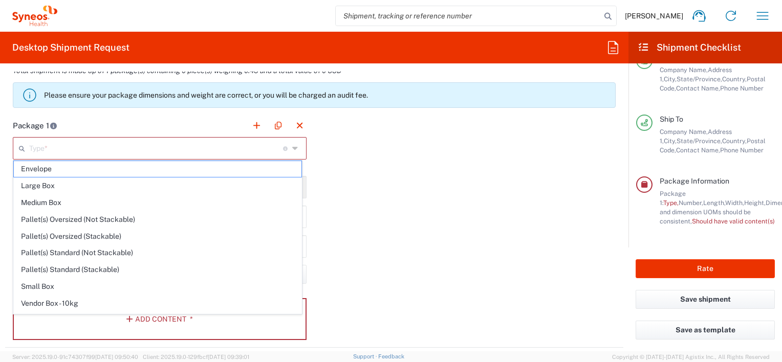
click at [286, 148] on div "Type * Material used to package goods" at bounding box center [160, 148] width 294 height 23
click at [122, 170] on span "Envelope" at bounding box center [157, 169] width 287 height 16
type input "Envelope"
type input "1"
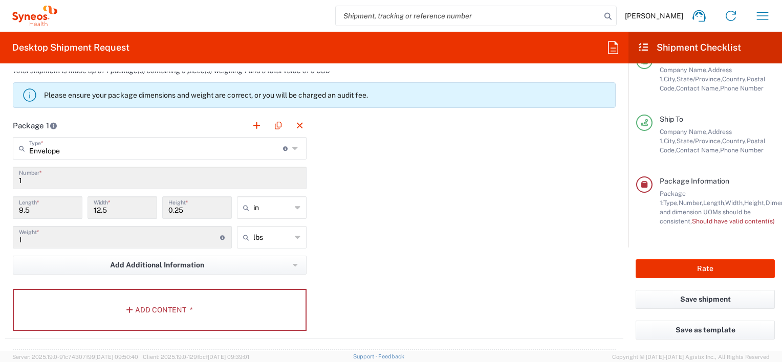
click at [381, 216] on div "Package 1 Envelope Type * Material used to package goods Envelope Large Box Med…" at bounding box center [314, 226] width 618 height 225
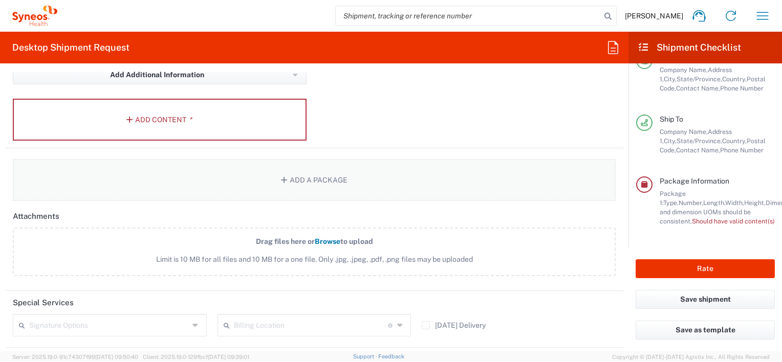
scroll to position [1052, 0]
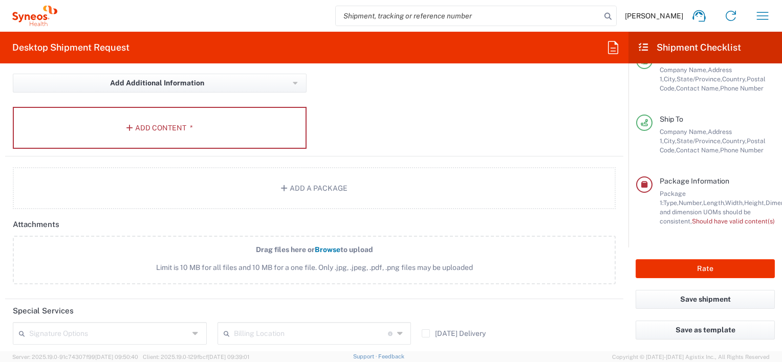
click at [342, 122] on div "Package 1 Envelope Type * Material used to package goods Envelope Large Box Med…" at bounding box center [314, 44] width 618 height 225
click at [134, 127] on button "Add Content *" at bounding box center [160, 128] width 294 height 42
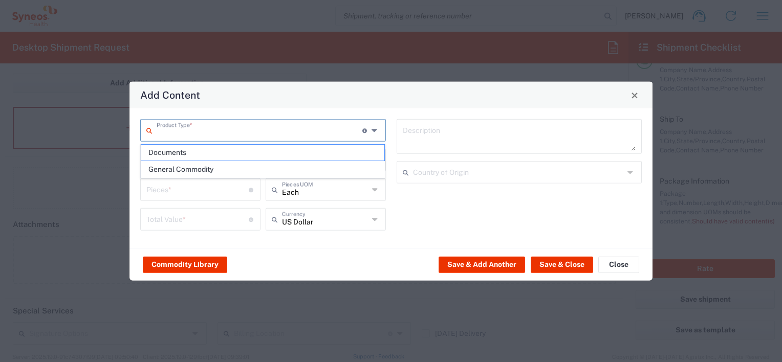
click at [187, 129] on input "text" at bounding box center [260, 130] width 206 height 18
click at [177, 153] on span "Documents" at bounding box center [262, 153] width 243 height 16
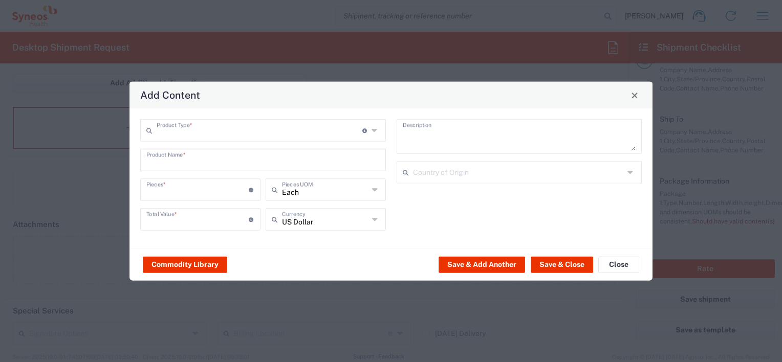
type input "Documents"
type input "1"
type textarea "Documents"
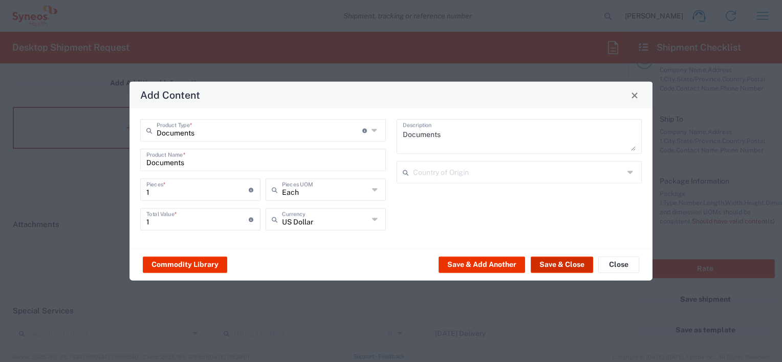
click at [557, 263] on button "Save & Close" at bounding box center [561, 264] width 62 height 16
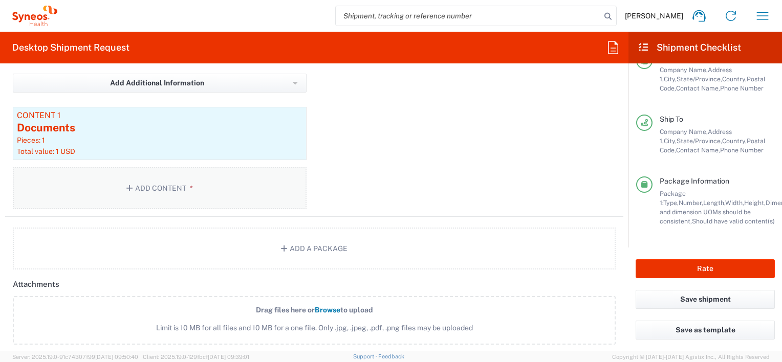
click at [166, 188] on button "Add Content *" at bounding box center [160, 188] width 294 height 42
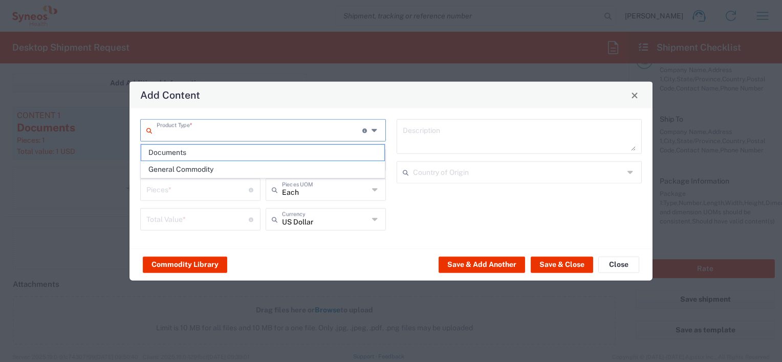
click at [216, 134] on input "text" at bounding box center [260, 130] width 206 height 18
click at [627, 262] on button "Close" at bounding box center [618, 264] width 41 height 16
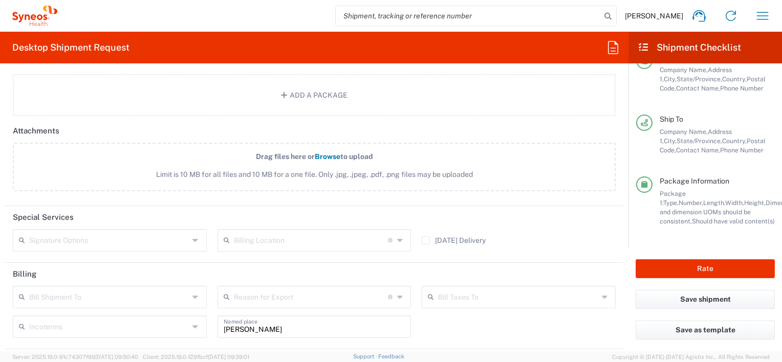
scroll to position [1256, 0]
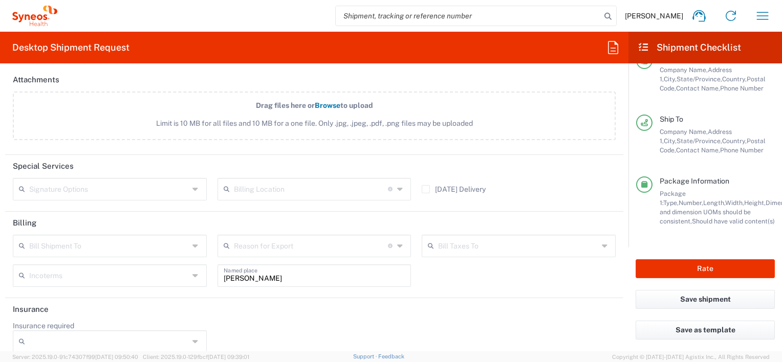
click at [86, 186] on input "text" at bounding box center [109, 189] width 160 height 18
click at [138, 155] on header "Special Services" at bounding box center [314, 166] width 618 height 23
click at [94, 242] on input "text" at bounding box center [109, 245] width 160 height 18
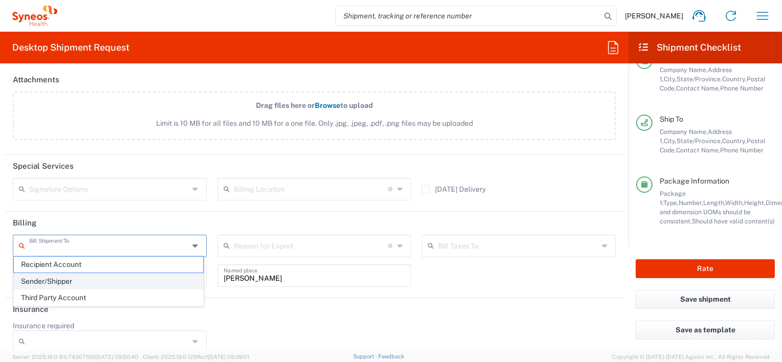
click at [81, 284] on span "Sender/Shipper" at bounding box center [108, 282] width 189 height 16
type input "Sender/Shipper"
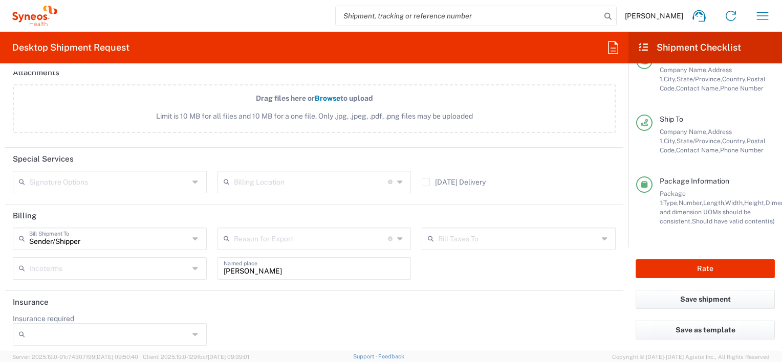
scroll to position [1265, 0]
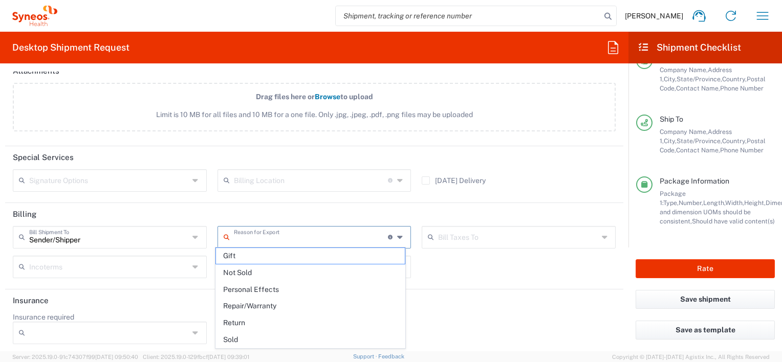
click at [283, 233] on input "text" at bounding box center [311, 237] width 154 height 18
click at [470, 313] on div "Insurance required No Yes" at bounding box center [314, 332] width 613 height 39
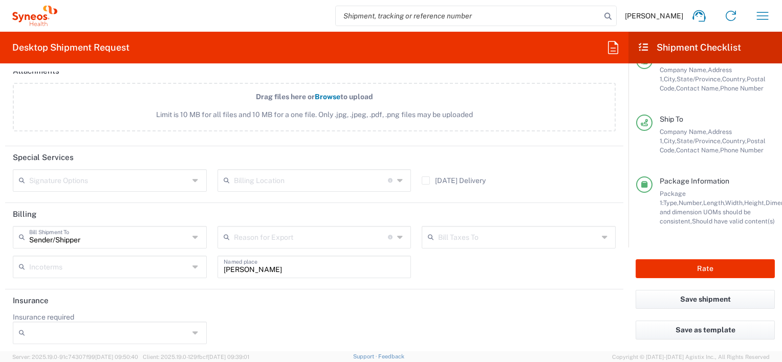
click at [120, 329] on input "Insurance required" at bounding box center [109, 333] width 160 height 16
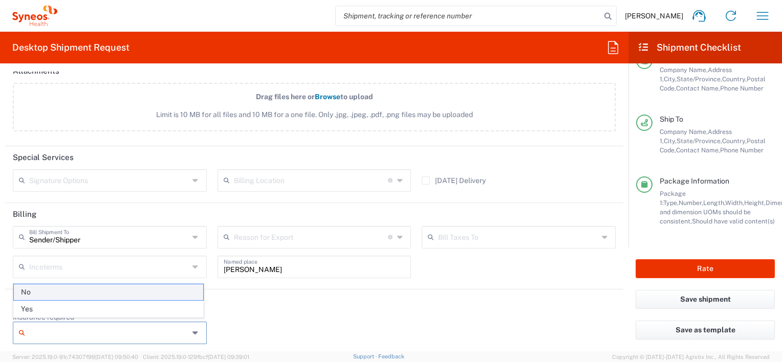
click at [77, 293] on span "No" at bounding box center [108, 292] width 189 height 16
type input "No"
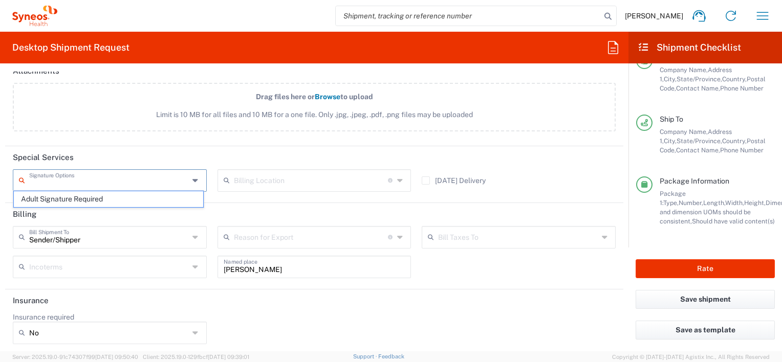
click at [115, 179] on input "text" at bounding box center [109, 180] width 160 height 18
click at [510, 313] on div "Insurance required No No Yes" at bounding box center [314, 332] width 613 height 39
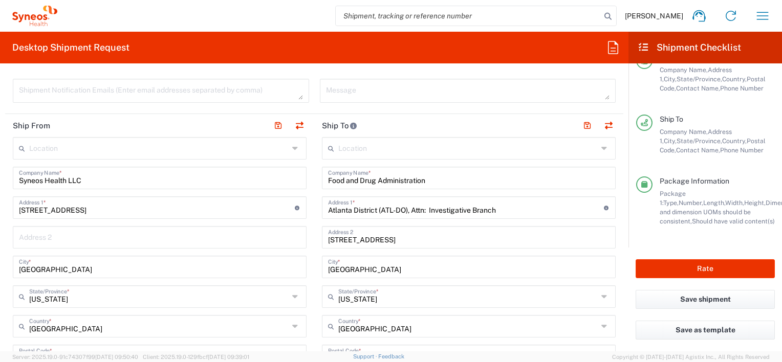
scroll to position [409, 0]
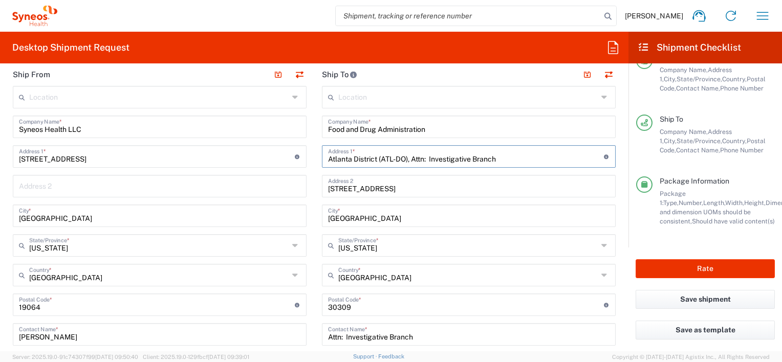
drag, startPoint x: 409, startPoint y: 158, endPoint x: 496, endPoint y: 159, distance: 87.0
click at [496, 159] on input "Atlanta District (ATL-DO), Attn: Investigative Branch" at bounding box center [466, 156] width 276 height 18
type input "[GEOGRAPHIC_DATA] ([GEOGRAPHIC_DATA])"
click at [336, 188] on input "[STREET_ADDRESS]" at bounding box center [468, 185] width 281 height 18
type input "[STREET_ADDRESS]"
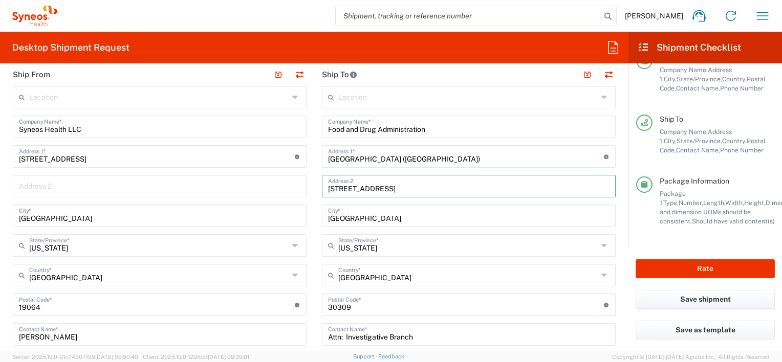
click at [616, 283] on form "Requester Information [PERSON_NAME] Name * [PHONE_NUMBER] Phone * [PERSON_NAME]…" at bounding box center [314, 212] width 628 height 280
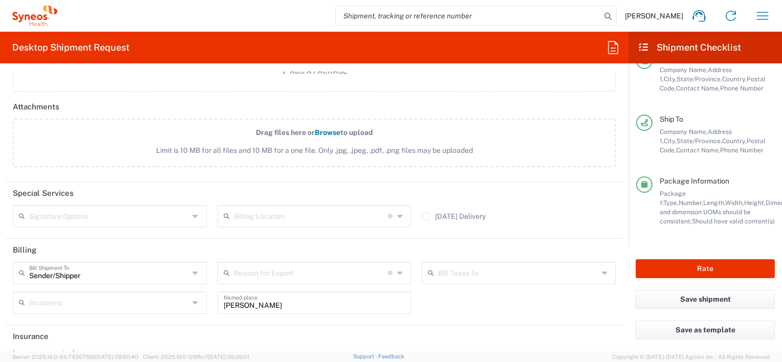
scroll to position [1265, 0]
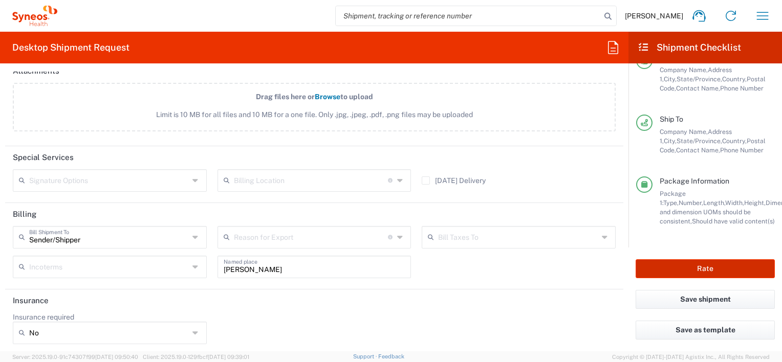
click at [697, 272] on button "Rate" at bounding box center [704, 268] width 139 height 19
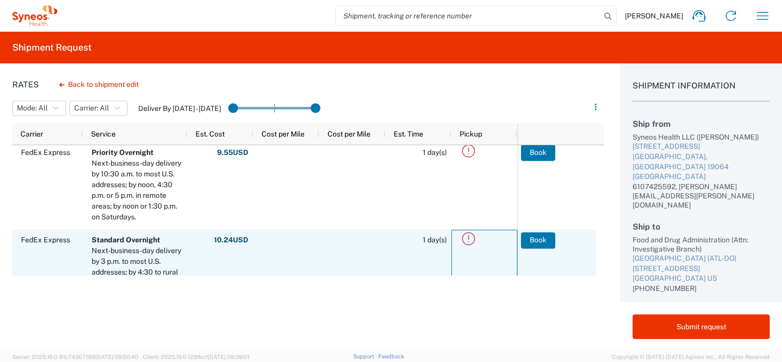
click at [469, 236] on icon at bounding box center [468, 238] width 17 height 17
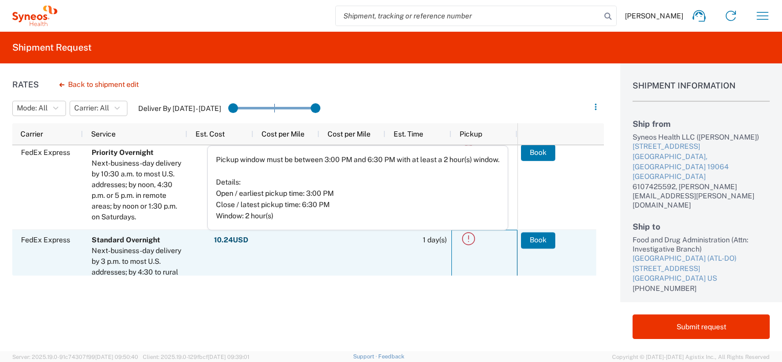
click at [409, 246] on span "1 day(s)" at bounding box center [420, 240] width 53 height 20
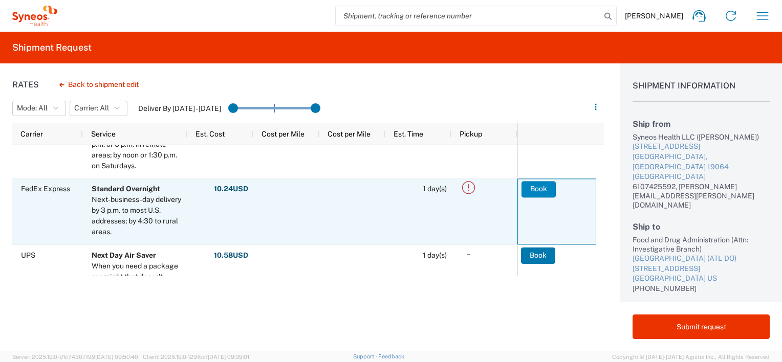
click at [532, 187] on button "Book" at bounding box center [538, 189] width 34 height 16
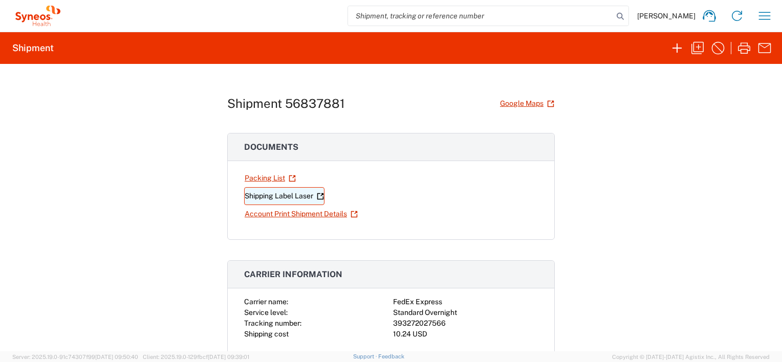
click at [260, 194] on link "Shipping Label Laser" at bounding box center [284, 196] width 80 height 18
